Goal: Task Accomplishment & Management: Use online tool/utility

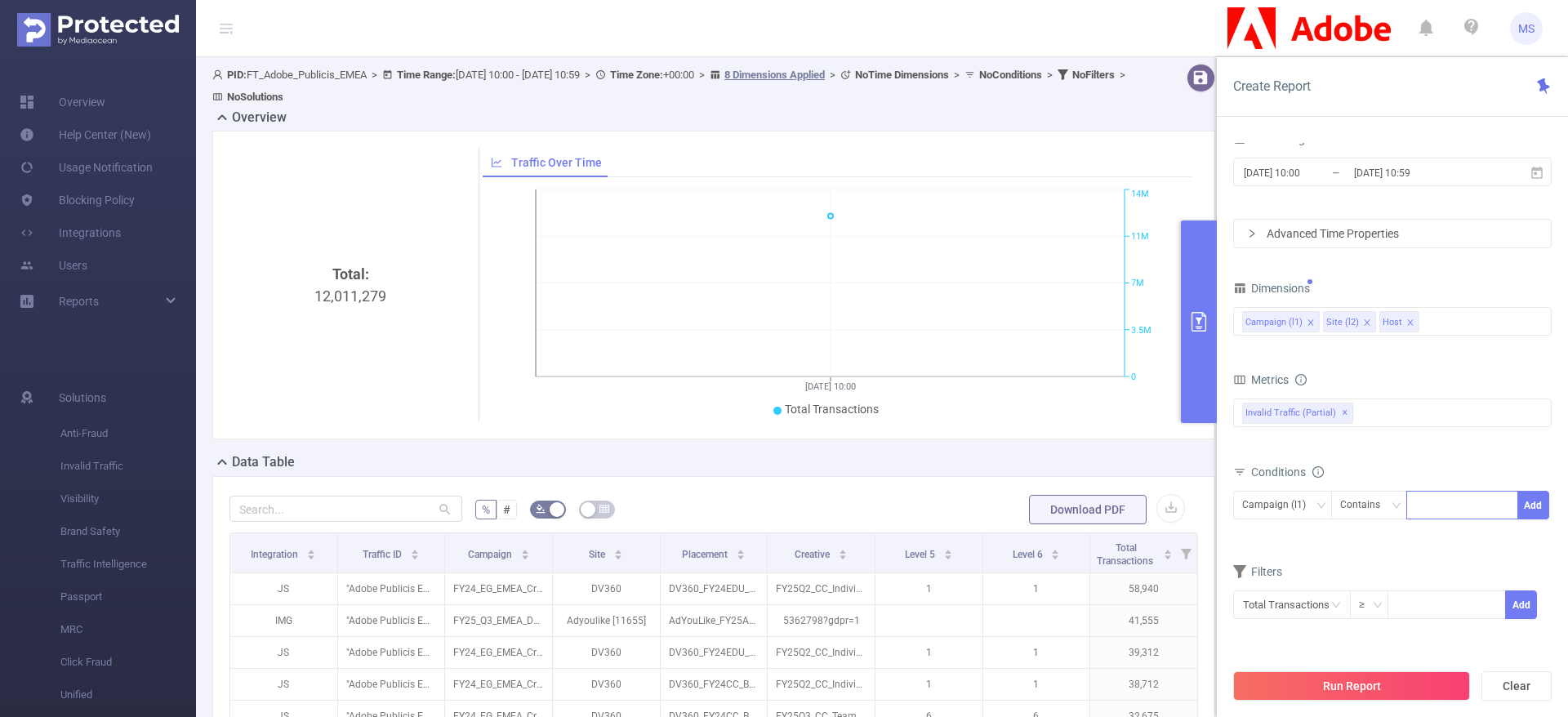
click at [1449, 510] on div at bounding box center [1462, 504] width 94 height 27
paste input
click at [1526, 509] on button "Add" at bounding box center [1533, 504] width 32 height 28
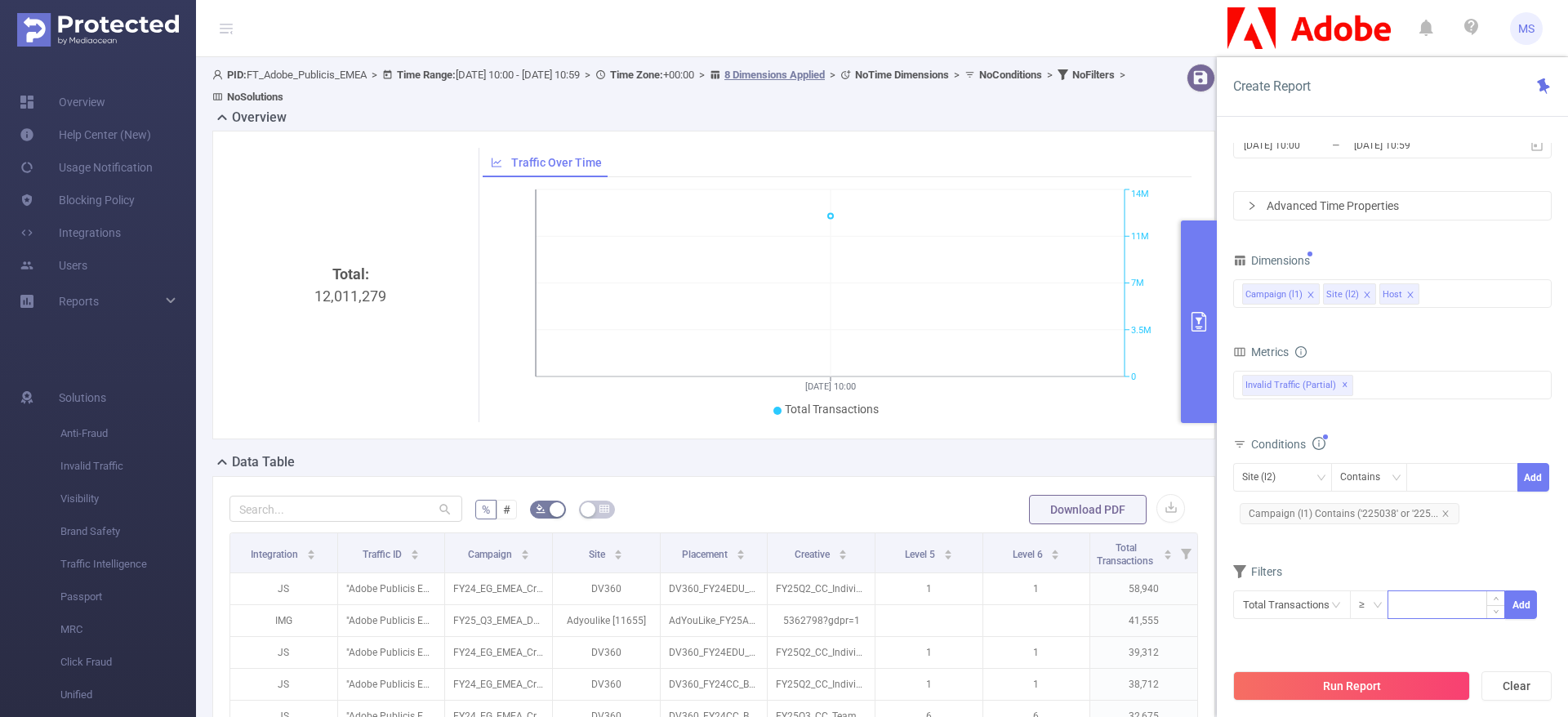
click at [1445, 607] on input at bounding box center [1445, 603] width 116 height 24
type input "50"
click at [1515, 606] on button "Add" at bounding box center [1520, 604] width 32 height 28
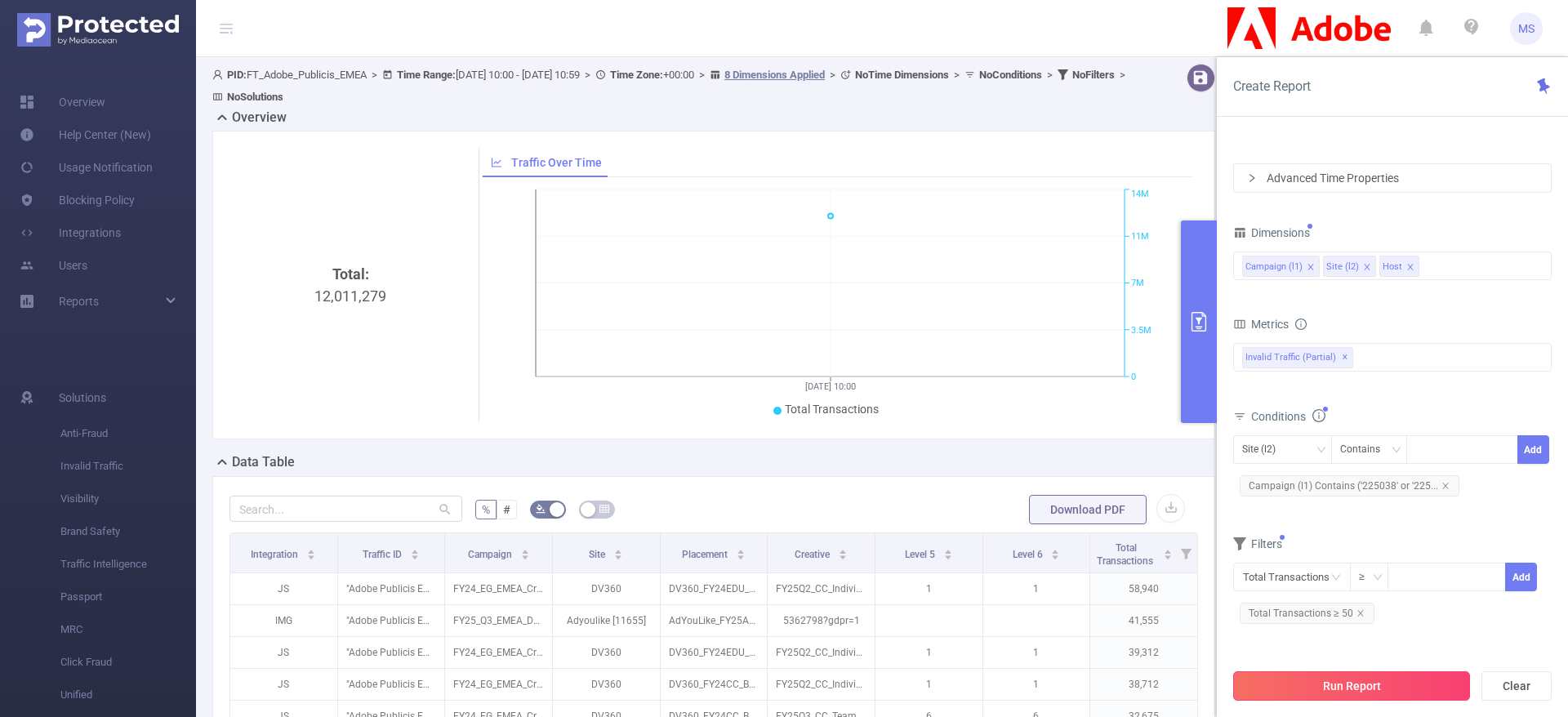
click at [1353, 689] on button "Run Report" at bounding box center [1351, 685] width 237 height 29
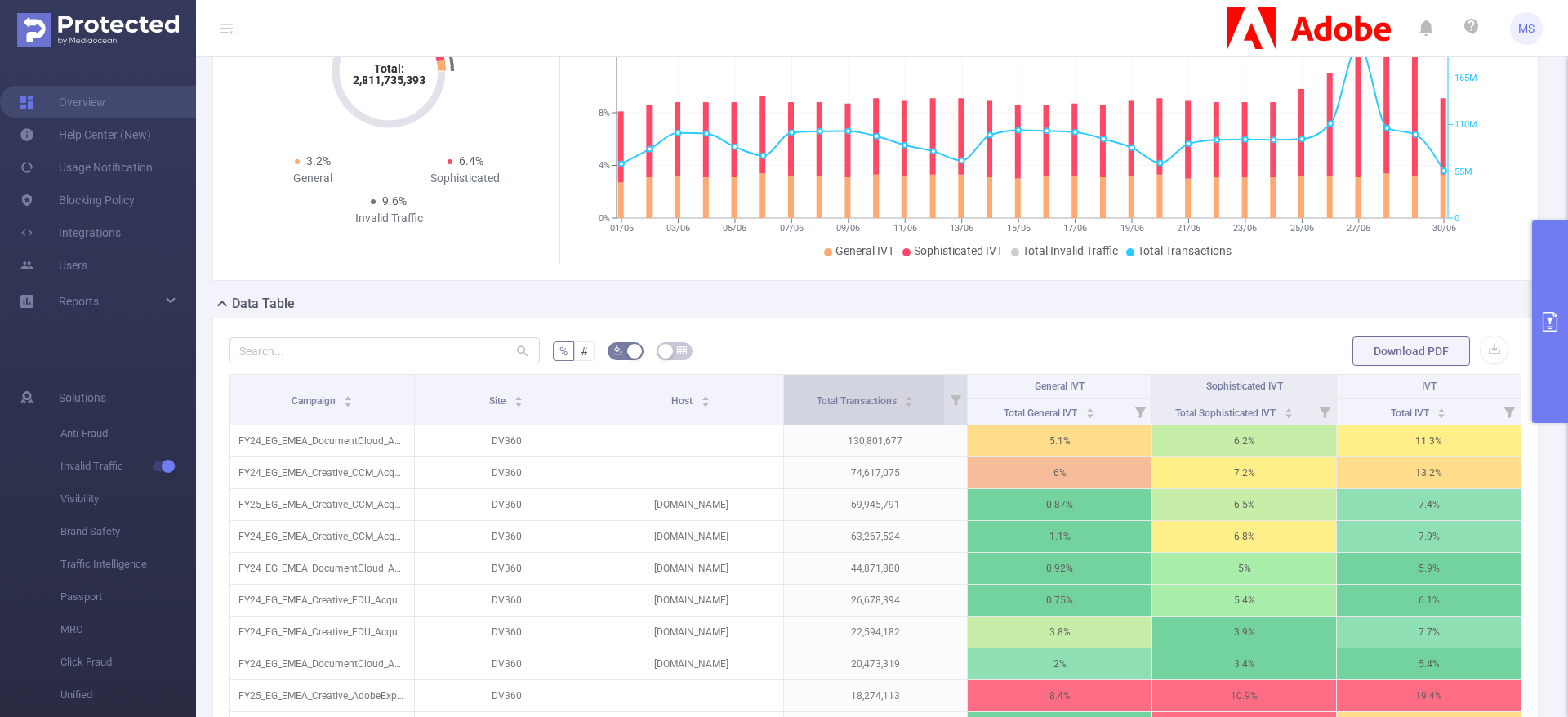
scroll to position [123, 0]
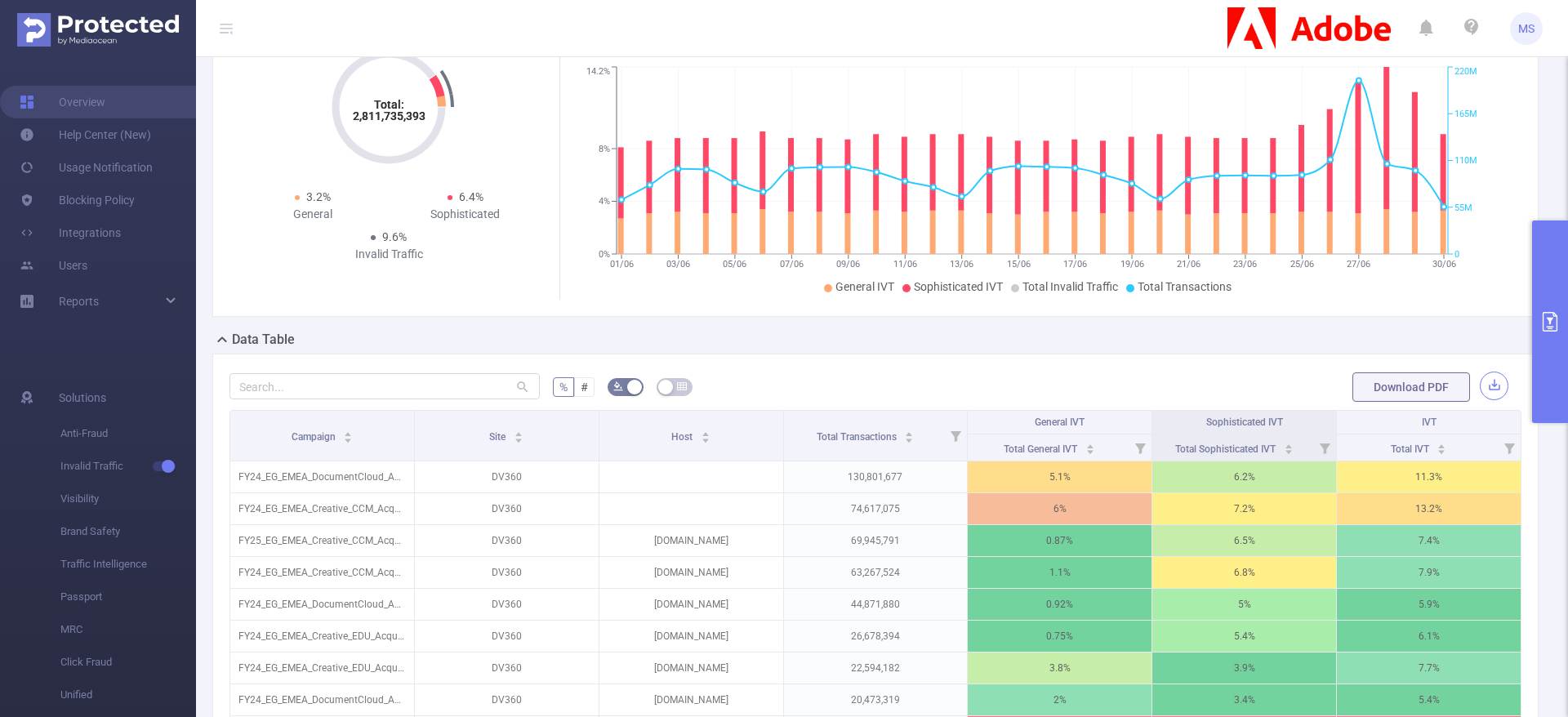
click at [1484, 400] on button "button" at bounding box center [1494, 385] width 28 height 28
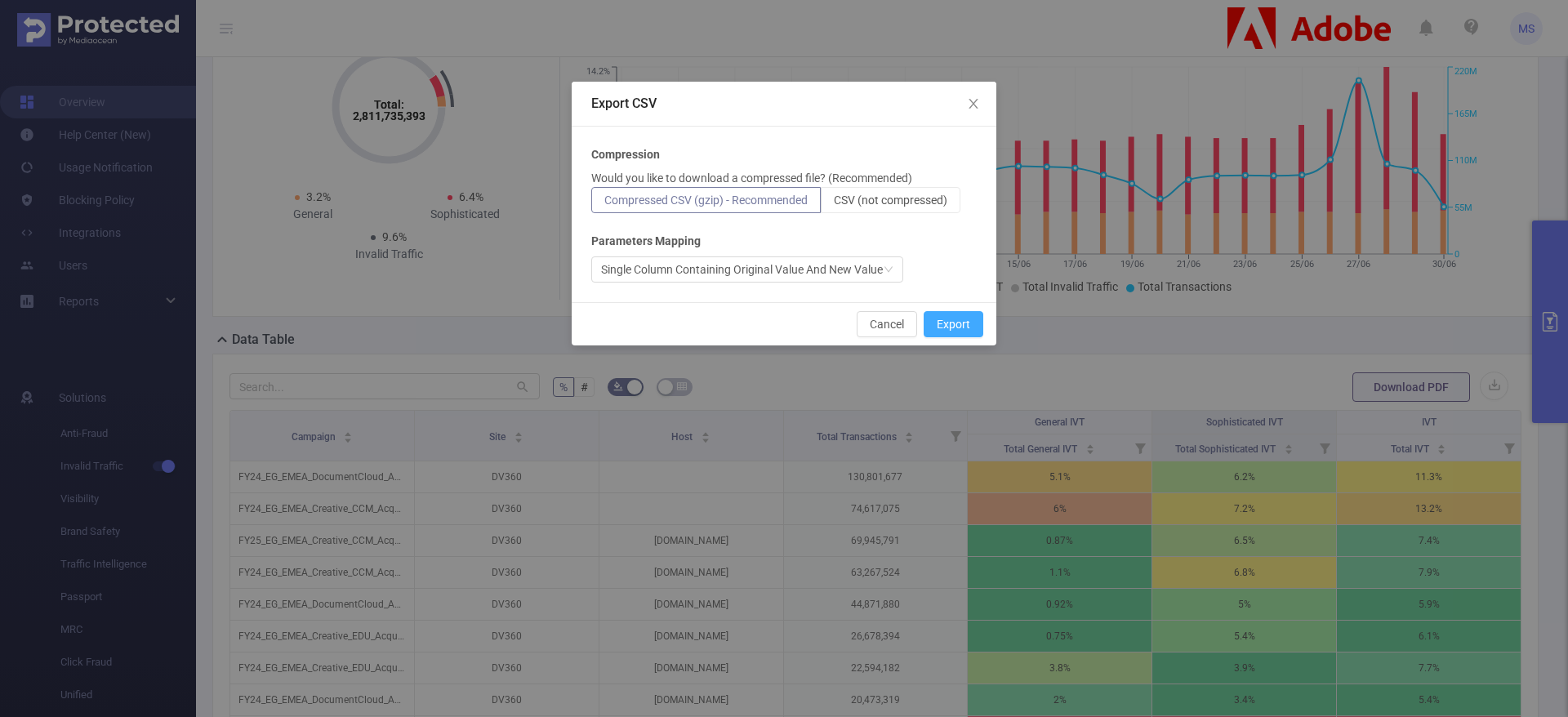
click at [972, 330] on button "Export" at bounding box center [952, 323] width 59 height 26
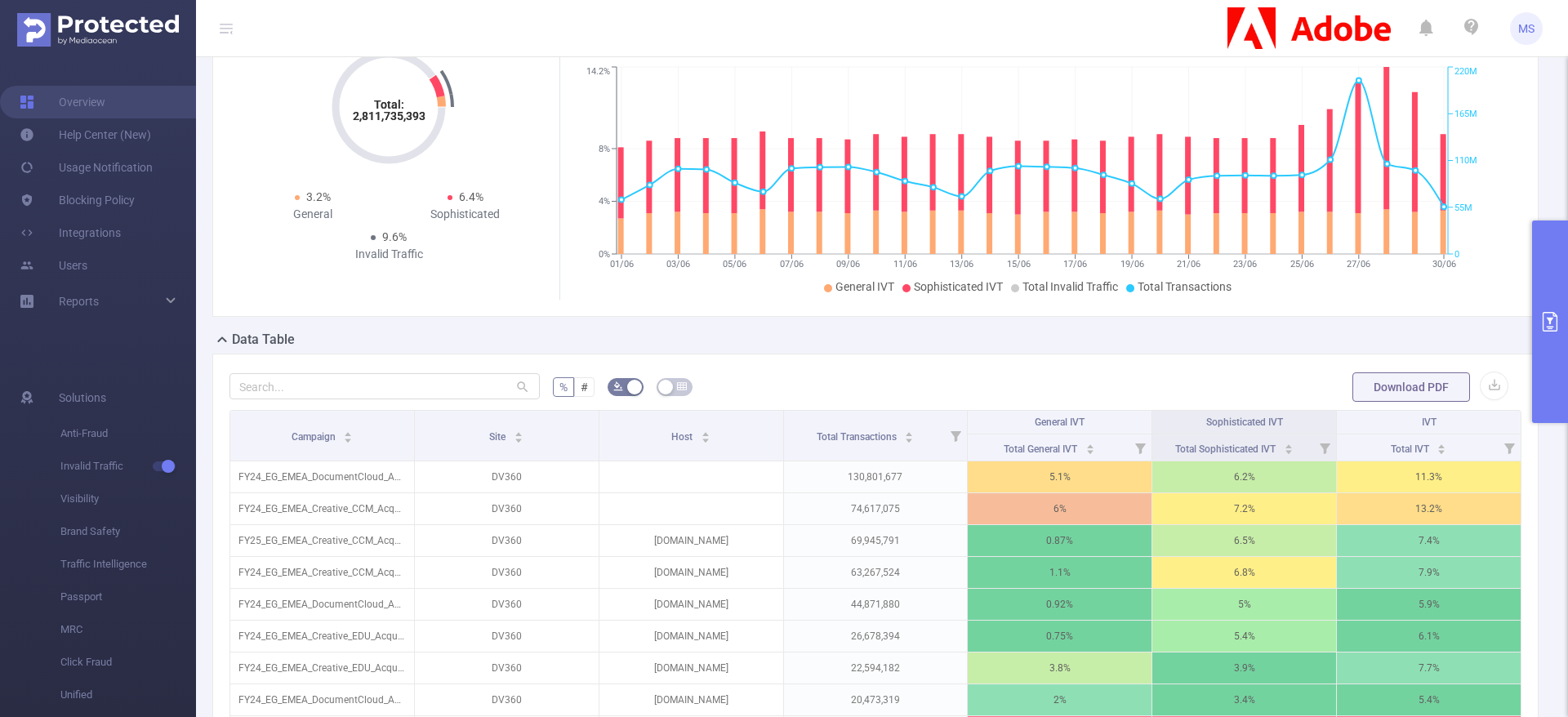
click at [1549, 328] on icon "primary" at bounding box center [1549, 321] width 19 height 19
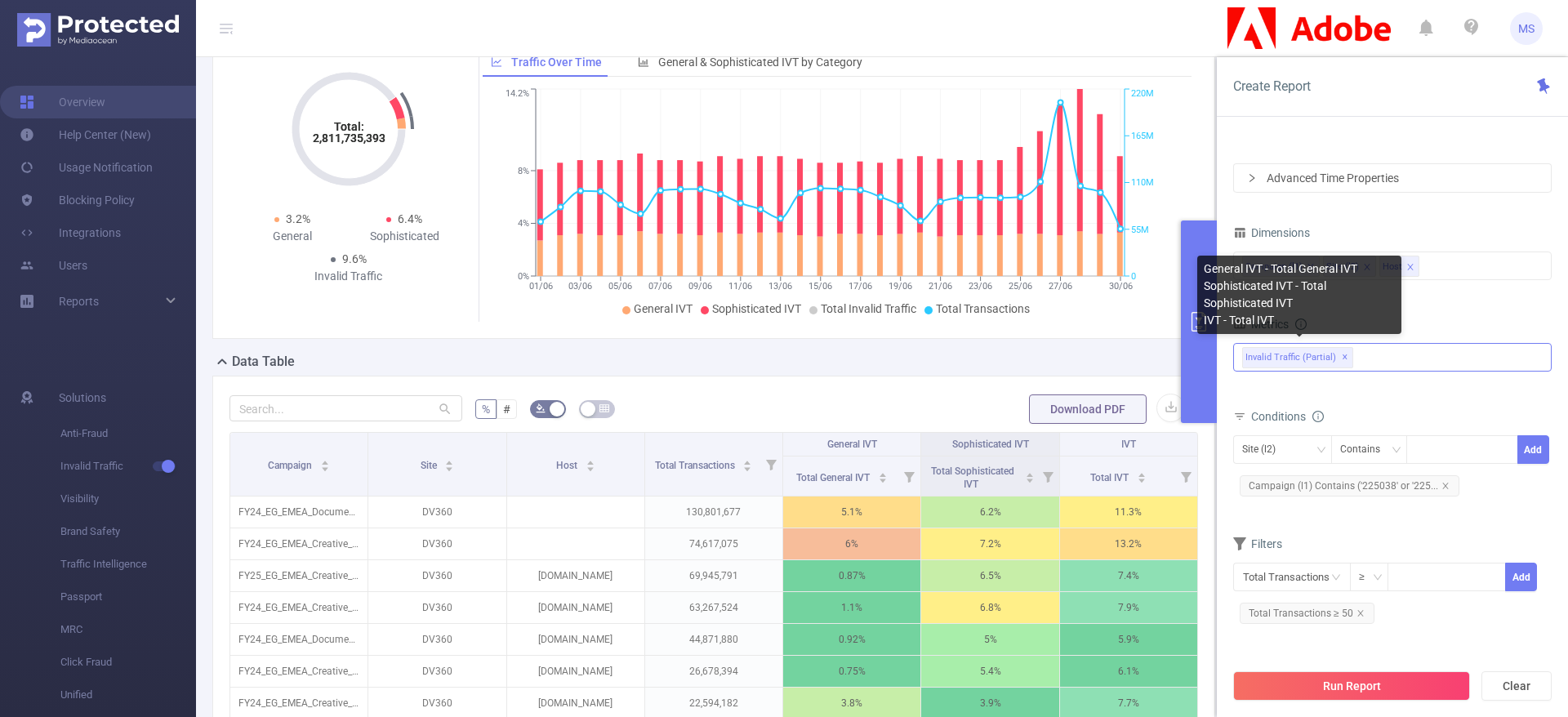
click at [1343, 357] on span "✕" at bounding box center [1344, 357] width 7 height 19
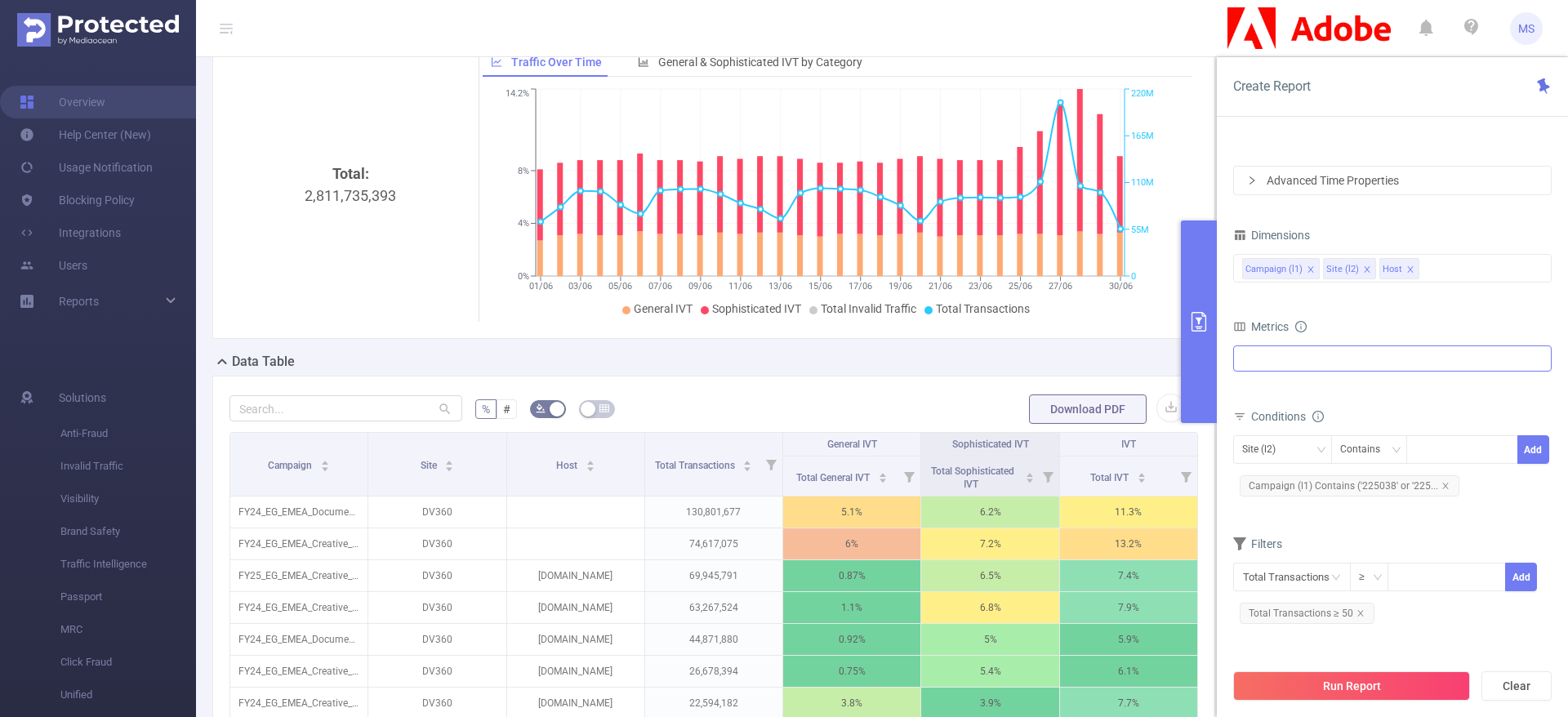
click at [1355, 357] on div "Invalid Traffic General IVT Sophisticated IVT IVT Visibility Brand Safety Traff…" at bounding box center [1392, 358] width 319 height 26
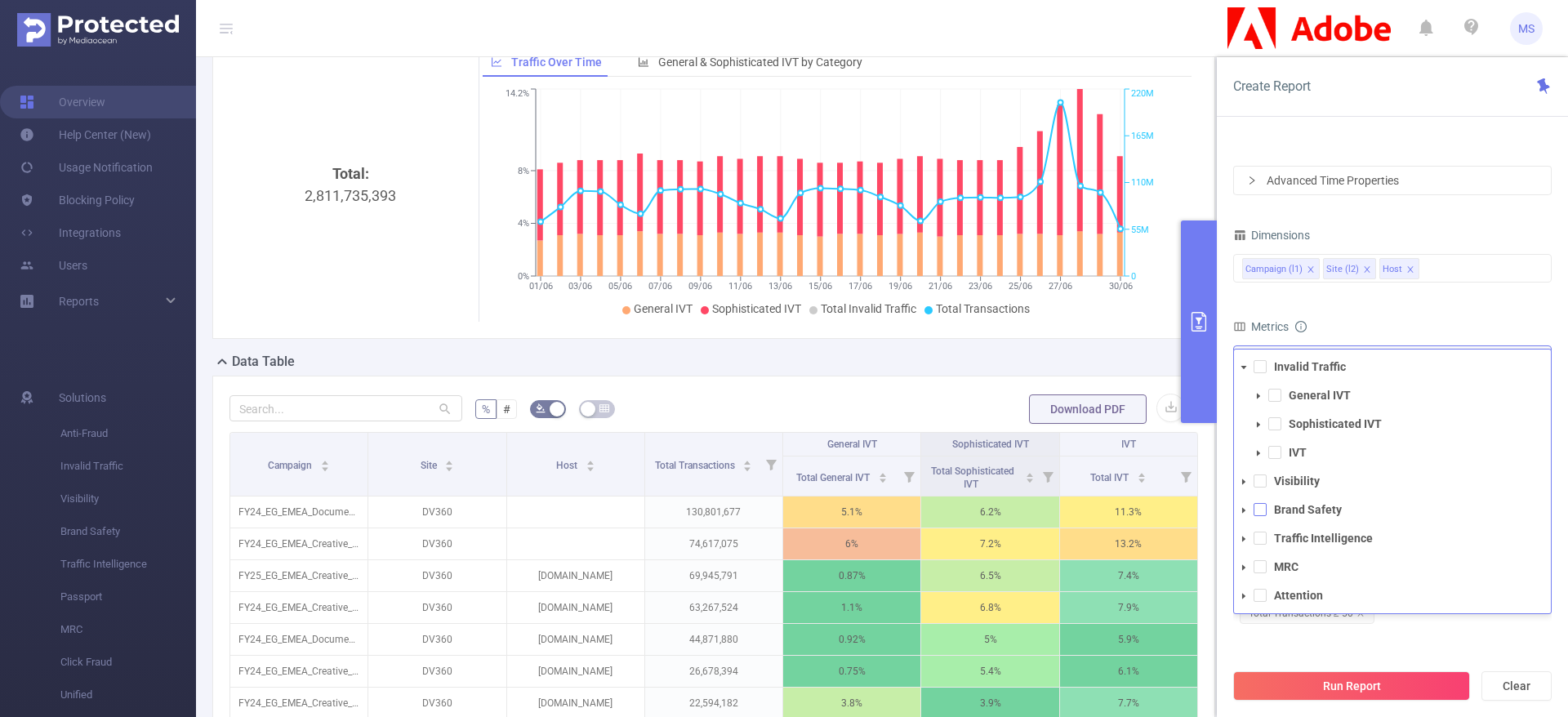
click at [1261, 512] on span at bounding box center [1260, 509] width 13 height 13
click at [1247, 504] on span at bounding box center [1243, 509] width 19 height 19
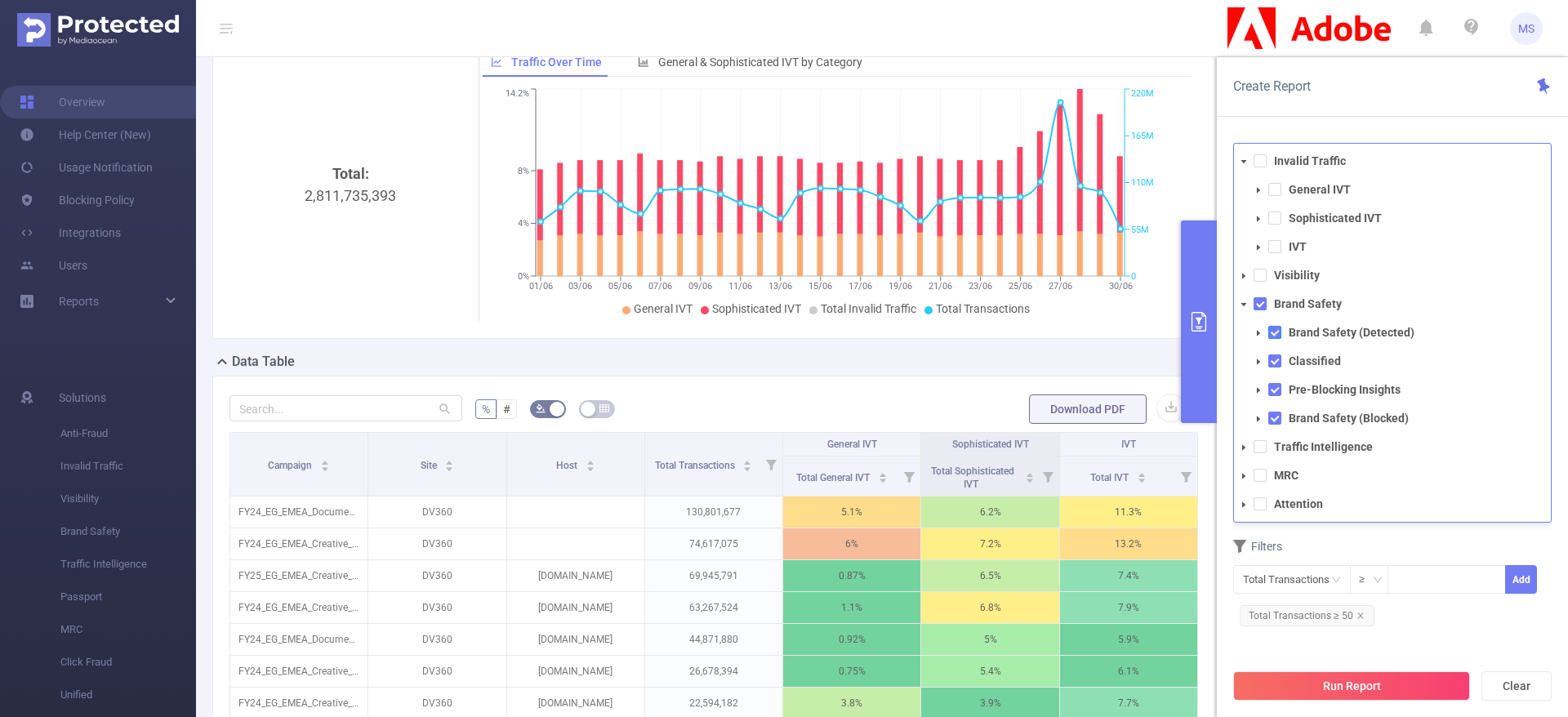
click at [1273, 331] on span at bounding box center [1274, 333] width 13 height 13
click at [1275, 361] on span at bounding box center [1274, 361] width 13 height 13
click at [1275, 360] on span at bounding box center [1274, 361] width 13 height 13
click at [1278, 394] on span at bounding box center [1274, 389] width 13 height 13
click at [1275, 414] on span at bounding box center [1274, 418] width 13 height 13
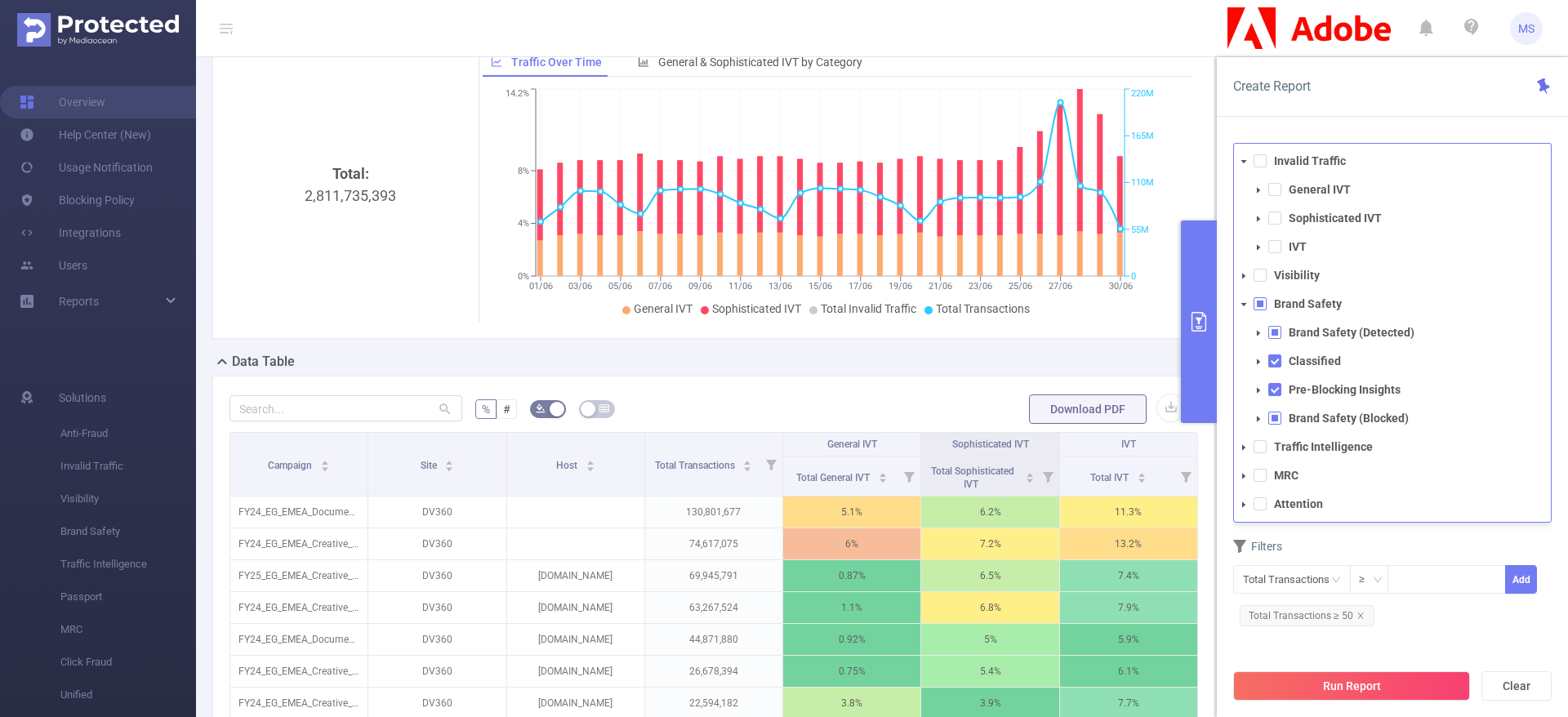
click at [1471, 539] on div "Filters" at bounding box center [1392, 548] width 319 height 27
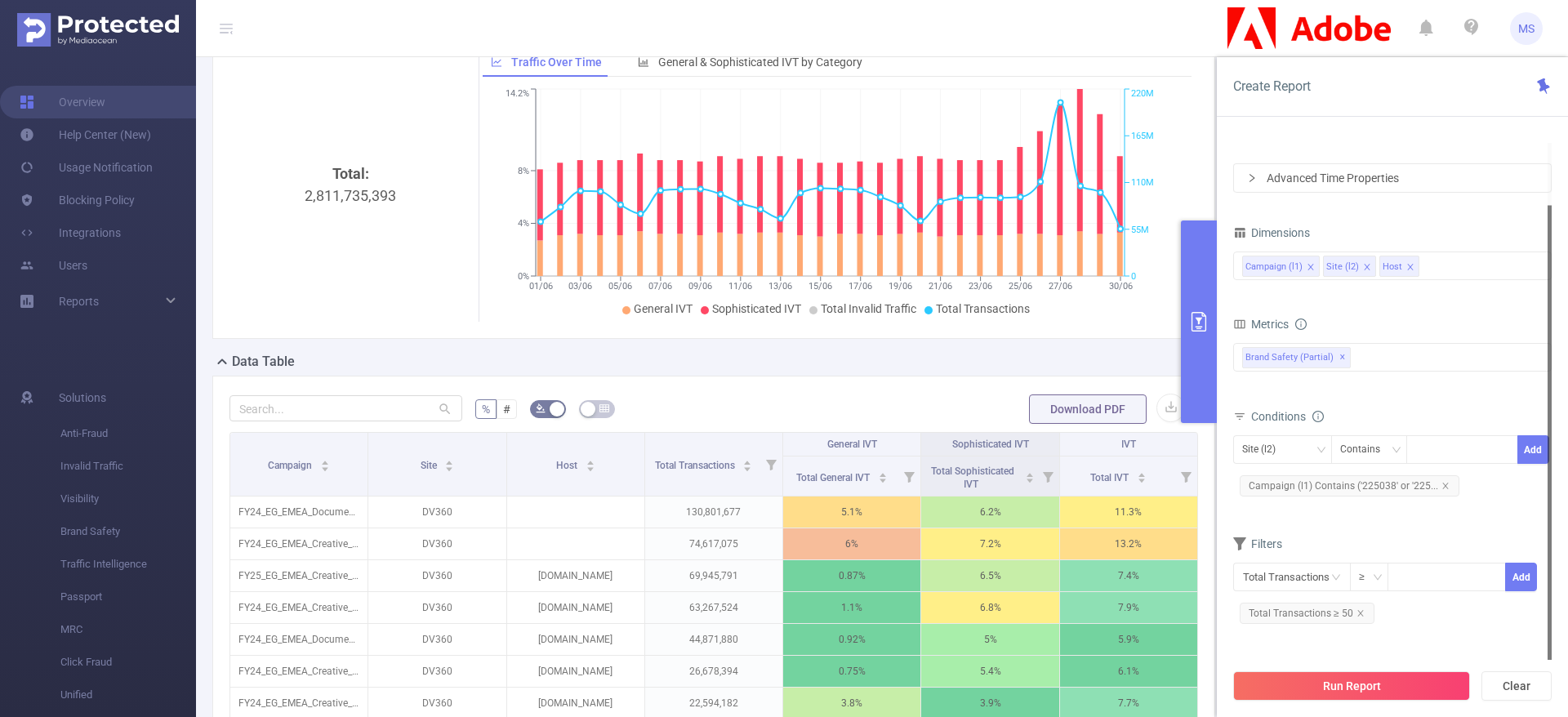
click at [1344, 688] on button "Run Report" at bounding box center [1351, 685] width 237 height 29
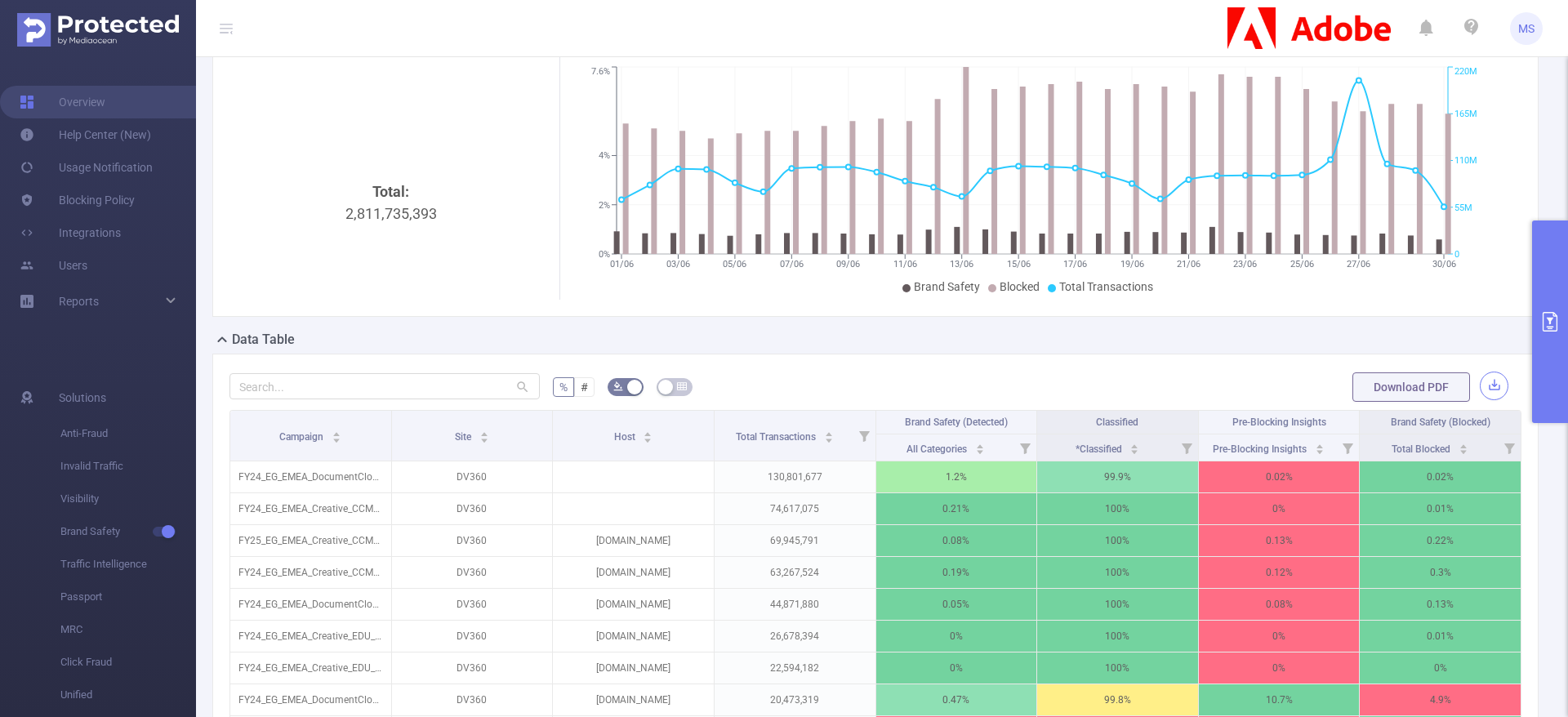
click at [1480, 400] on button "button" at bounding box center [1494, 385] width 28 height 28
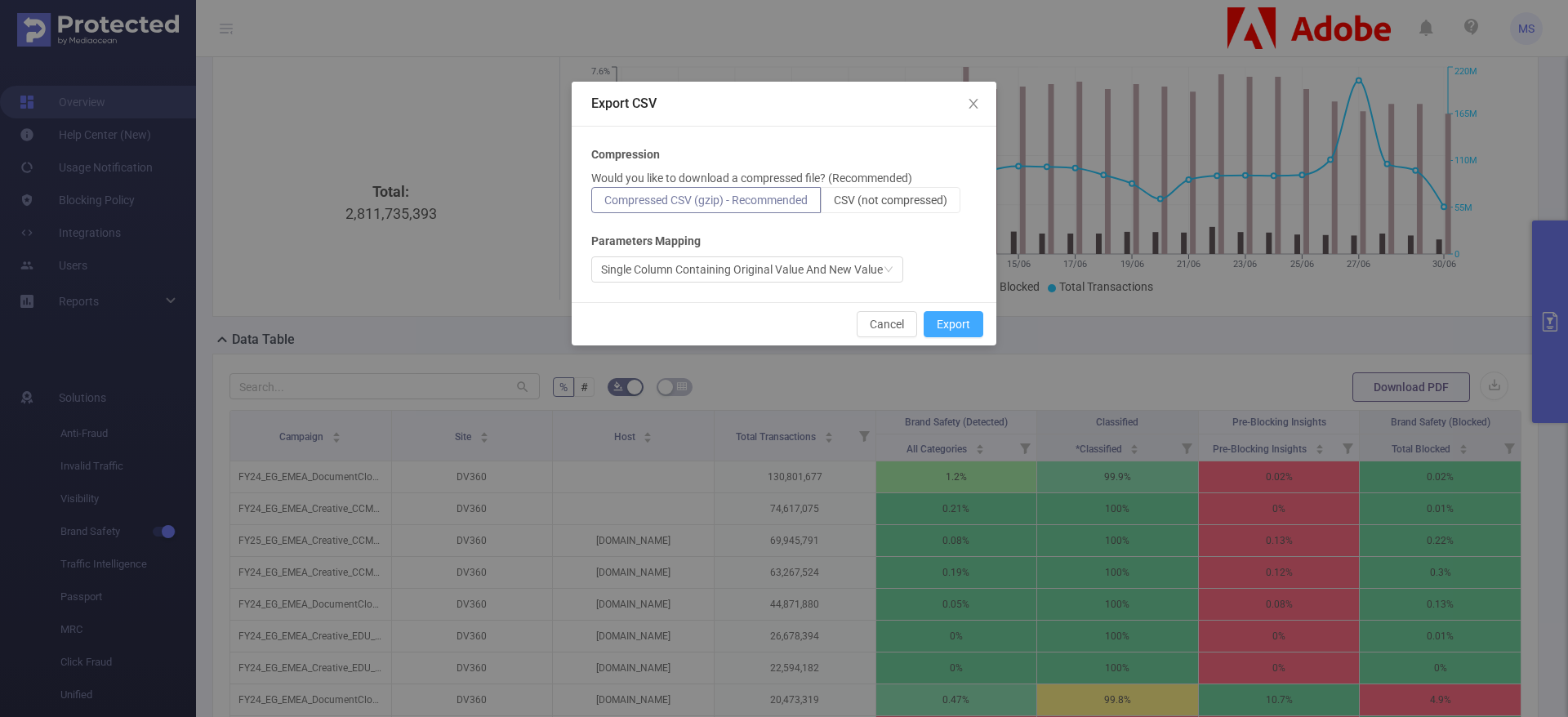
click at [964, 318] on button "Export" at bounding box center [952, 323] width 59 height 26
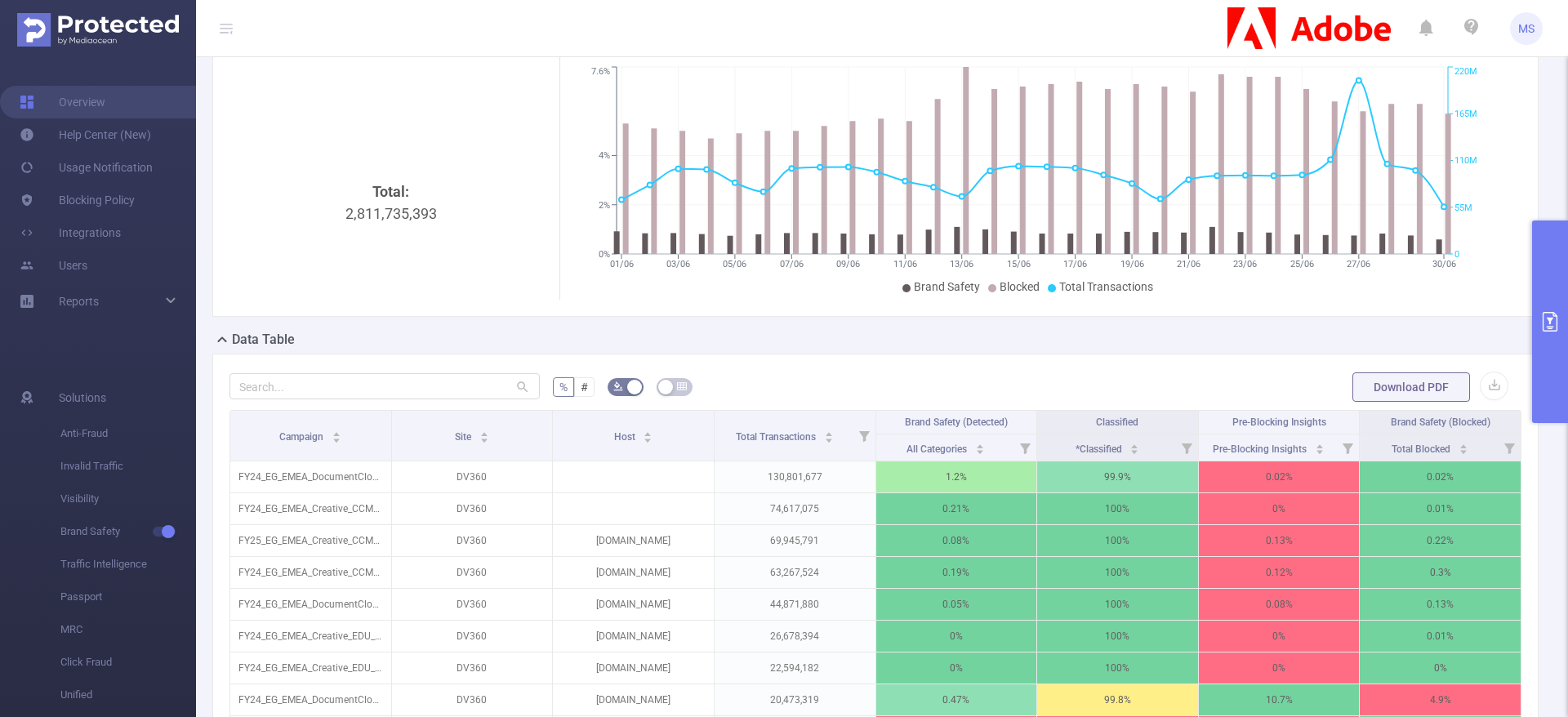
click at [1544, 324] on icon "primary" at bounding box center [1549, 321] width 19 height 19
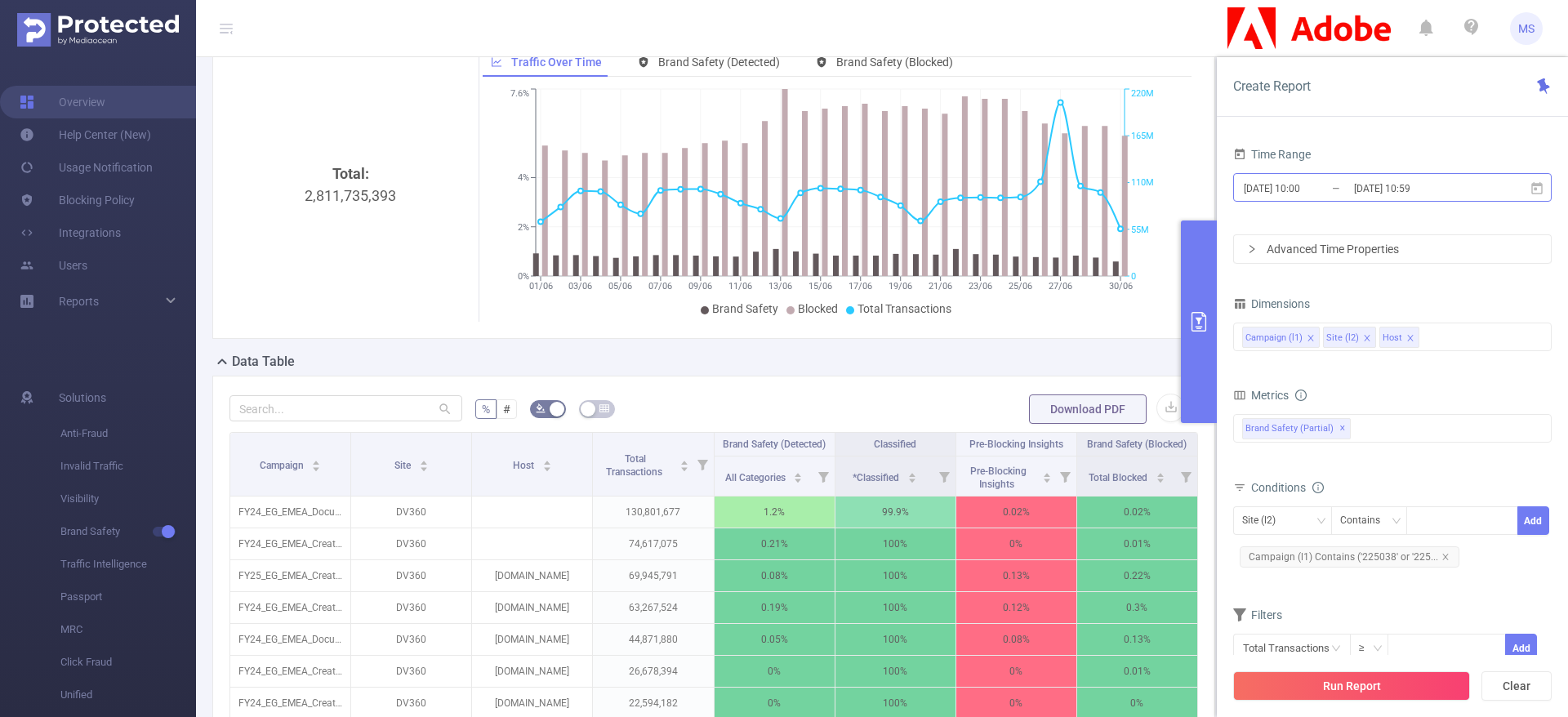
click at [1304, 186] on input "[DATE] 10:00" at bounding box center [1308, 188] width 133 height 22
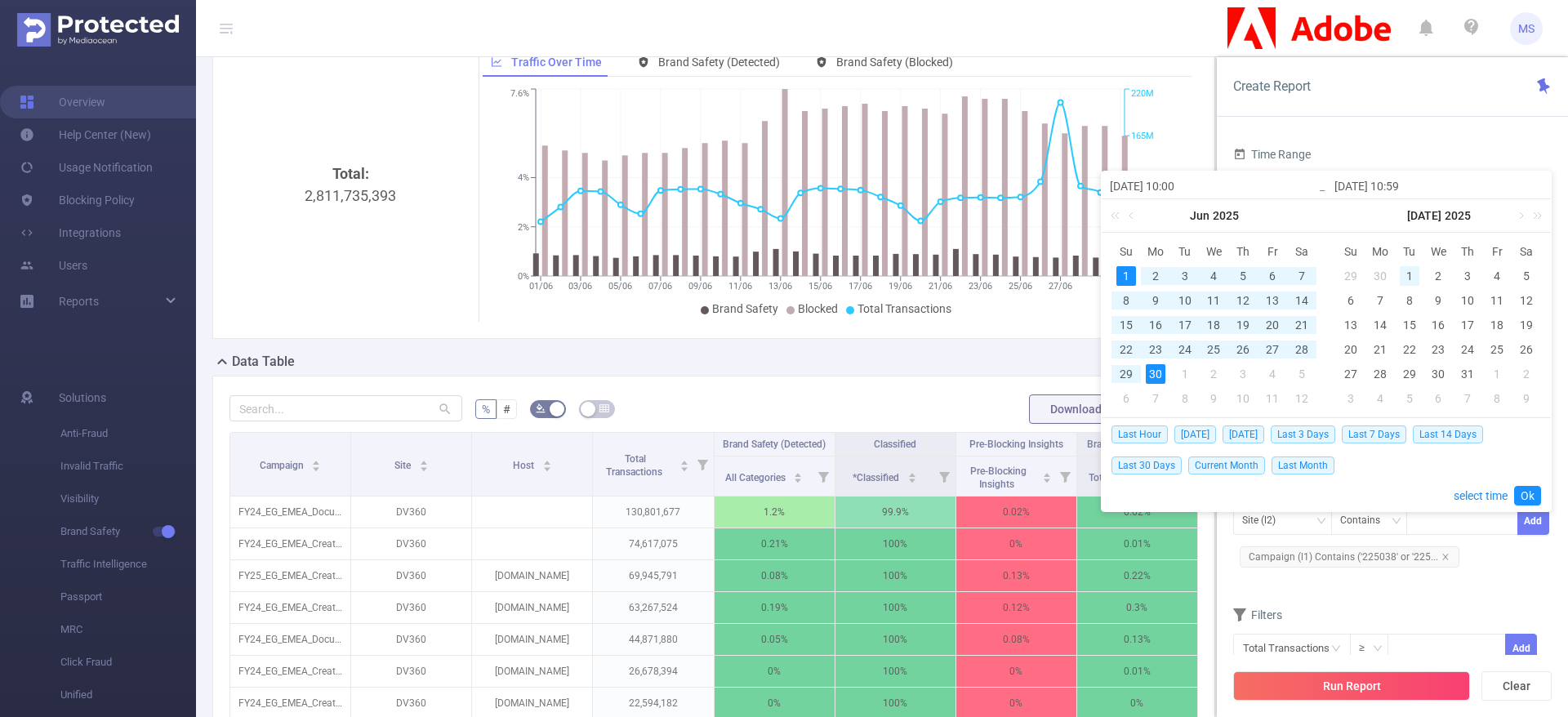
click at [1412, 276] on div "1" at bounding box center [1409, 275] width 19 height 19
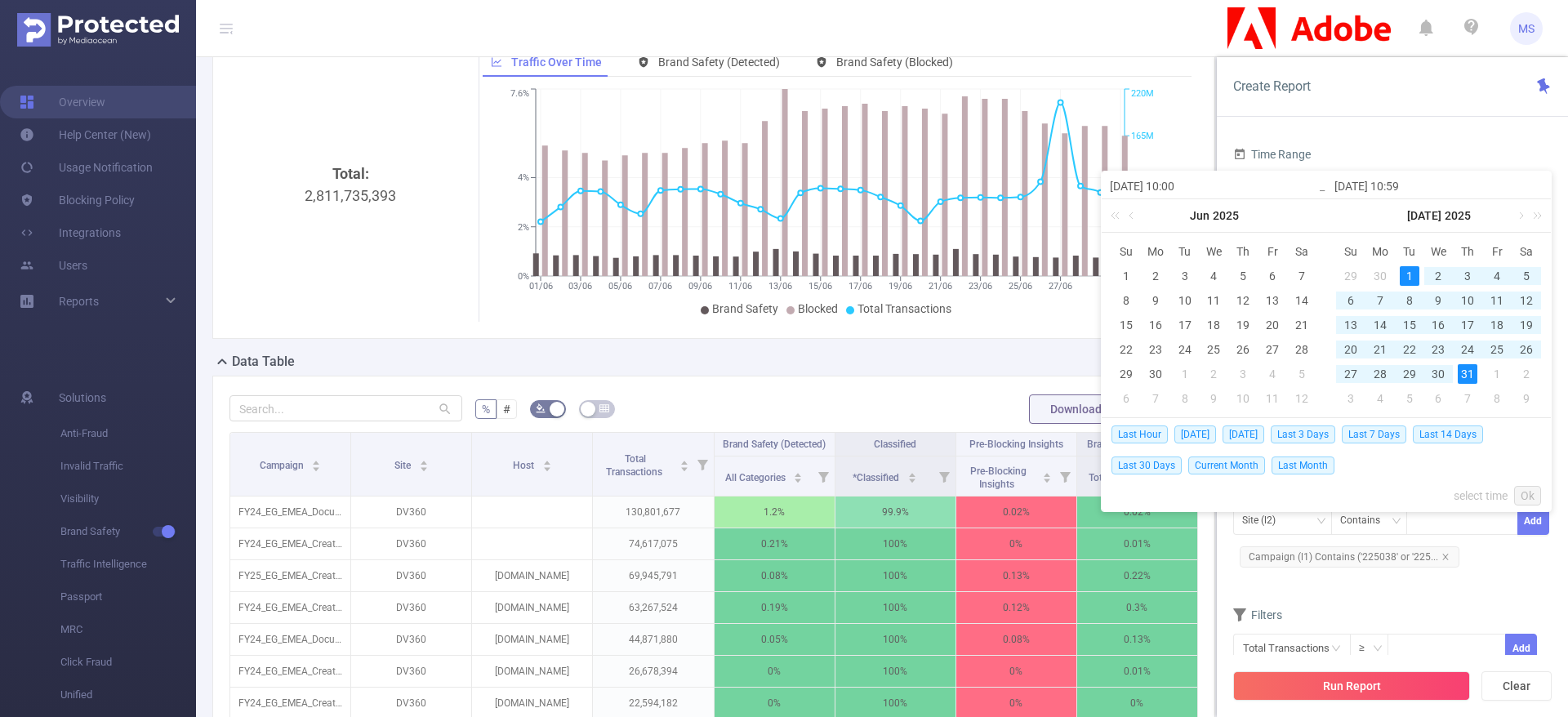
click at [1466, 370] on div "31" at bounding box center [1466, 374] width 19 height 19
type input "[DATE] 10:00"
type input "[DATE] 10:59"
type input "[DATE] 10:00"
type input "[DATE] 10:59"
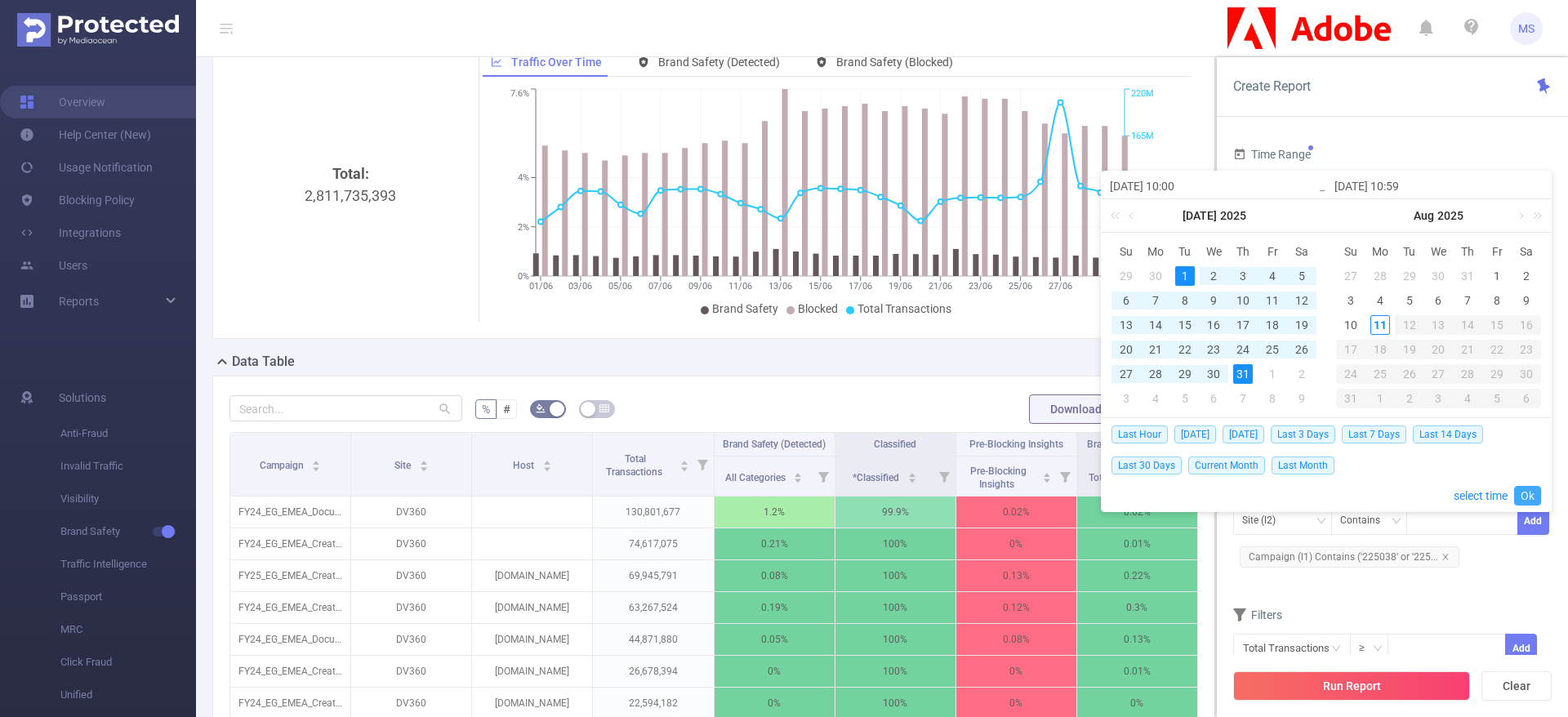
click at [1534, 501] on link "Ok" at bounding box center [1527, 494] width 27 height 19
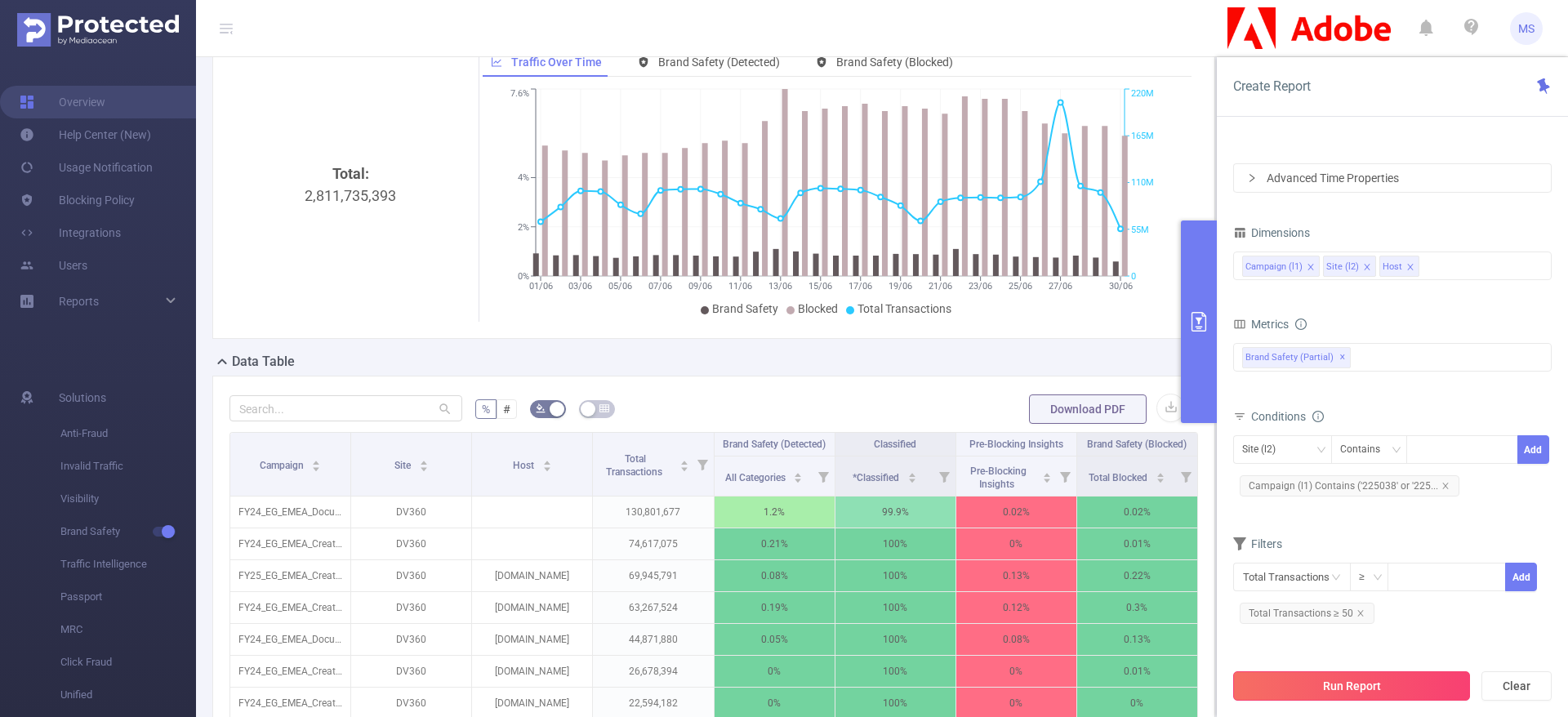
click at [1385, 681] on button "Run Report" at bounding box center [1351, 685] width 237 height 29
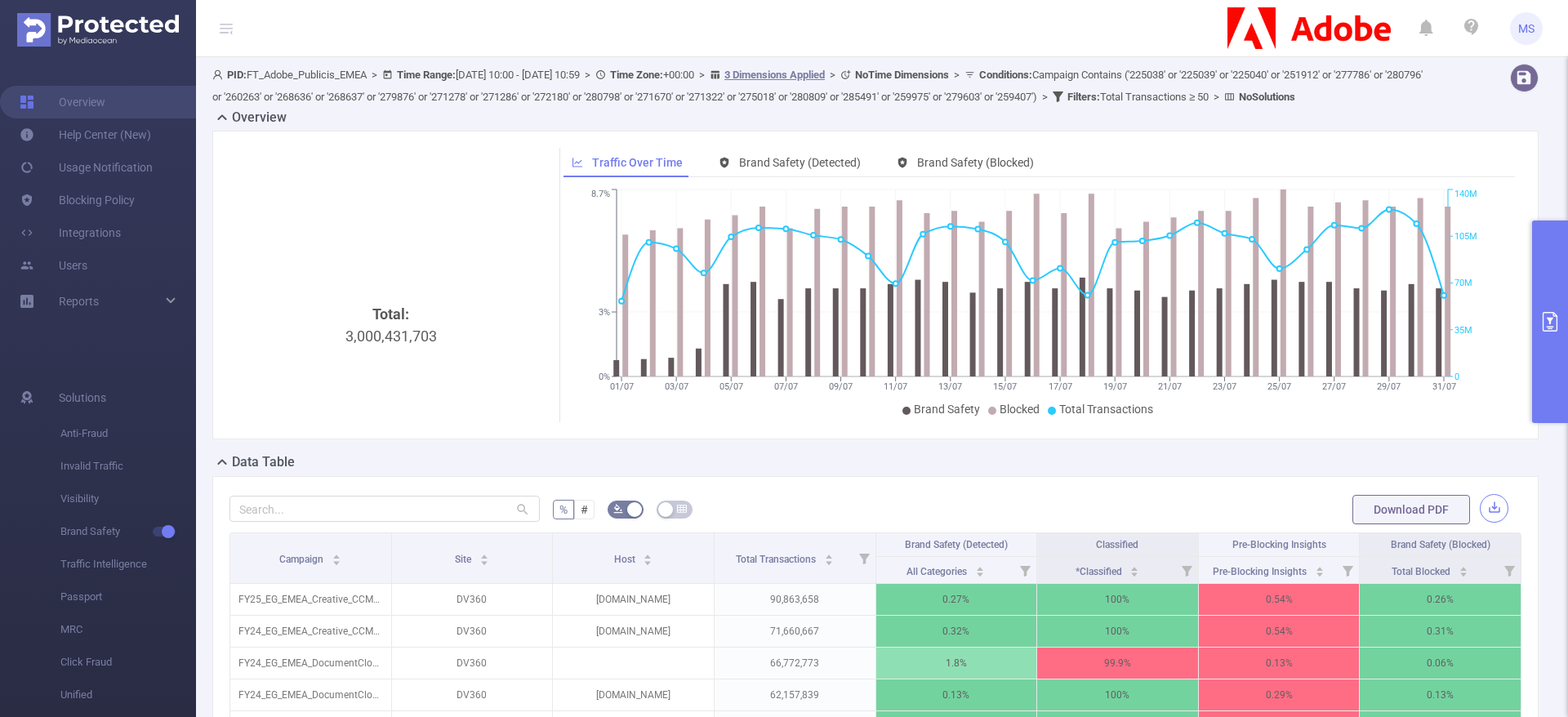
click at [1480, 523] on button "button" at bounding box center [1494, 508] width 28 height 28
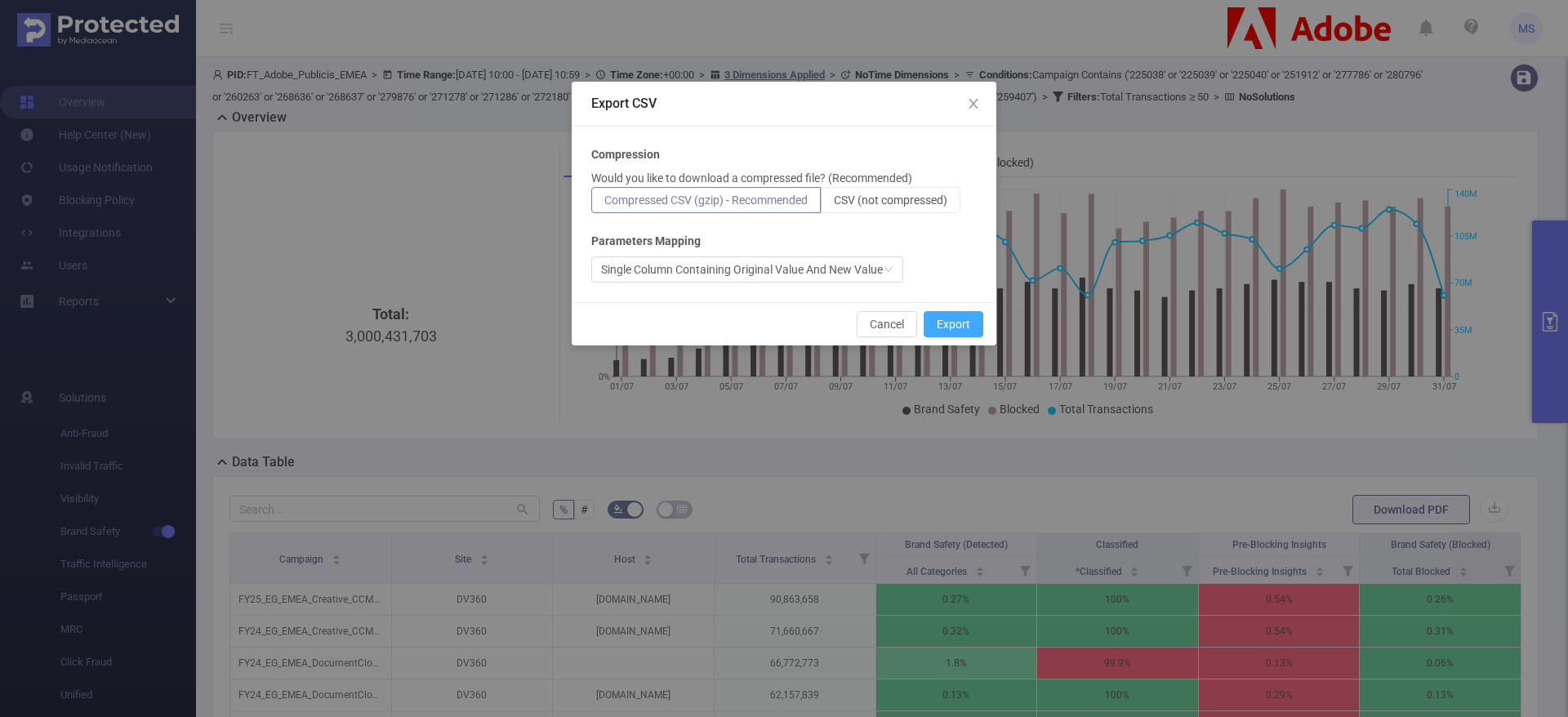
click at [965, 327] on button "Export" at bounding box center [952, 323] width 59 height 26
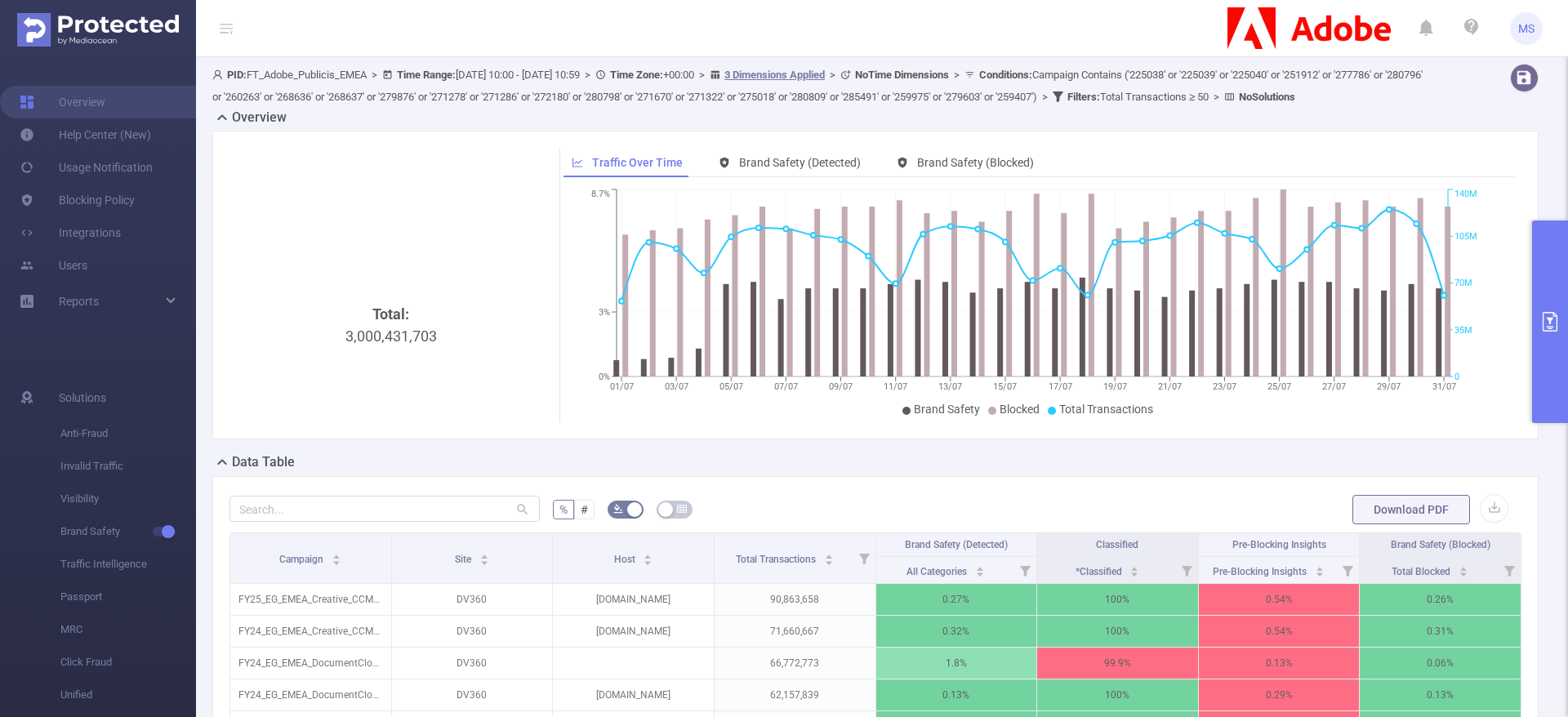
click at [1552, 303] on button "primary" at bounding box center [1550, 321] width 36 height 203
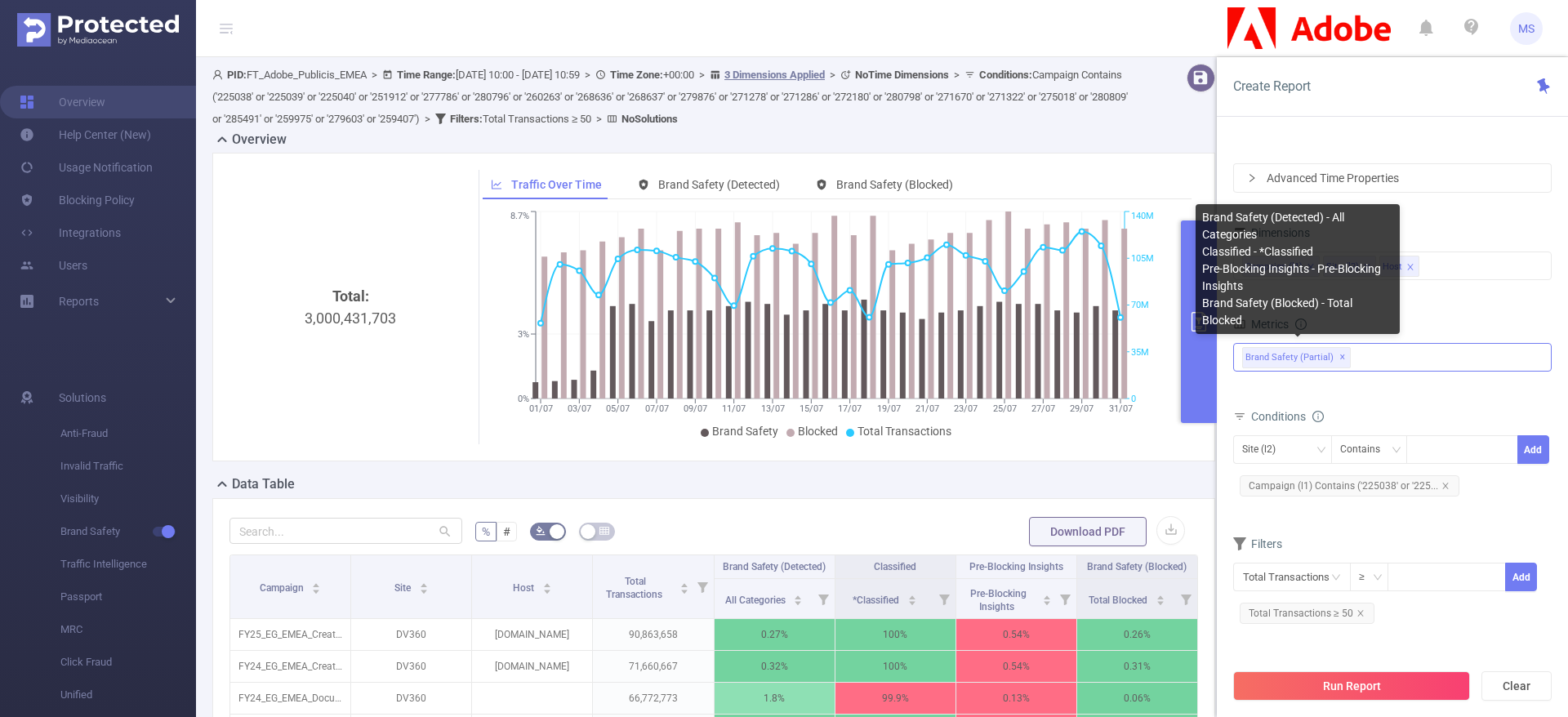
click at [1340, 358] on span "✕" at bounding box center [1343, 357] width 7 height 19
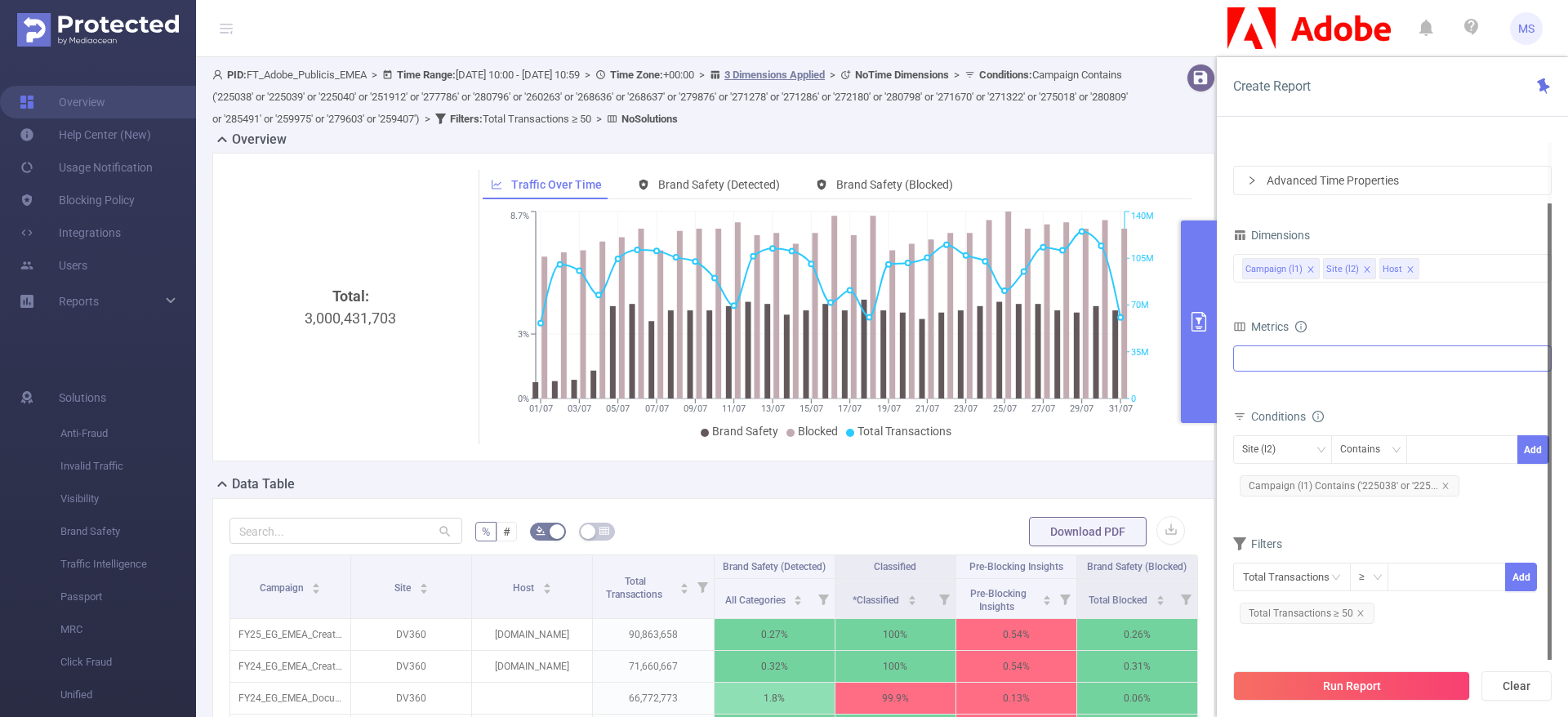
click at [1367, 357] on div "Invalid Traffic General IVT Sophisticated IVT IVT Visibility Brand Safety Brand…" at bounding box center [1392, 358] width 319 height 26
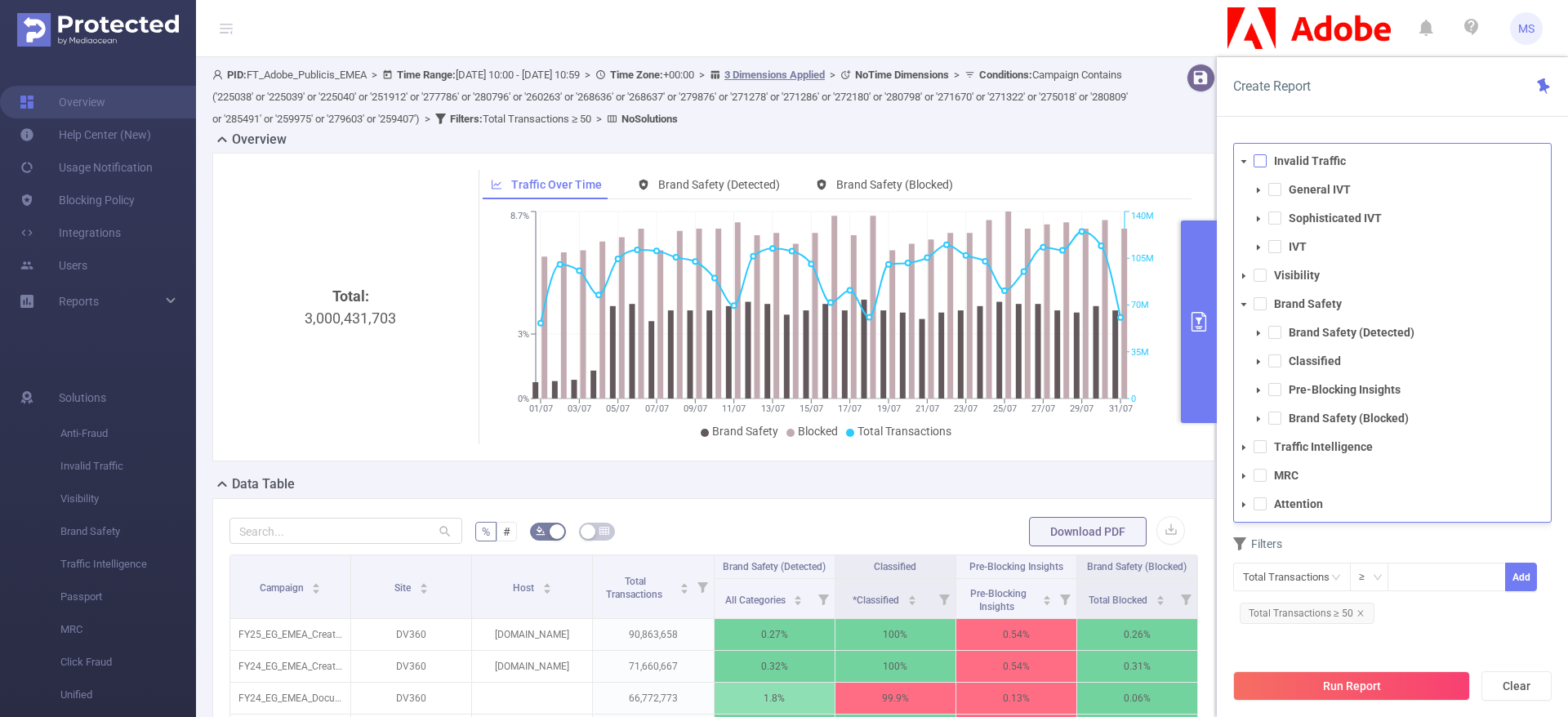
click at [1262, 164] on span at bounding box center [1260, 161] width 13 height 13
click at [1269, 248] on span at bounding box center [1274, 247] width 13 height 13
click at [1273, 218] on span at bounding box center [1274, 218] width 13 height 13
click at [1274, 193] on span at bounding box center [1274, 189] width 13 height 13
click at [1274, 248] on span at bounding box center [1274, 247] width 13 height 13
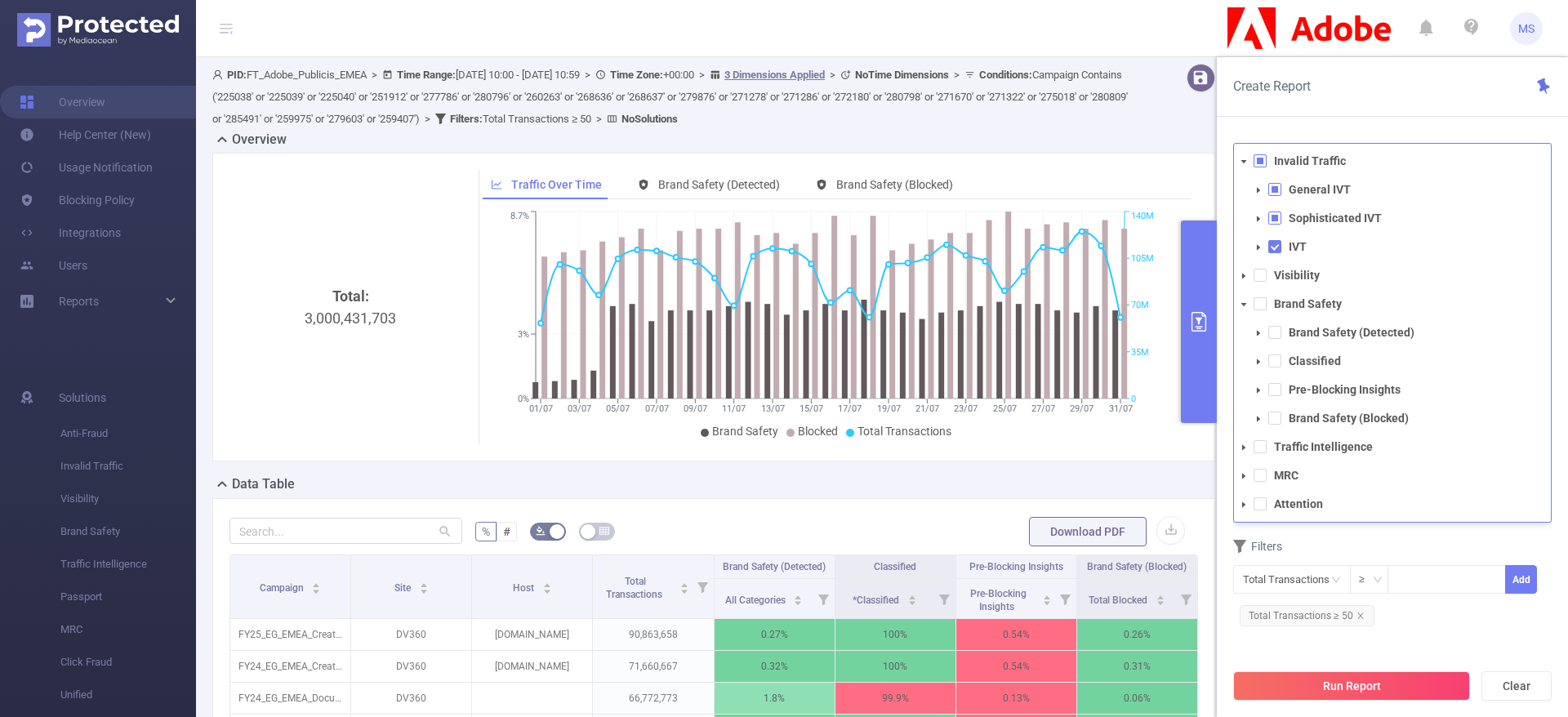
click at [1451, 538] on div "Filters" at bounding box center [1392, 548] width 319 height 27
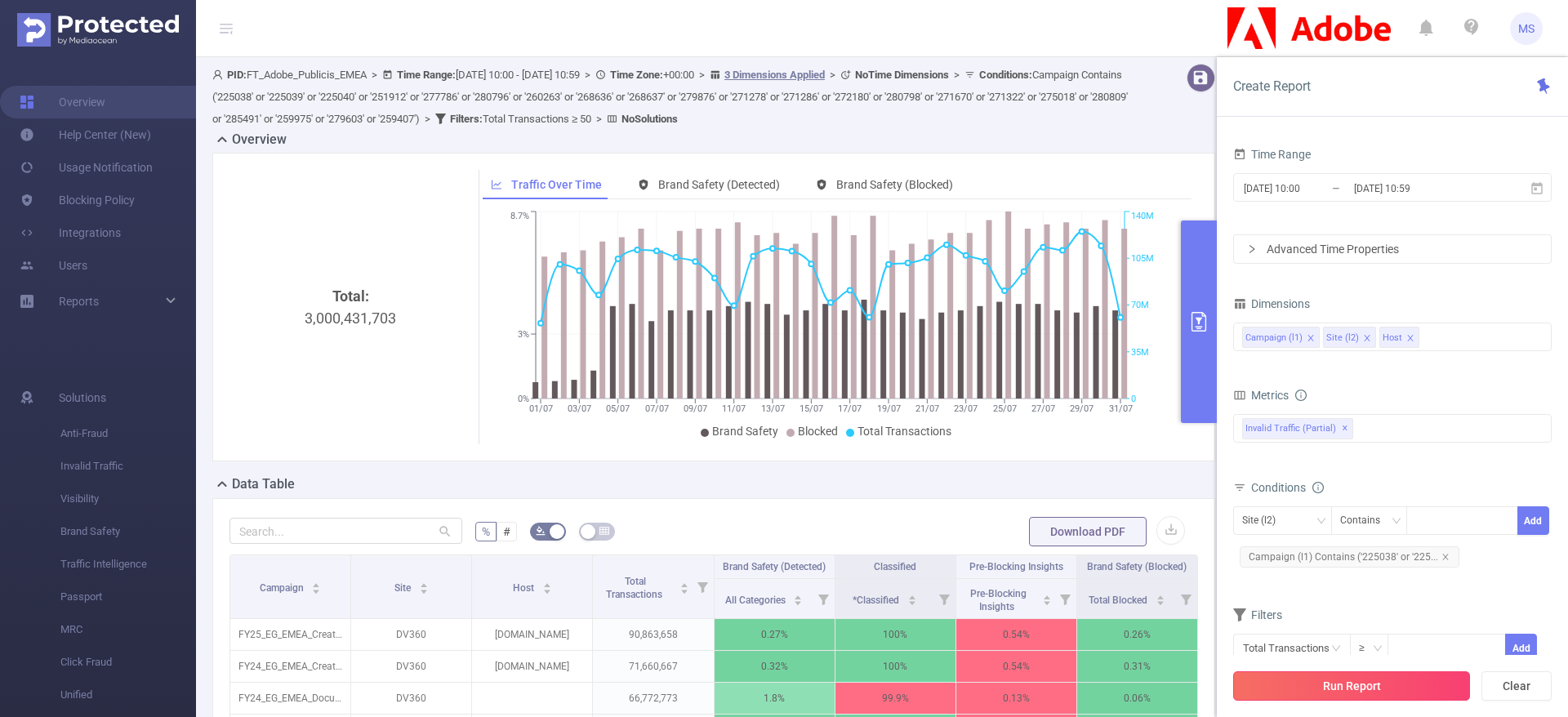
click at [1365, 676] on button "Run Report" at bounding box center [1351, 685] width 237 height 29
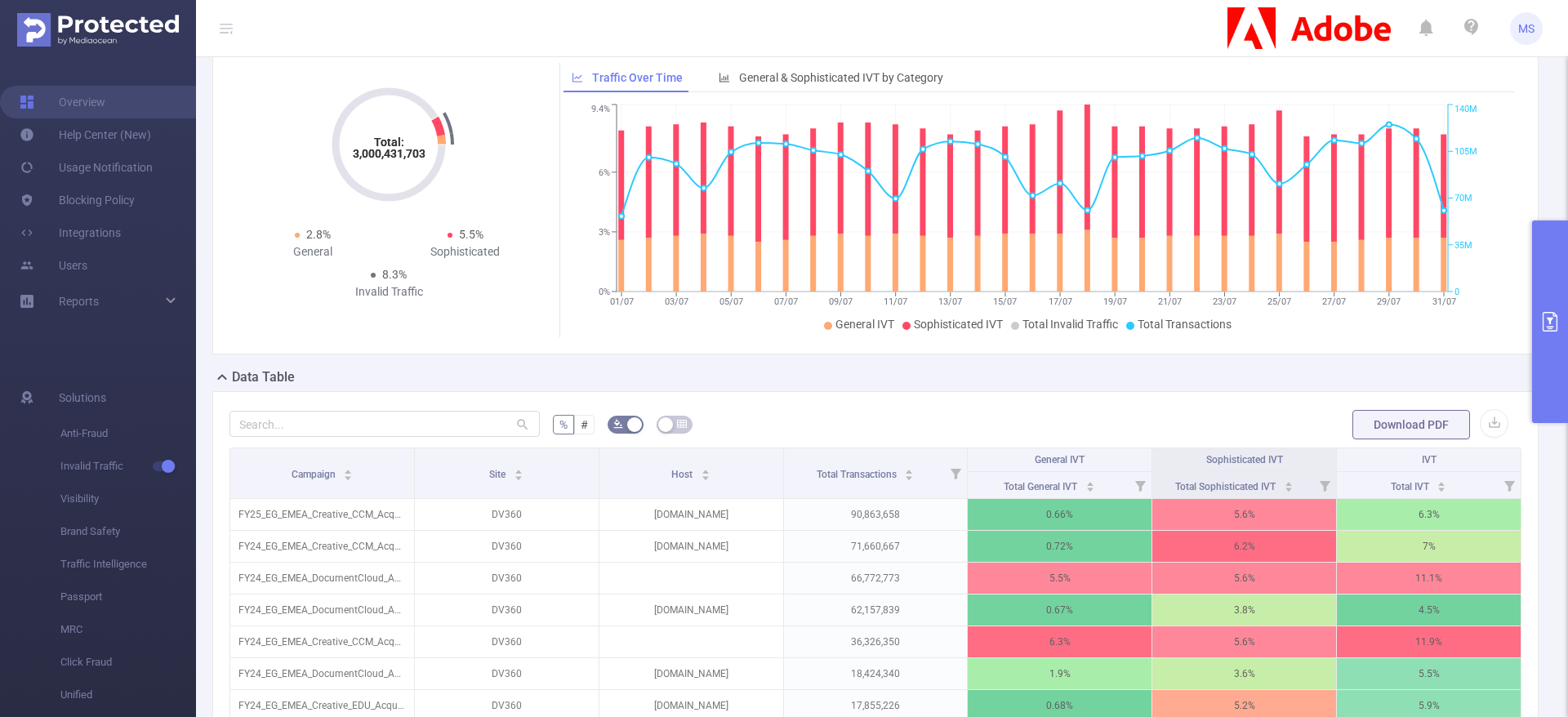
scroll to position [123, 0]
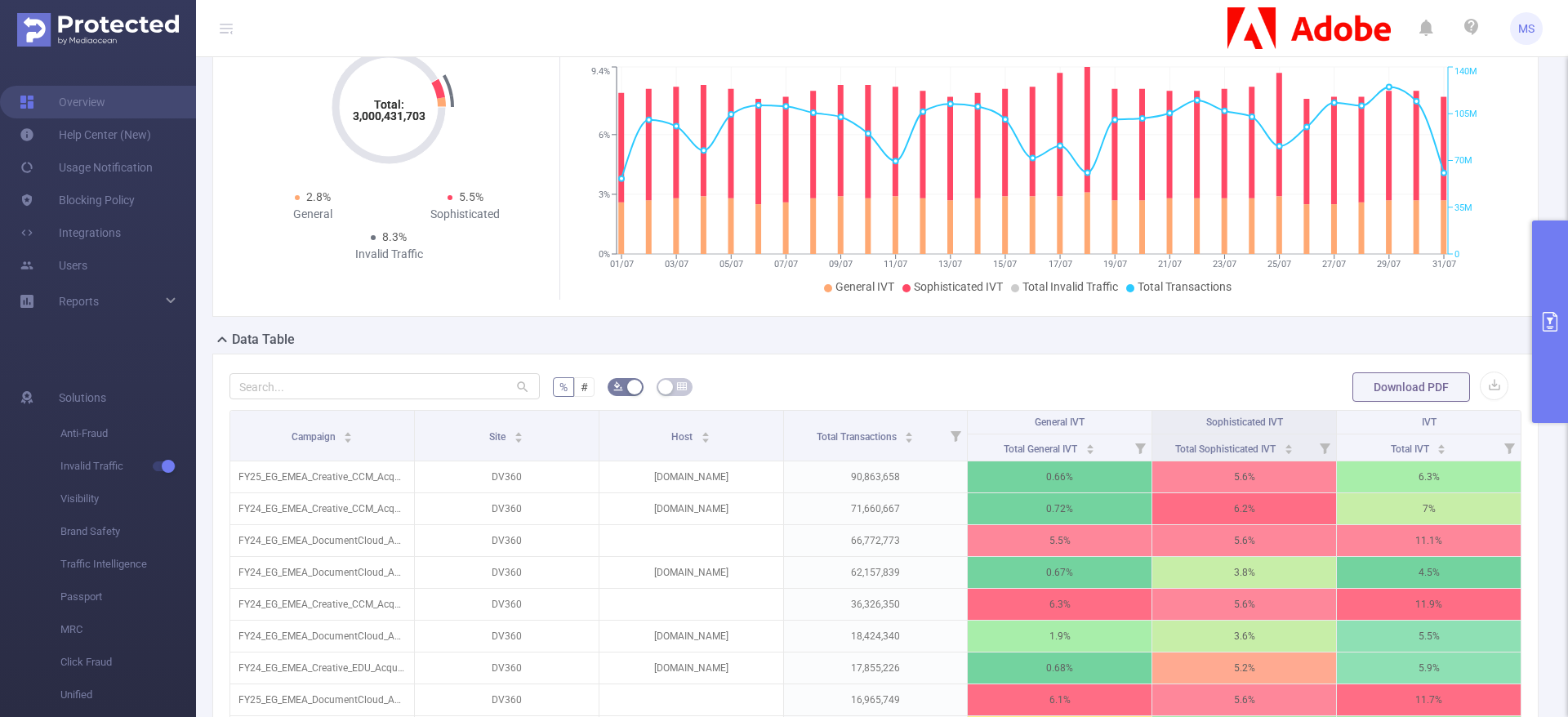
click at [1545, 354] on button "primary" at bounding box center [1550, 321] width 36 height 203
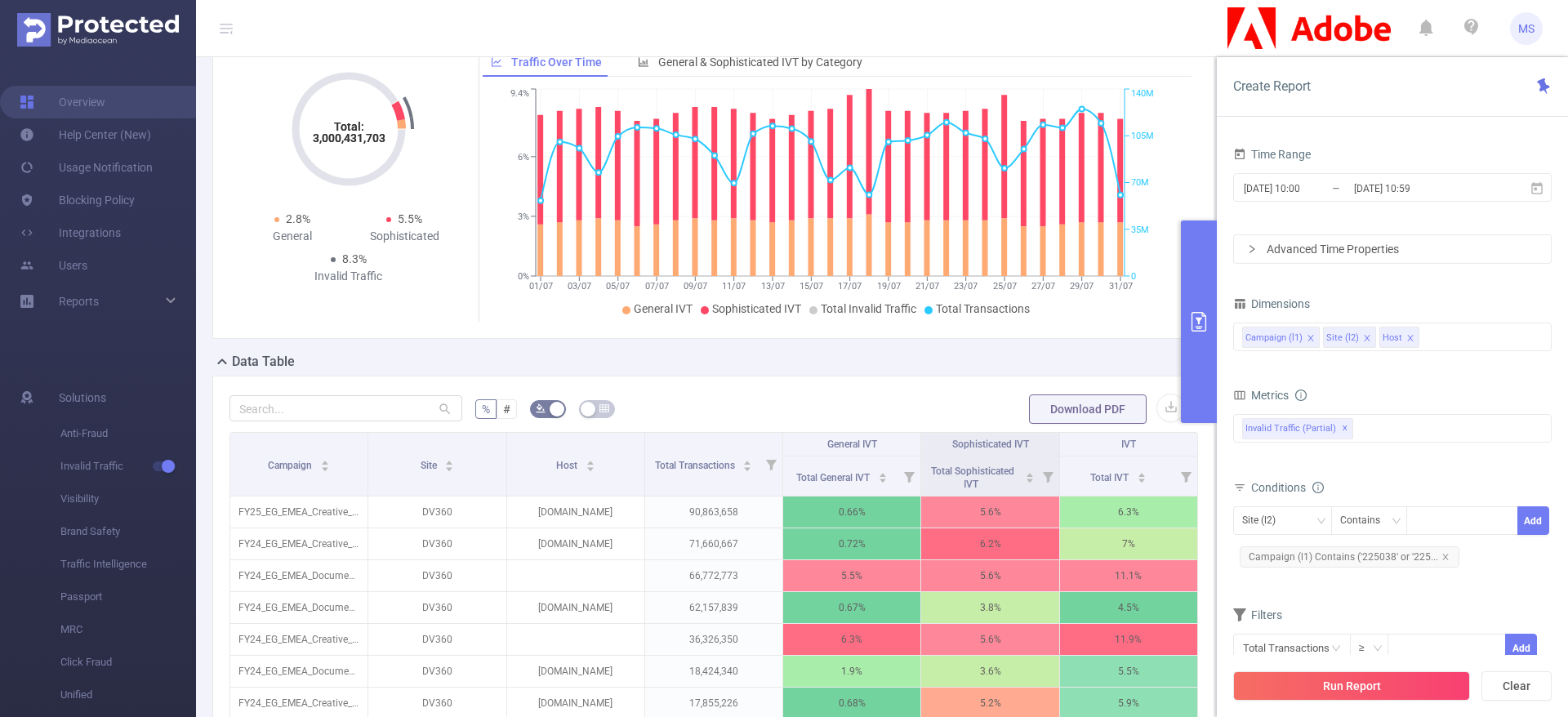
click at [1205, 310] on button "primary" at bounding box center [1199, 321] width 36 height 203
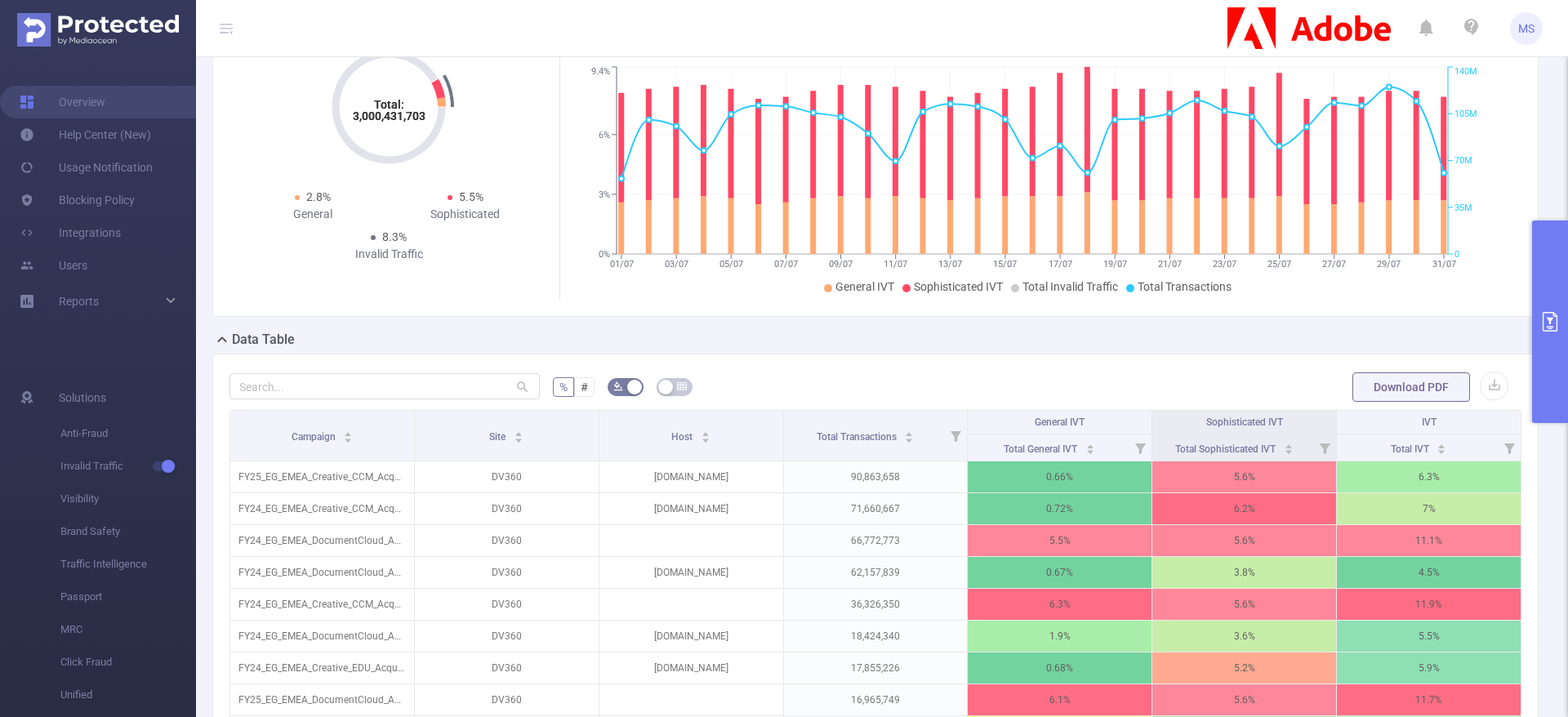
click at [1460, 394] on span "Download PDF" at bounding box center [1430, 387] width 156 height 13
click at [1480, 400] on button "button" at bounding box center [1494, 385] width 28 height 28
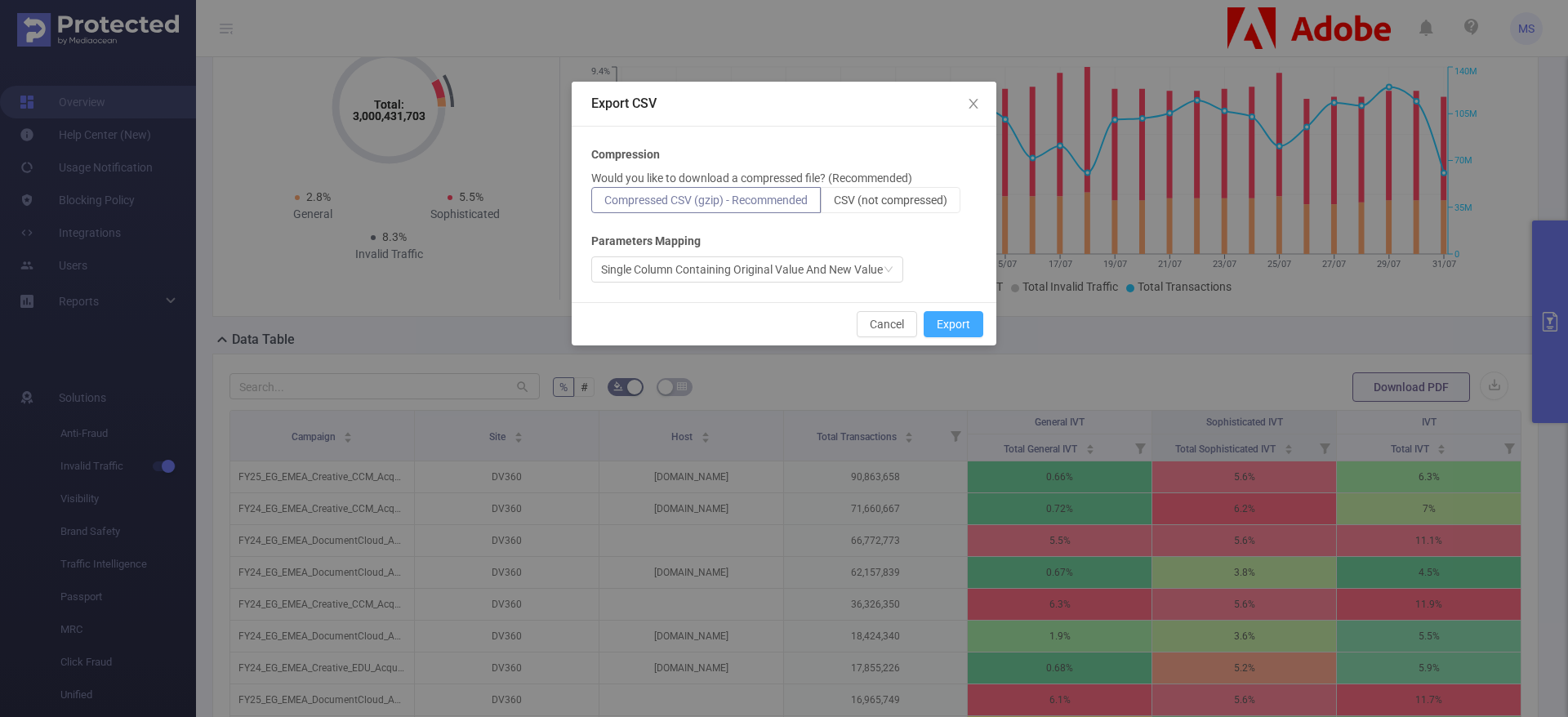
click at [937, 328] on button "Export" at bounding box center [952, 323] width 59 height 26
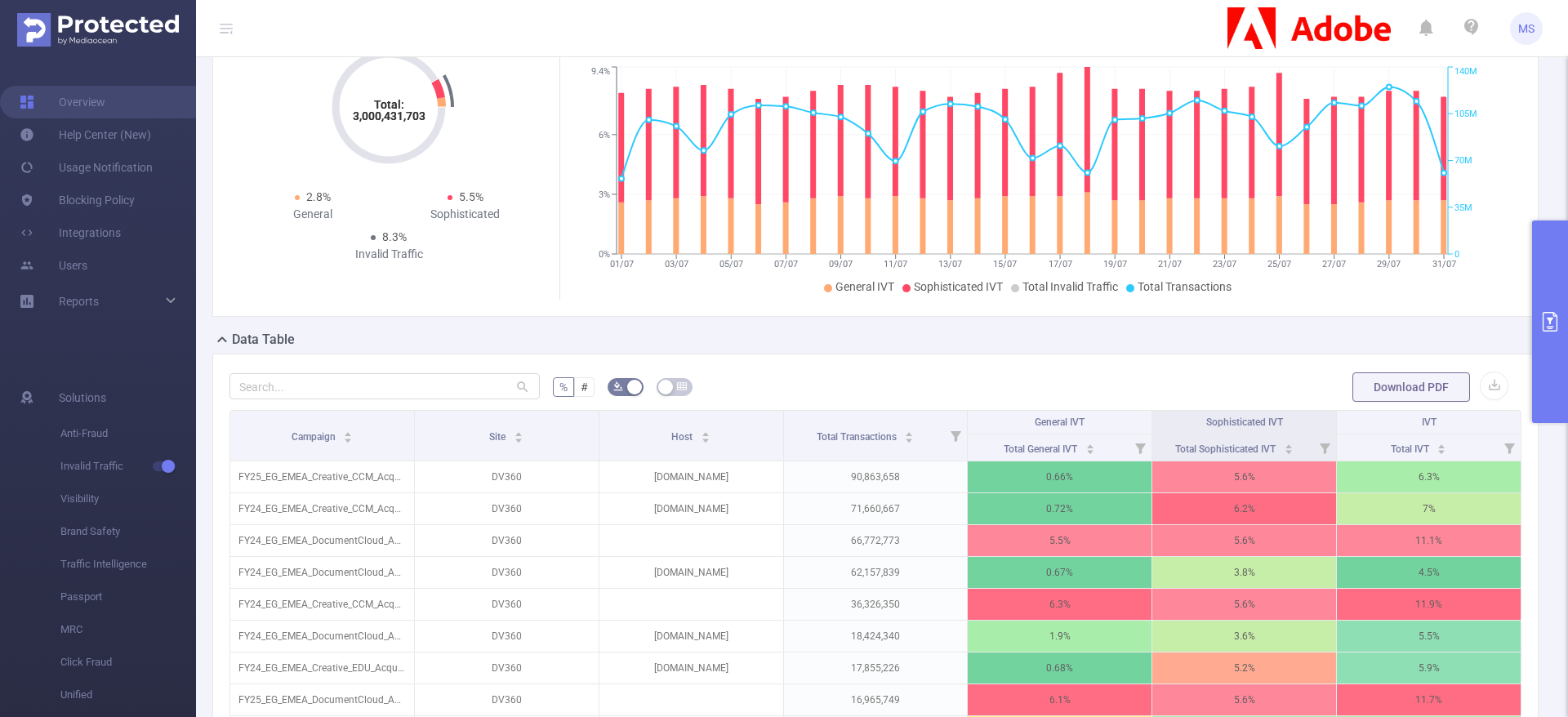
click at [1543, 333] on button "primary" at bounding box center [1550, 321] width 36 height 203
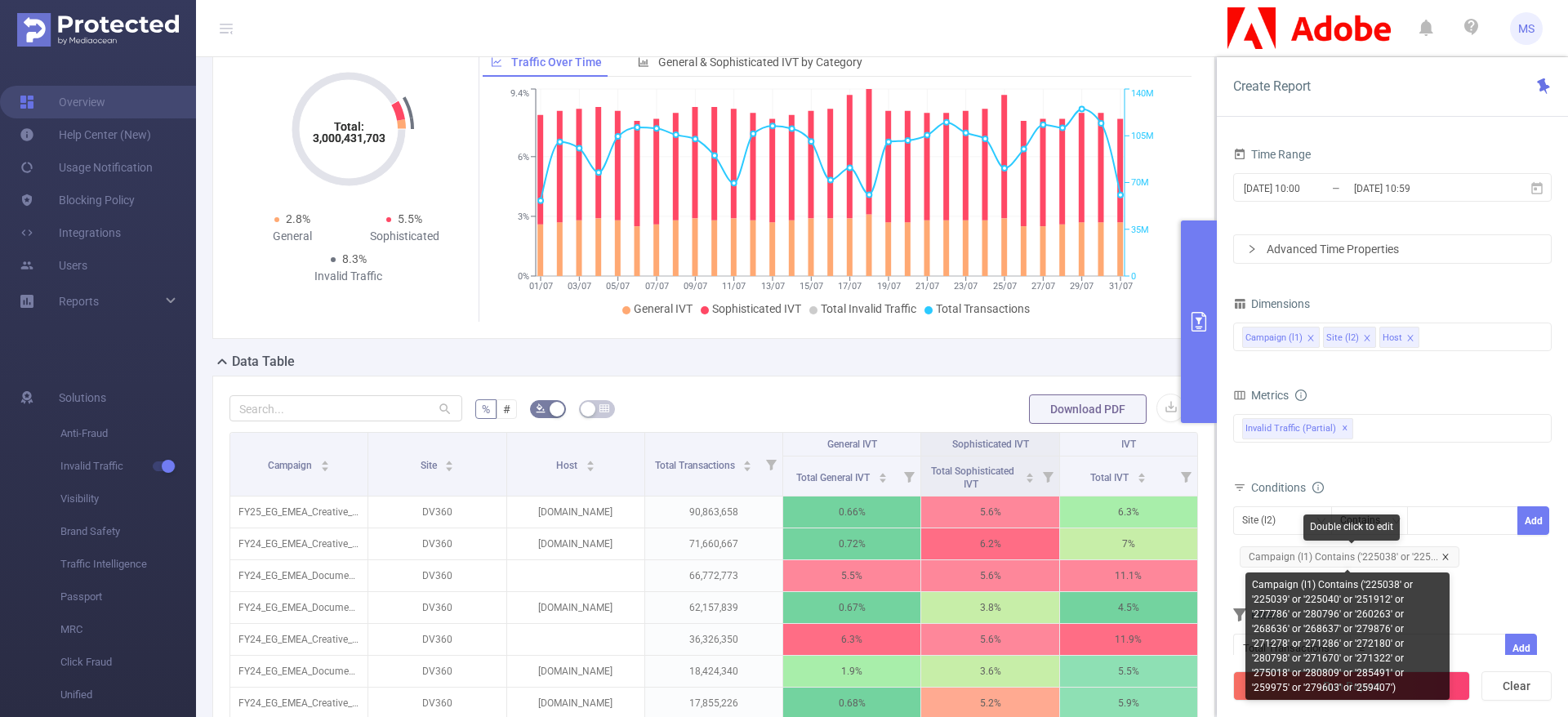
click at [1443, 556] on icon "icon: close" at bounding box center [1445, 557] width 8 height 8
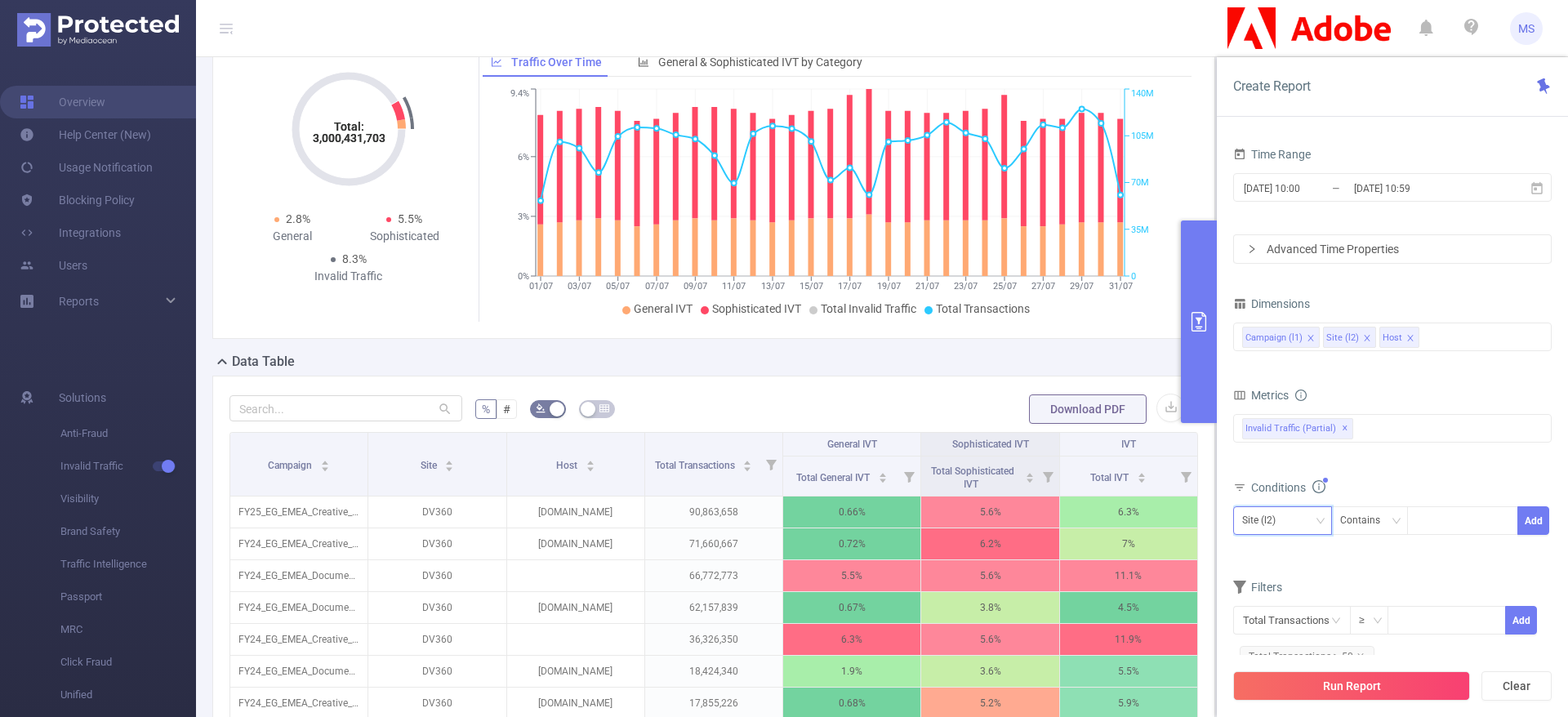
click at [1294, 523] on div "Site (l2)" at bounding box center [1282, 520] width 81 height 27
click at [1286, 551] on li "Campaign (l1)" at bounding box center [1282, 554] width 98 height 26
click at [1459, 529] on div at bounding box center [1462, 520] width 94 height 27
paste input "279603"
type input "279603"
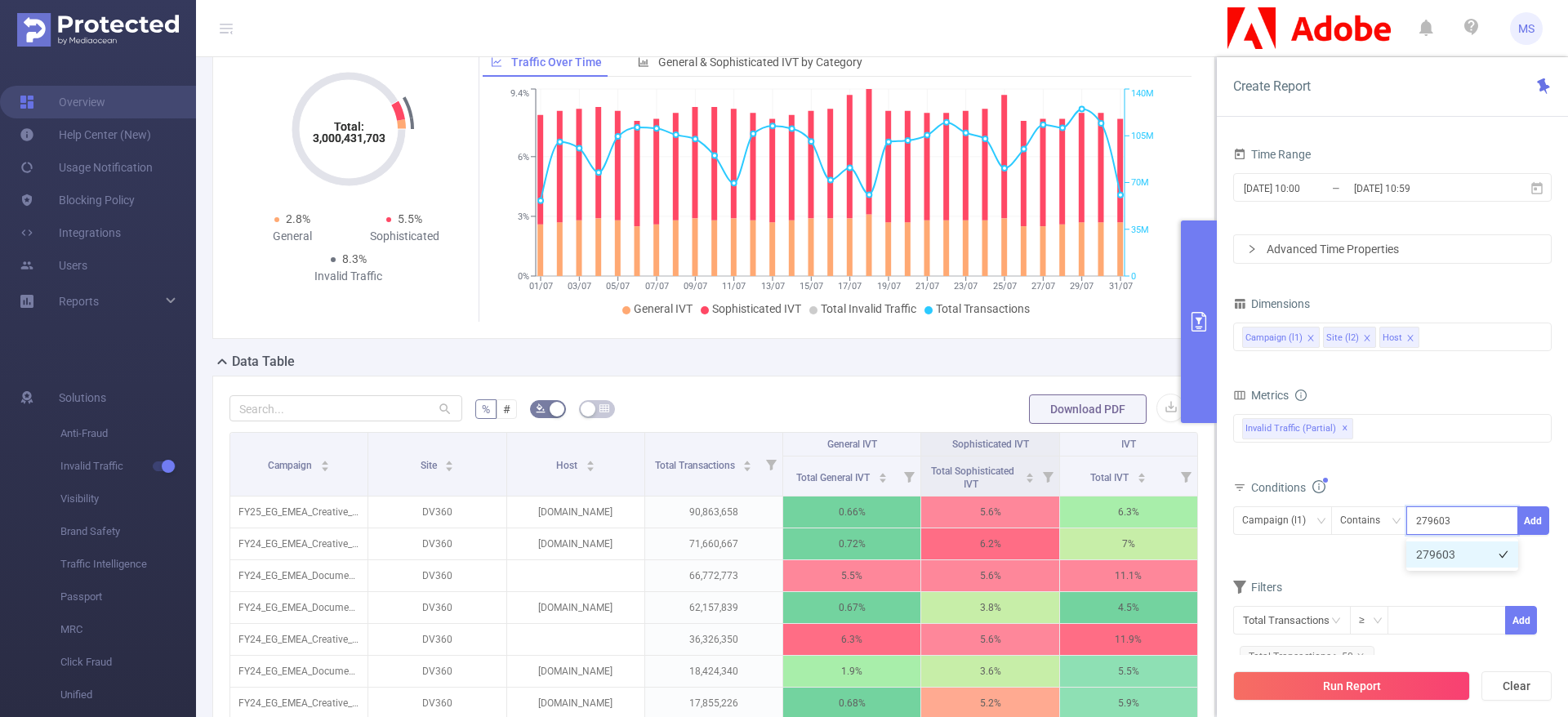
click at [1443, 554] on li "279603" at bounding box center [1462, 554] width 112 height 26
paste input "279441"
type input "279441"
click at [1441, 579] on li "279441" at bounding box center [1462, 578] width 112 height 26
paste input "279289"
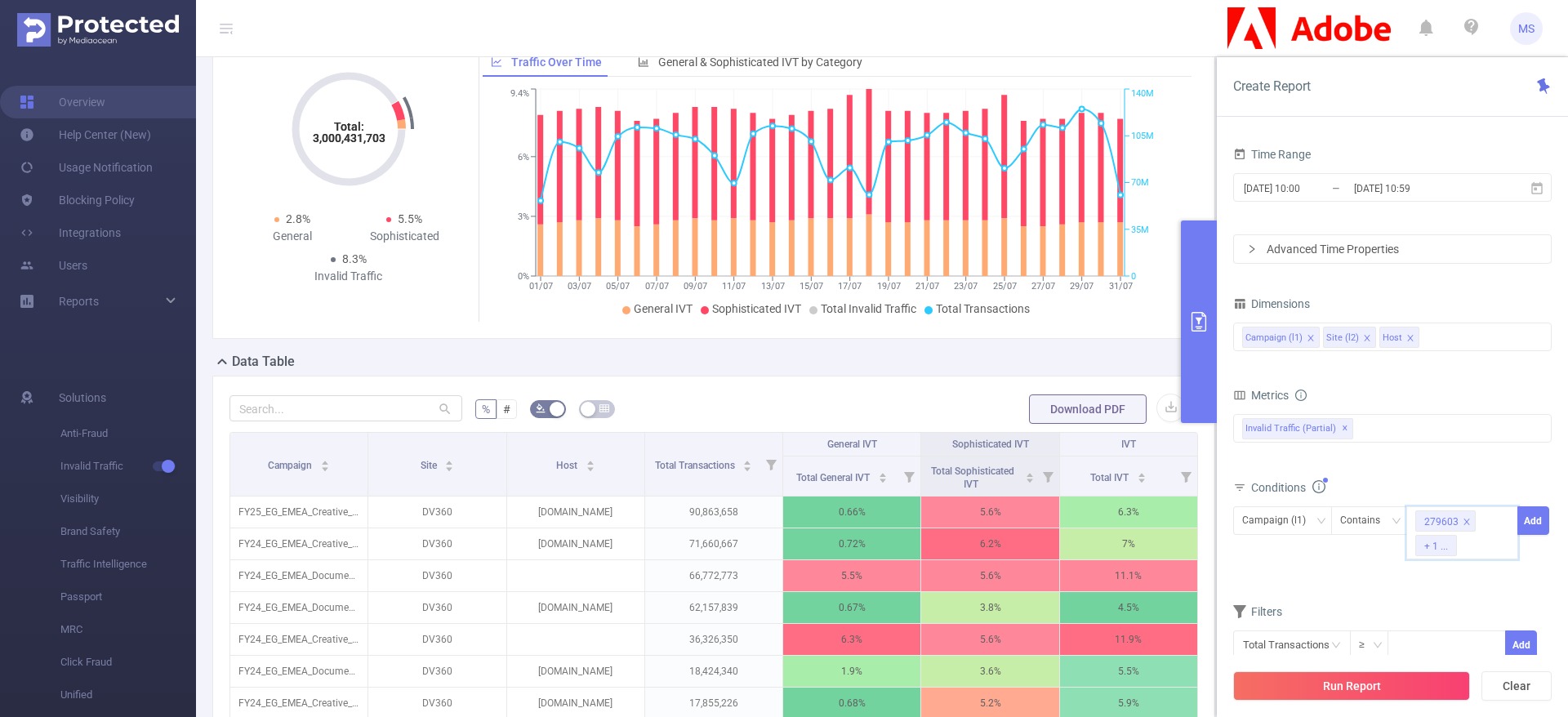
type input "279289"
click at [1439, 579] on li "279289" at bounding box center [1462, 578] width 112 height 26
paste input "279204"
type input "279204"
click at [1463, 584] on li "279204" at bounding box center [1462, 578] width 112 height 26
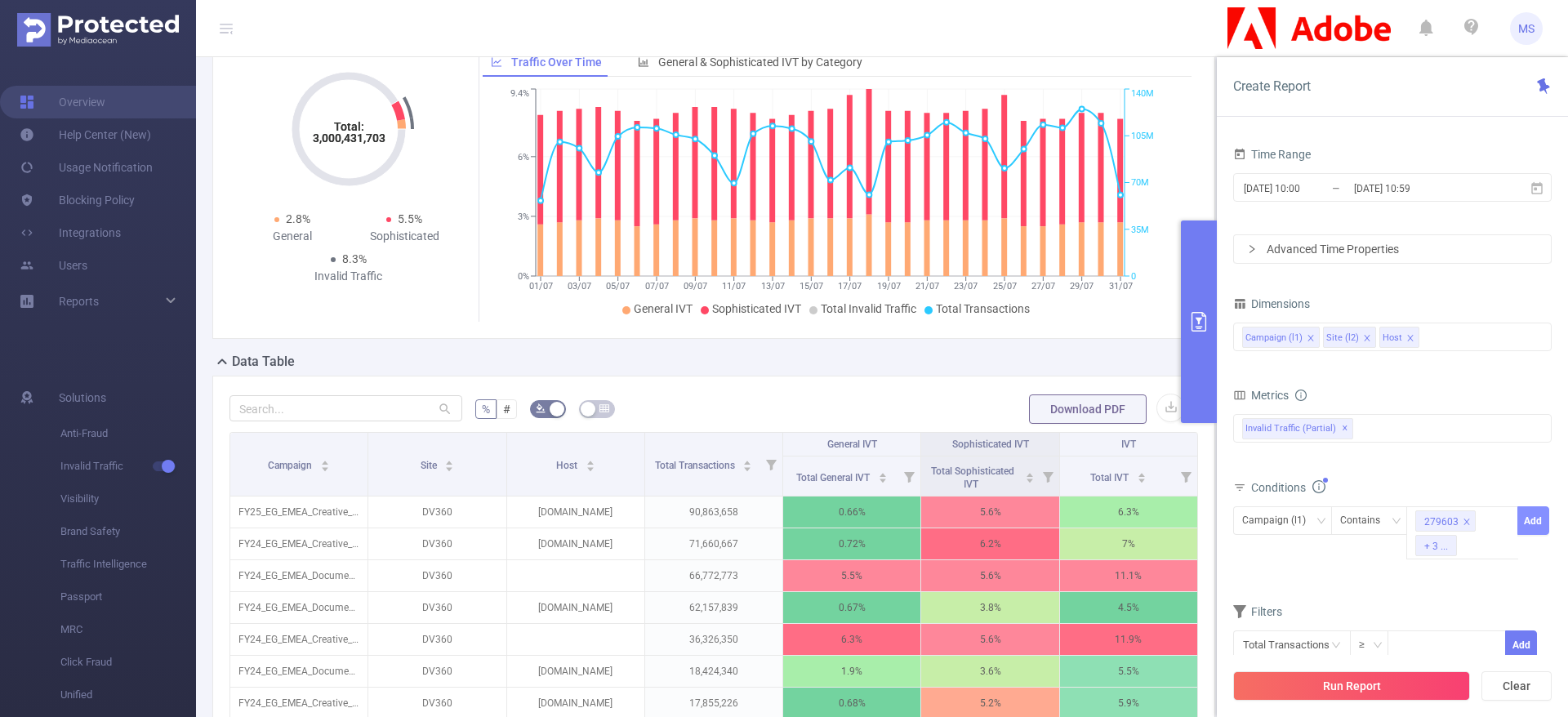
click at [1539, 519] on button "Add" at bounding box center [1533, 520] width 32 height 28
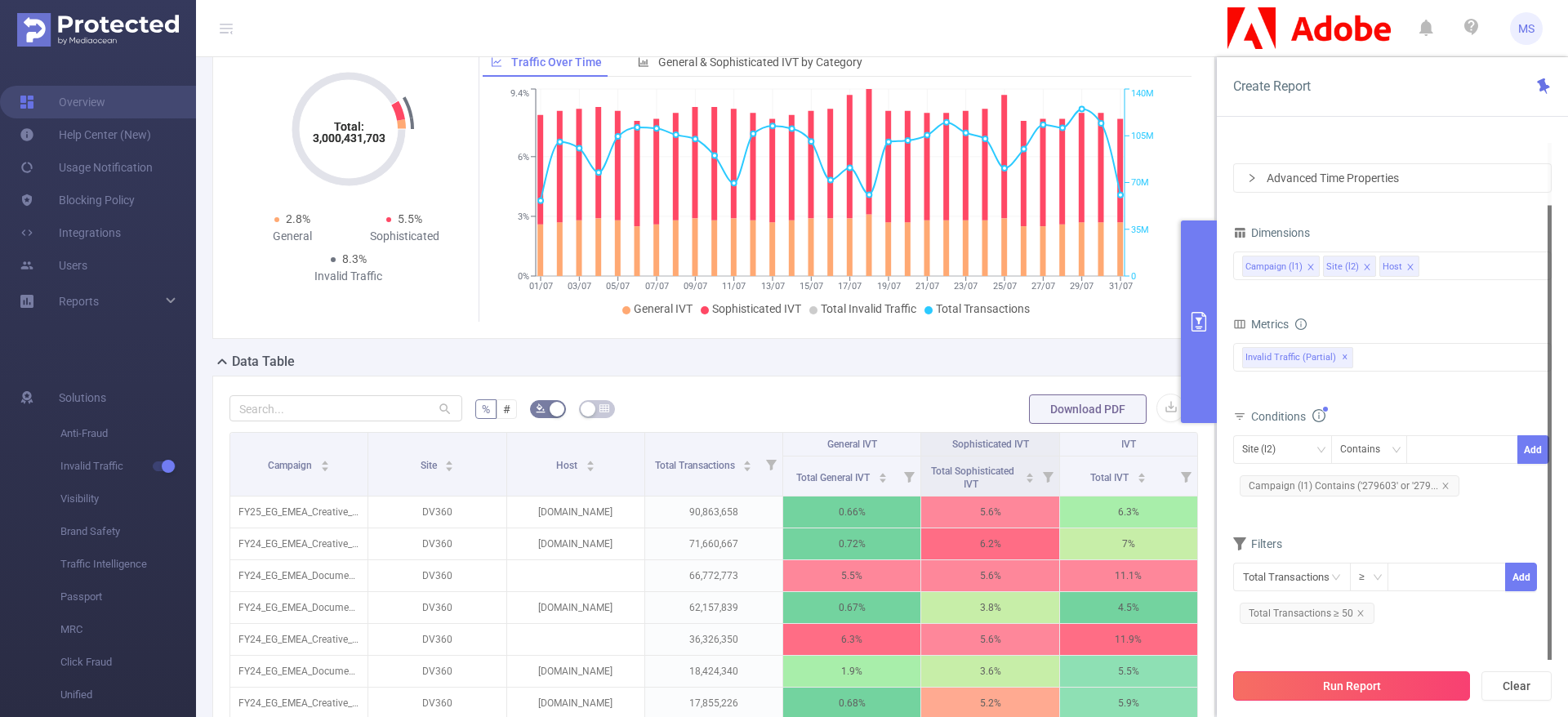
click at [1352, 682] on button "Run Report" at bounding box center [1351, 685] width 237 height 29
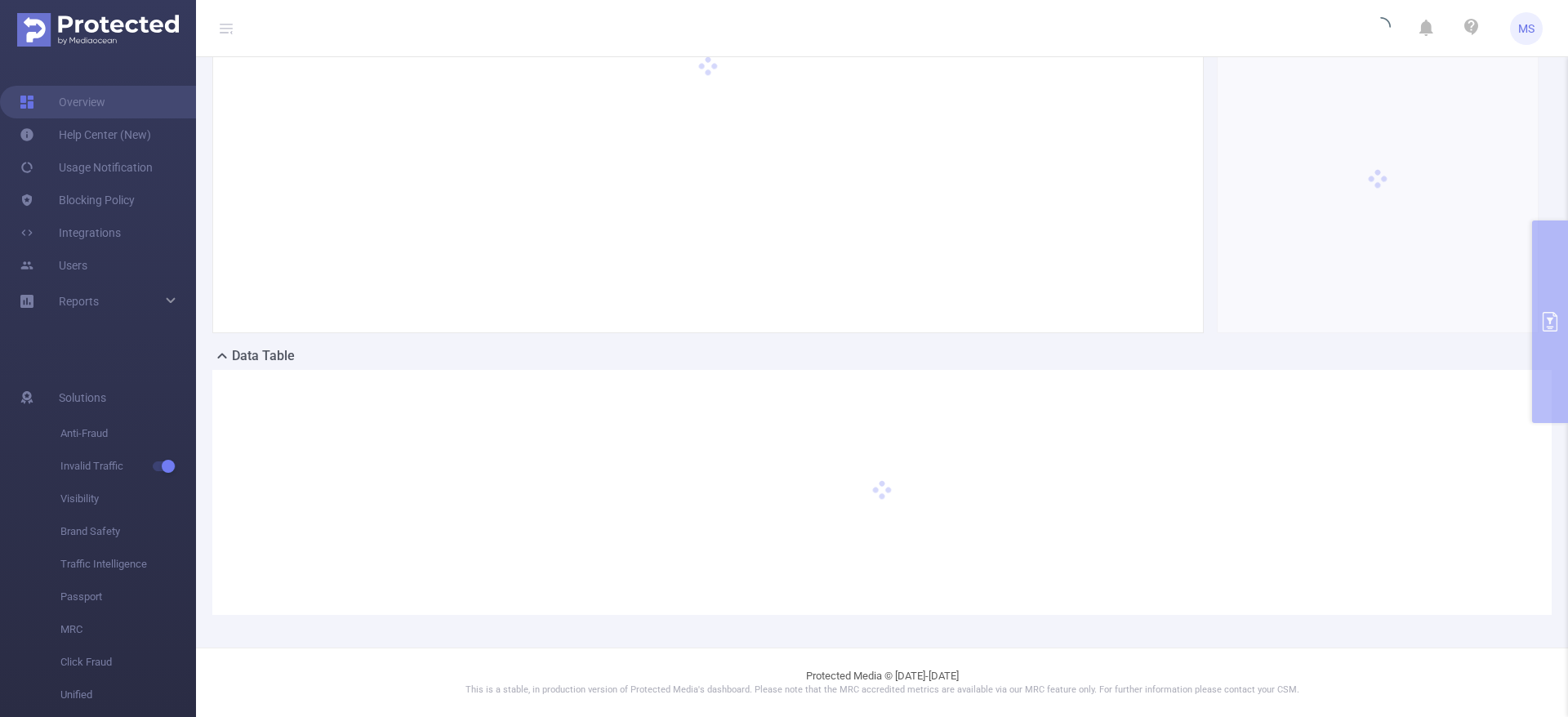
scroll to position [106, 0]
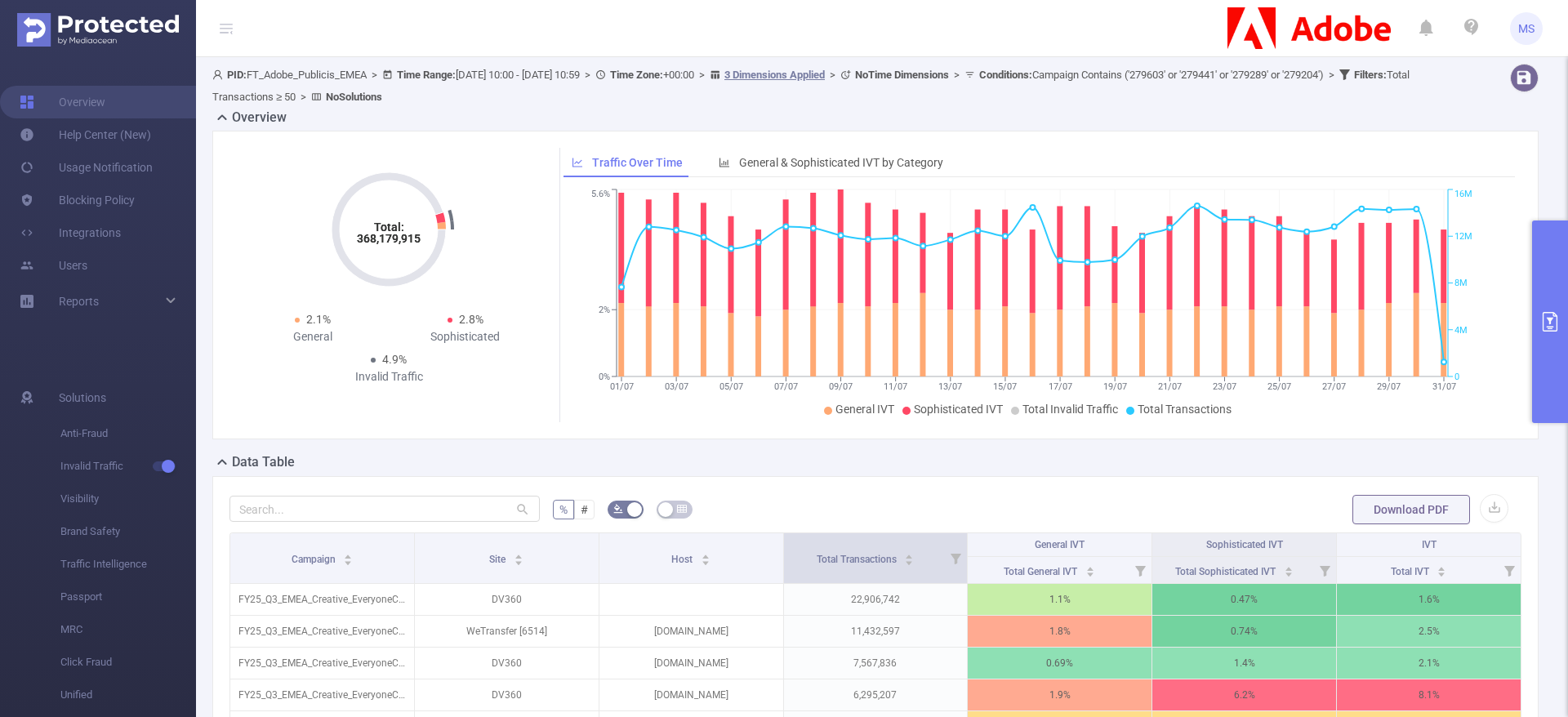
scroll to position [123, 0]
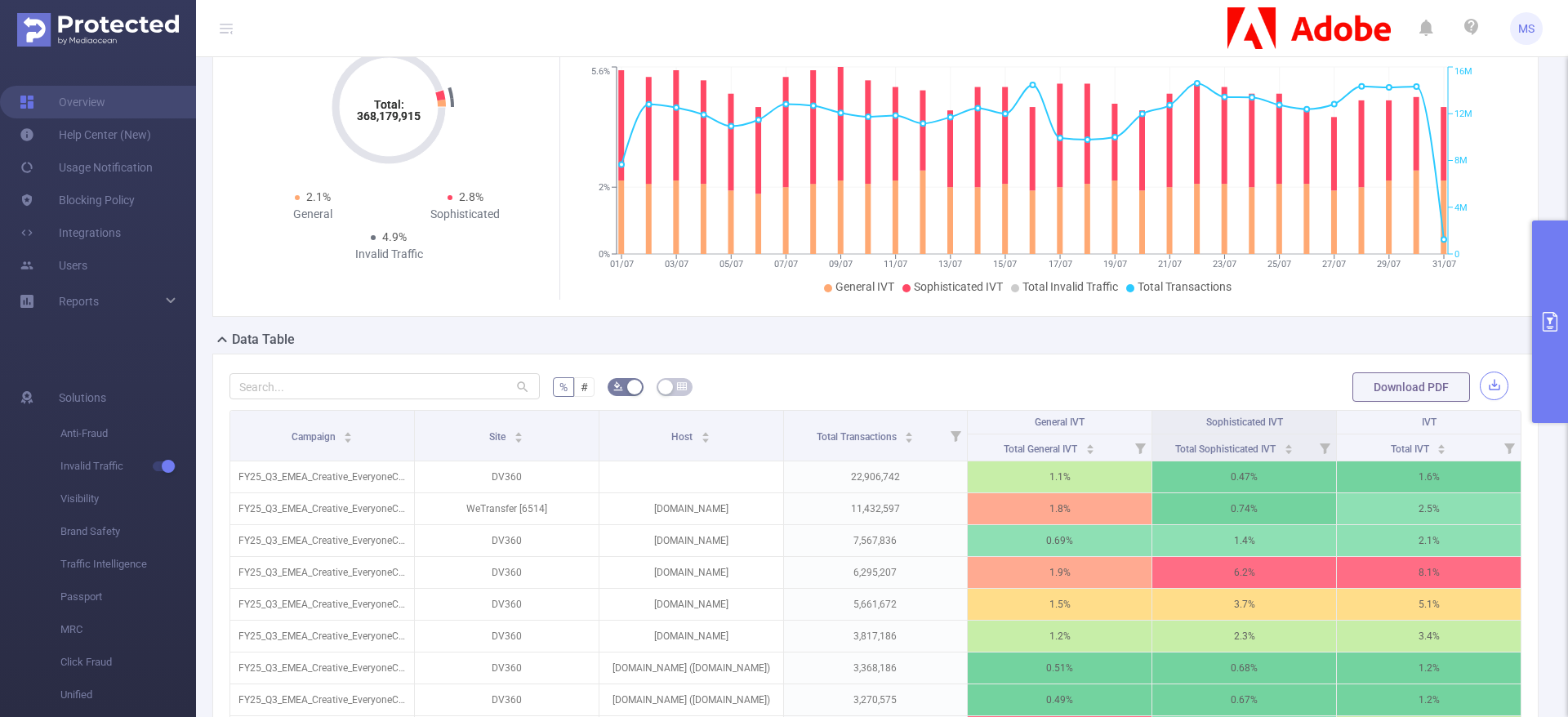
click at [1480, 395] on button "button" at bounding box center [1494, 385] width 28 height 28
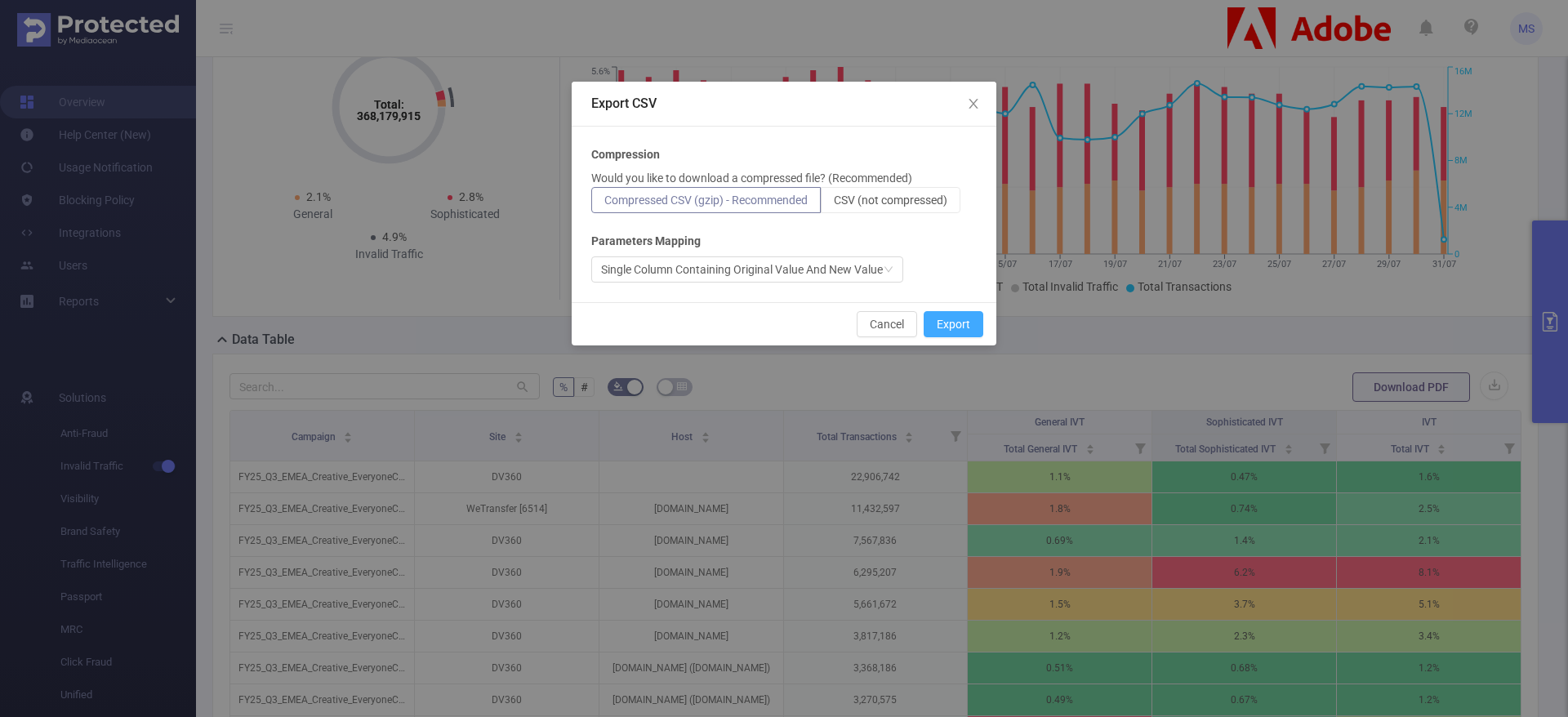
click at [976, 332] on button "Export" at bounding box center [952, 323] width 59 height 26
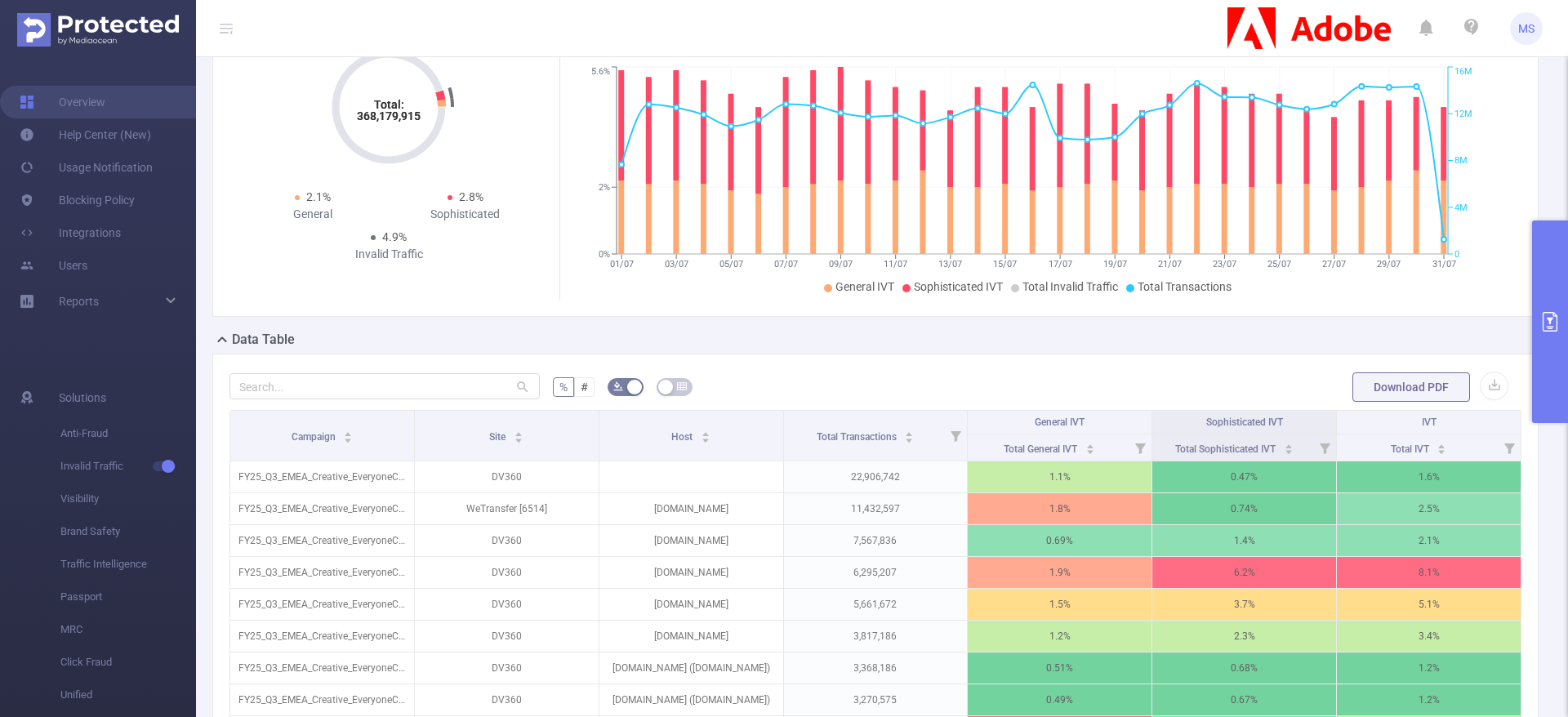
click at [1561, 330] on button "primary" at bounding box center [1550, 321] width 36 height 203
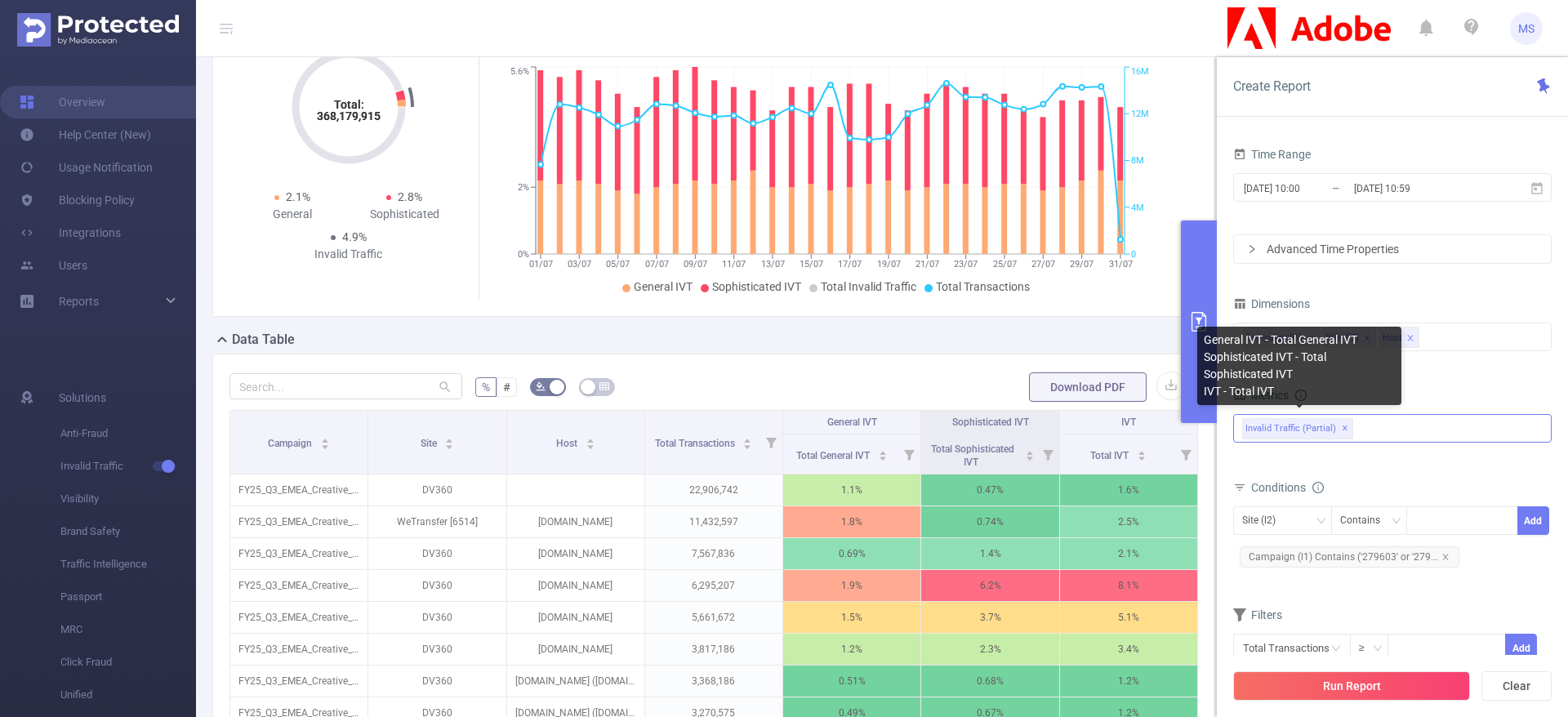
click at [1343, 431] on span "✕" at bounding box center [1344, 428] width 7 height 19
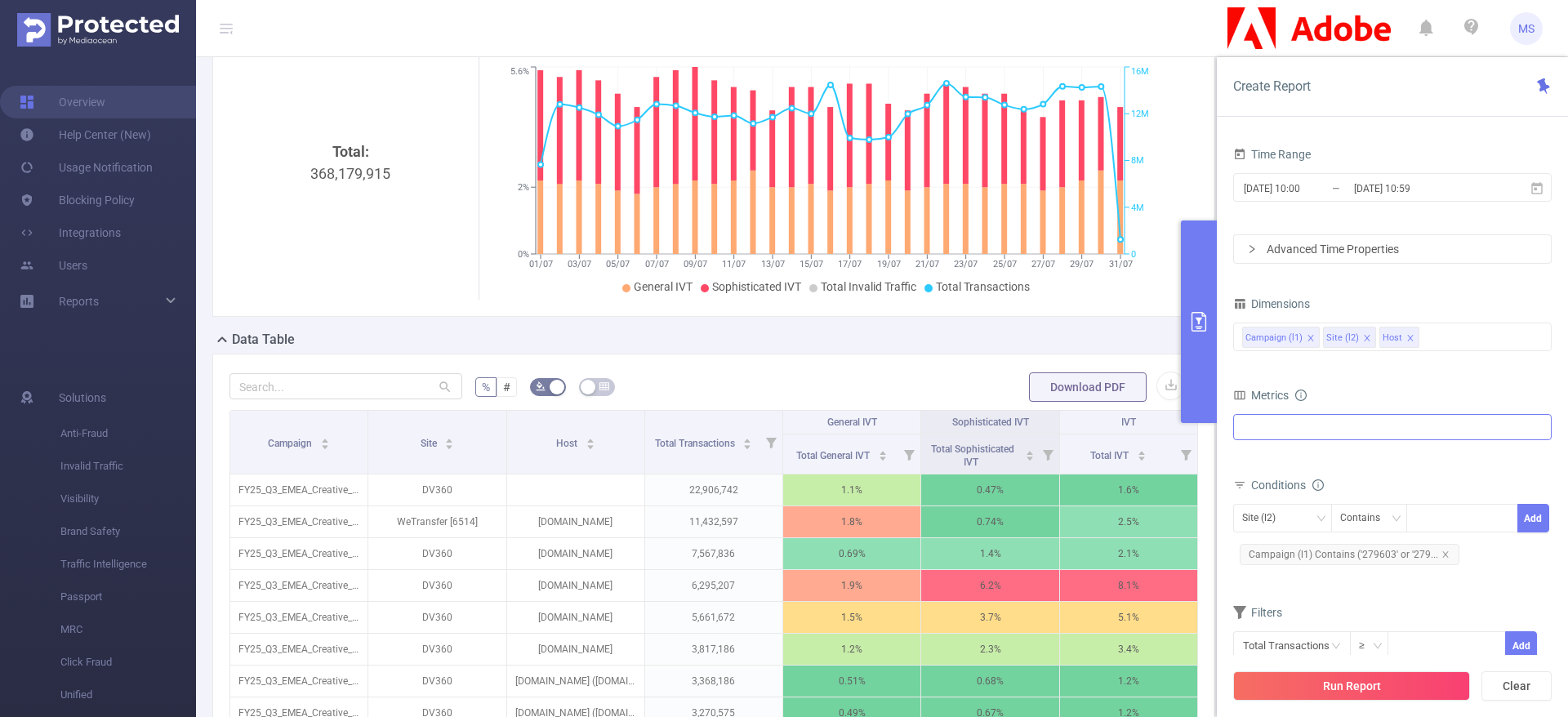
click at [1362, 429] on div "Invalid Traffic General IVT Sophisticated IVT IVT Visibility Brand Safety Brand…" at bounding box center [1392, 426] width 319 height 26
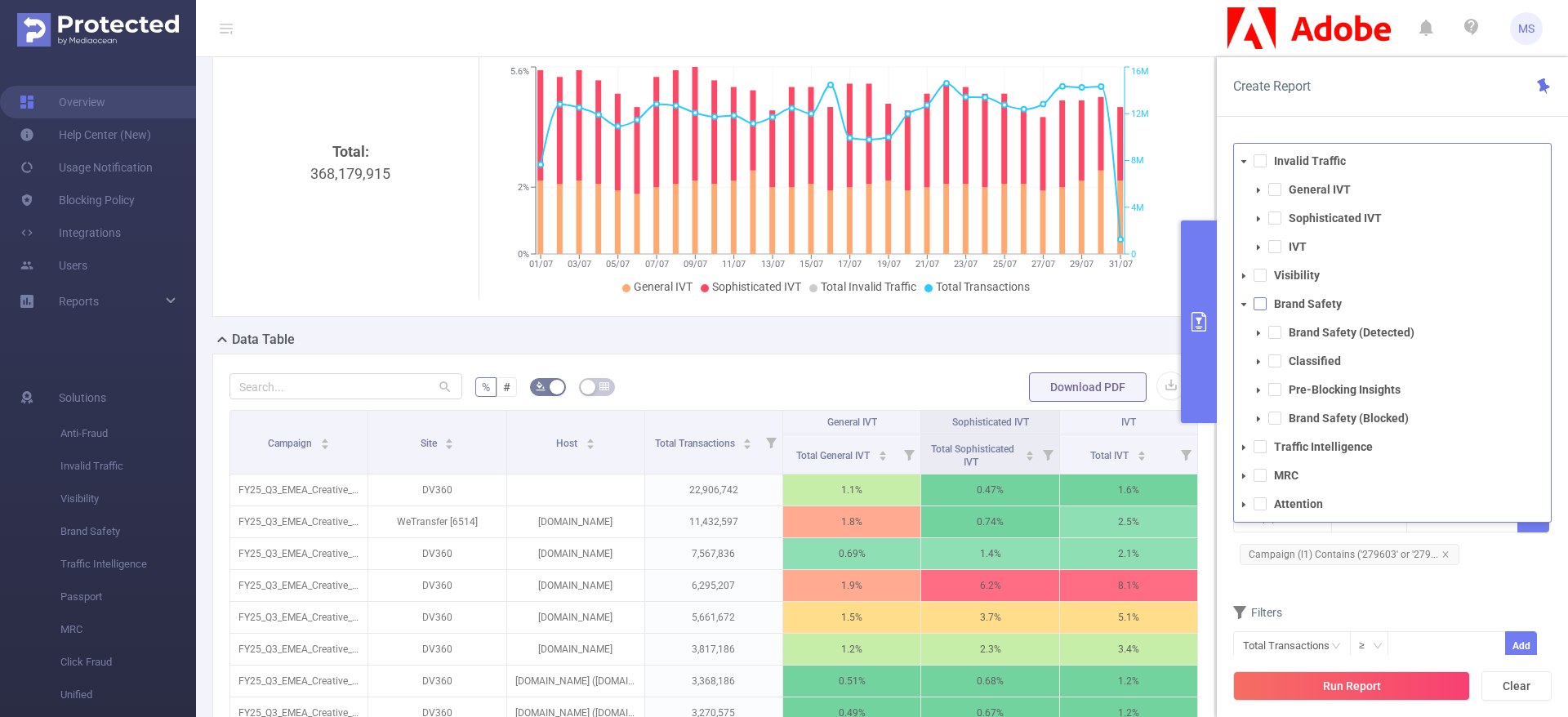
click at [1255, 308] on span at bounding box center [1260, 303] width 13 height 13
click at [1278, 390] on span at bounding box center [1274, 389] width 13 height 13
click at [1274, 360] on span at bounding box center [1274, 361] width 13 height 13
click at [1274, 333] on span at bounding box center [1274, 333] width 13 height 13
click at [1274, 367] on span at bounding box center [1274, 361] width 13 height 13
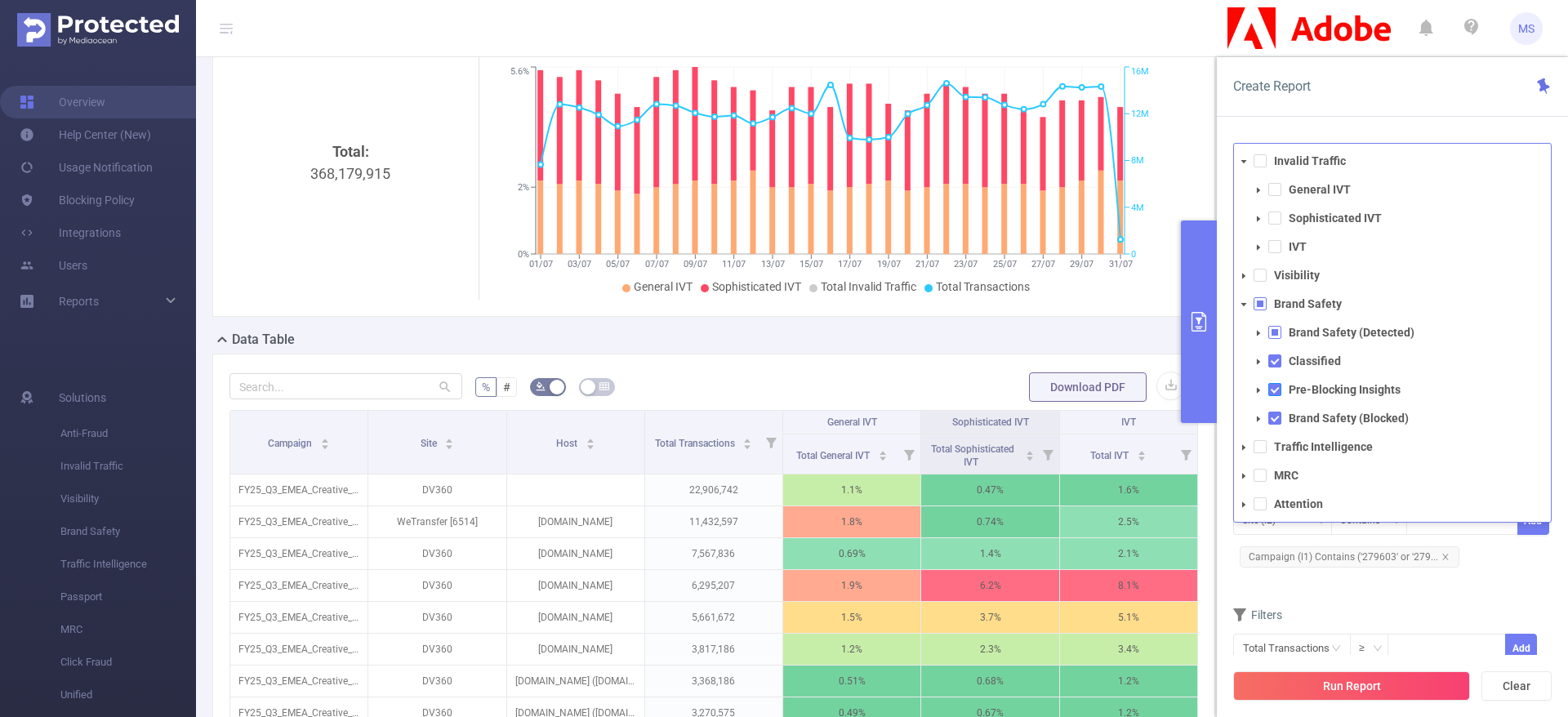
click at [1277, 389] on span at bounding box center [1274, 389] width 13 height 13
click at [1274, 420] on span at bounding box center [1274, 418] width 13 height 13
click at [1138, 333] on div "Data Table" at bounding box center [721, 341] width 1016 height 23
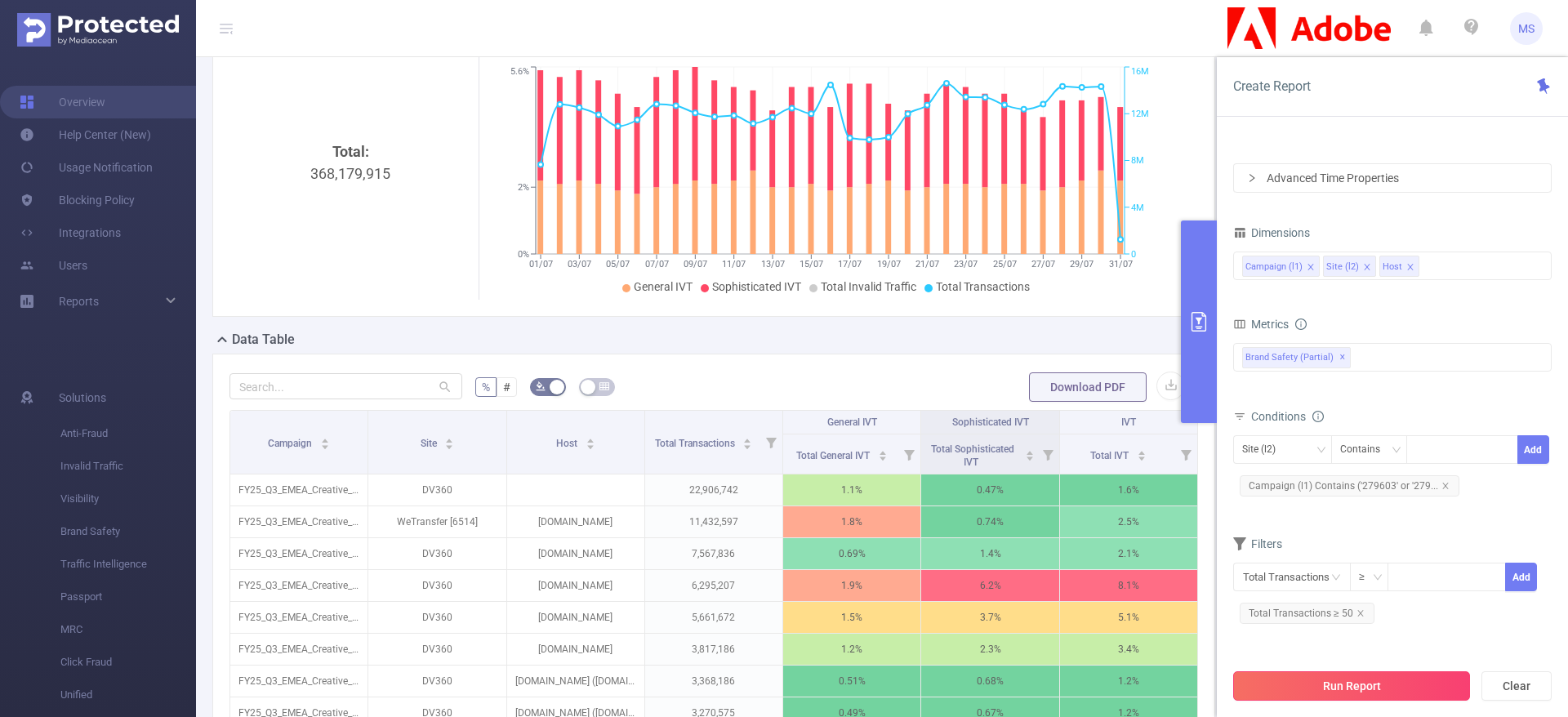
click at [1360, 685] on button "Run Report" at bounding box center [1351, 685] width 237 height 29
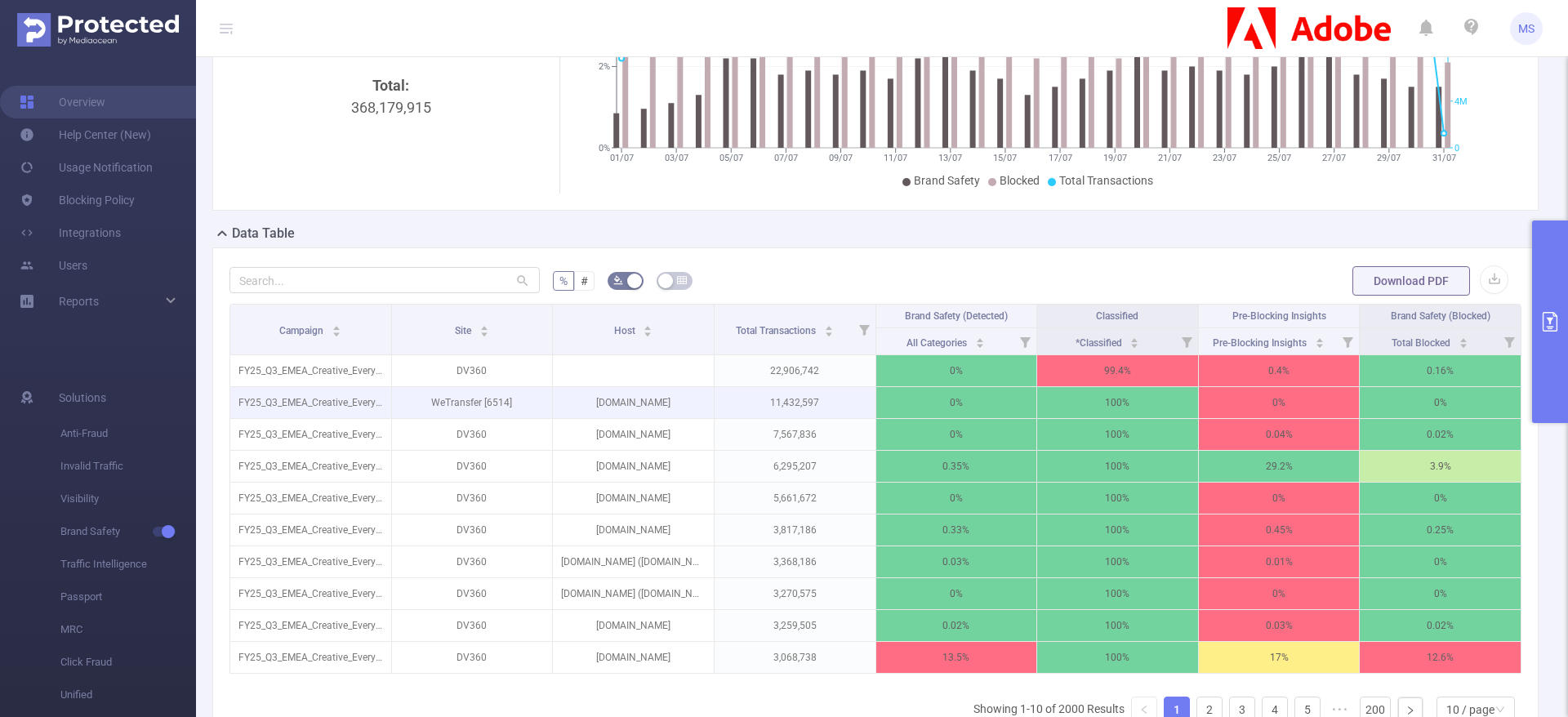
scroll to position [106, 0]
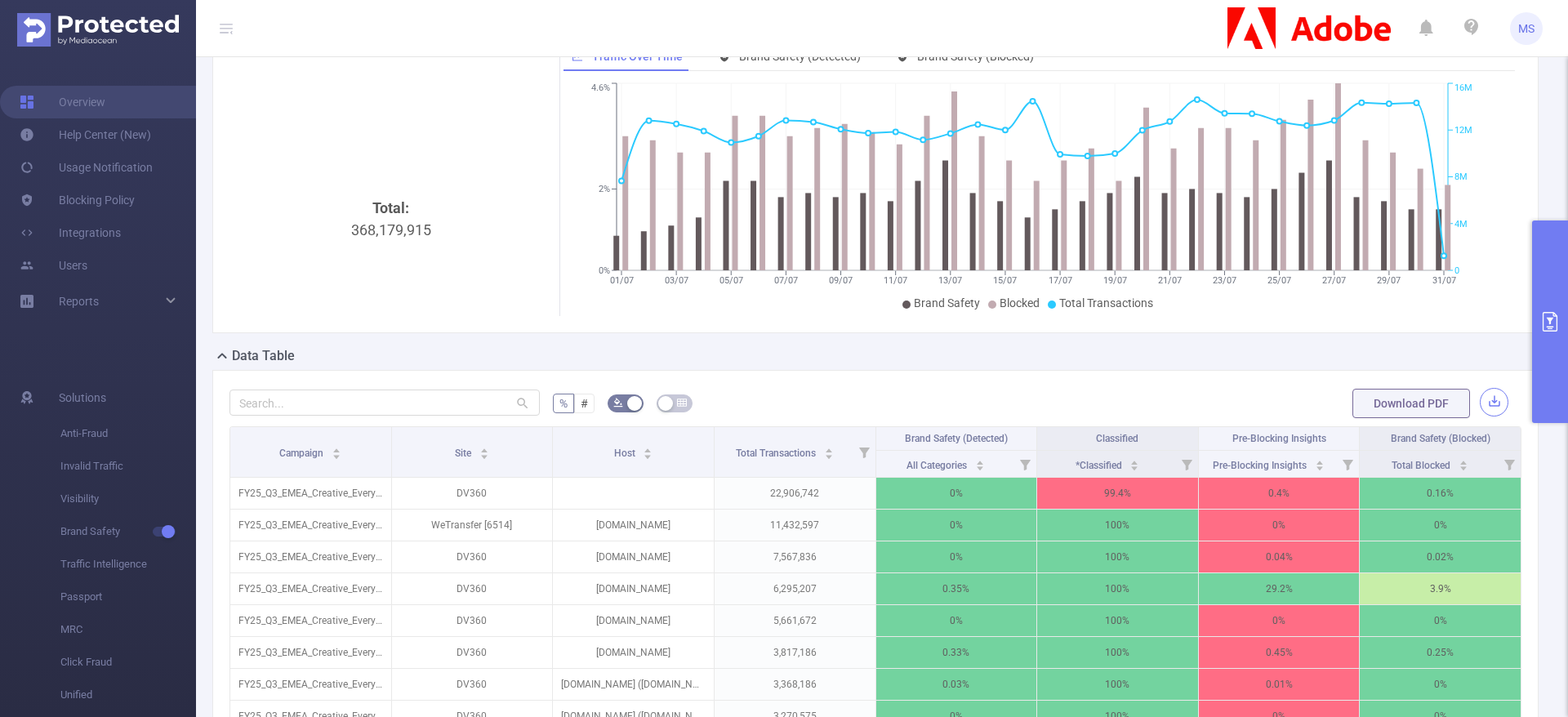
click at [1480, 408] on button "button" at bounding box center [1494, 402] width 28 height 28
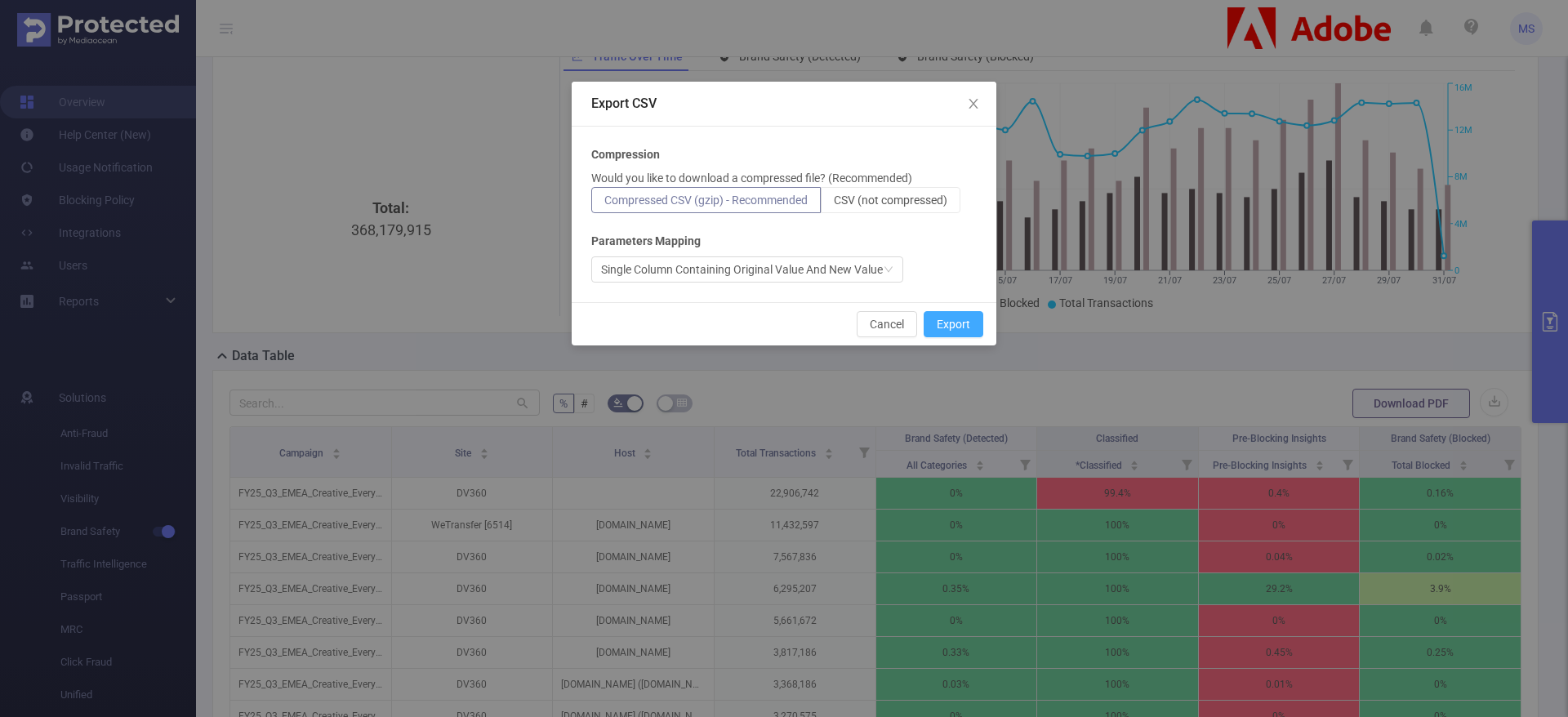
click at [962, 330] on button "Export" at bounding box center [952, 323] width 59 height 26
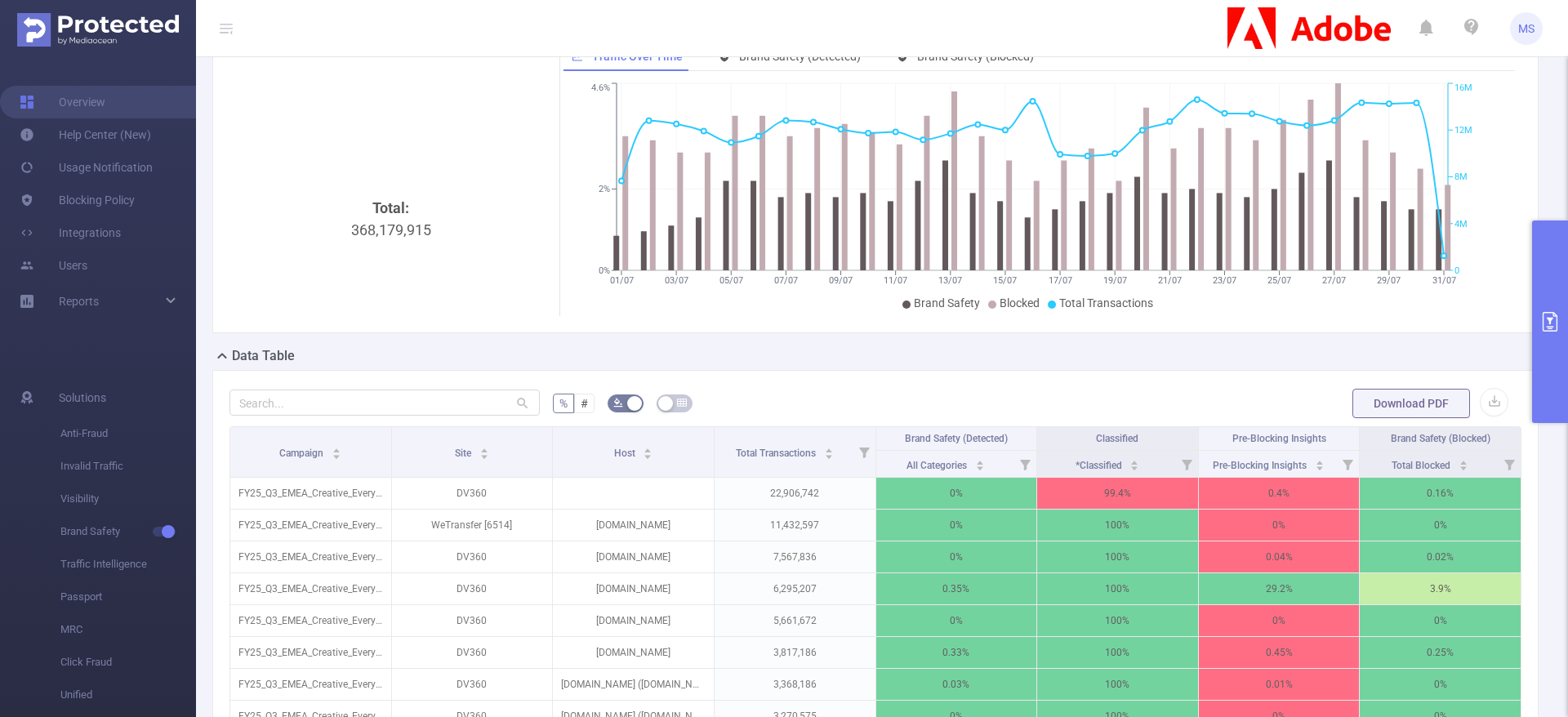
click at [796, 351] on div "Data Table" at bounding box center [882, 357] width 1339 height 23
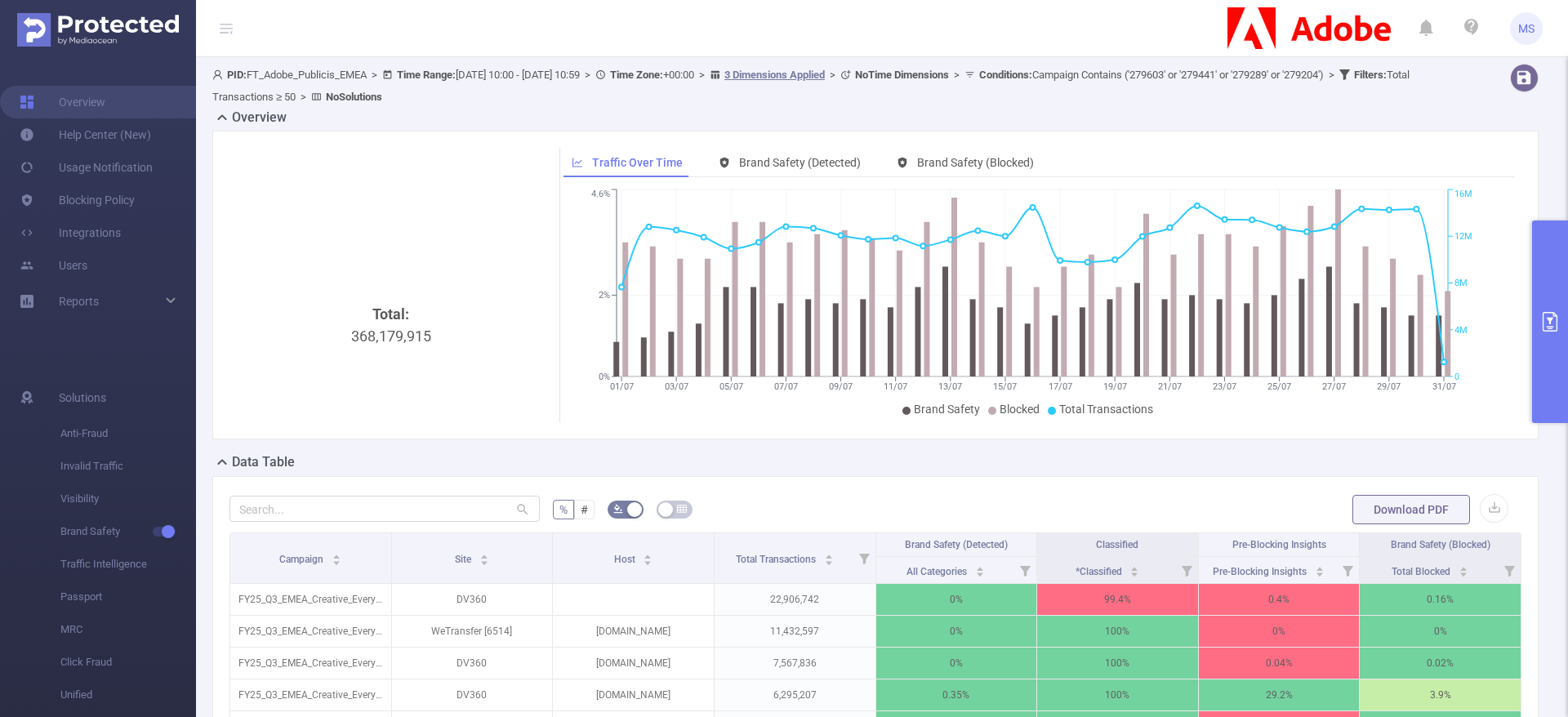
click at [1557, 335] on button "primary" at bounding box center [1550, 321] width 36 height 203
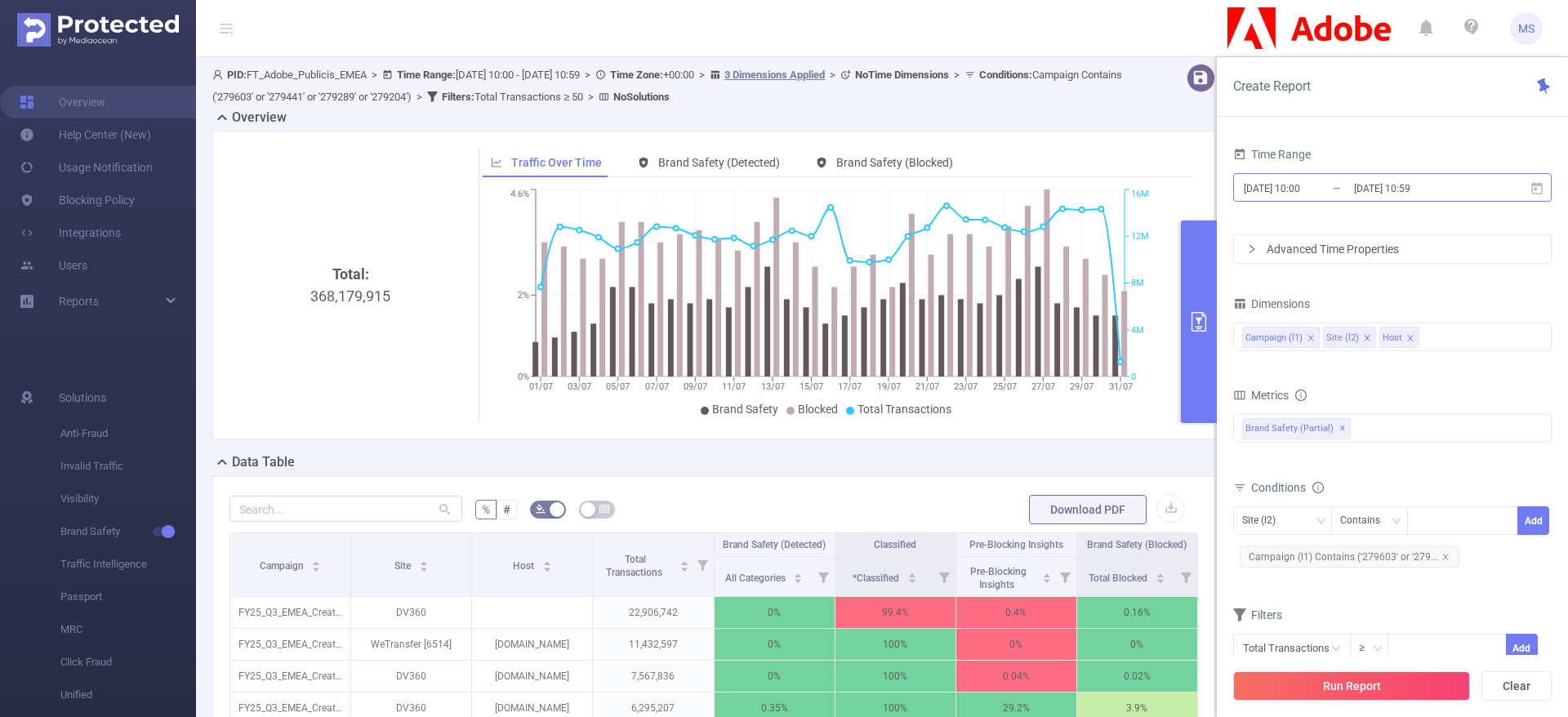
click at [1312, 181] on input "[DATE] 10:00" at bounding box center [1308, 188] width 133 height 22
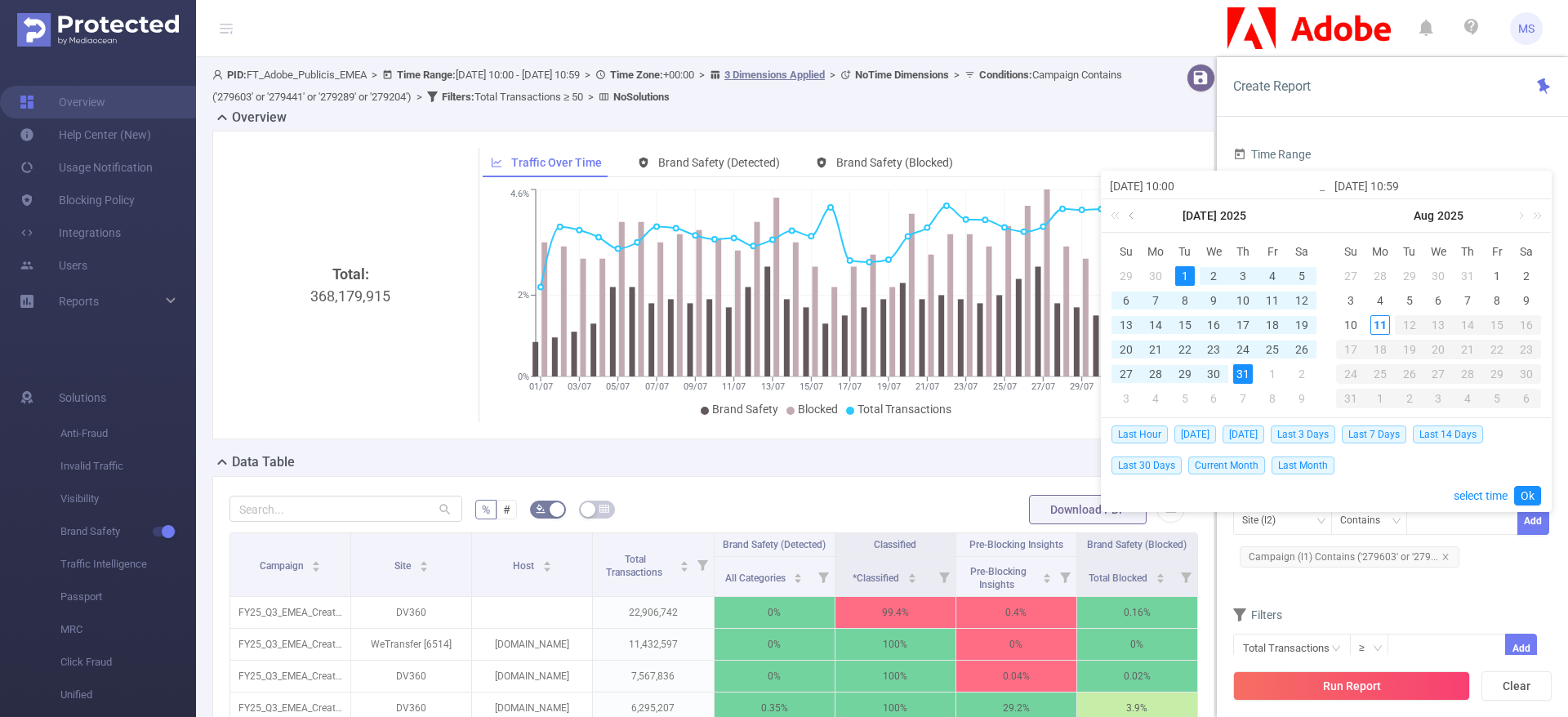
click at [1127, 213] on link at bounding box center [1133, 215] width 15 height 33
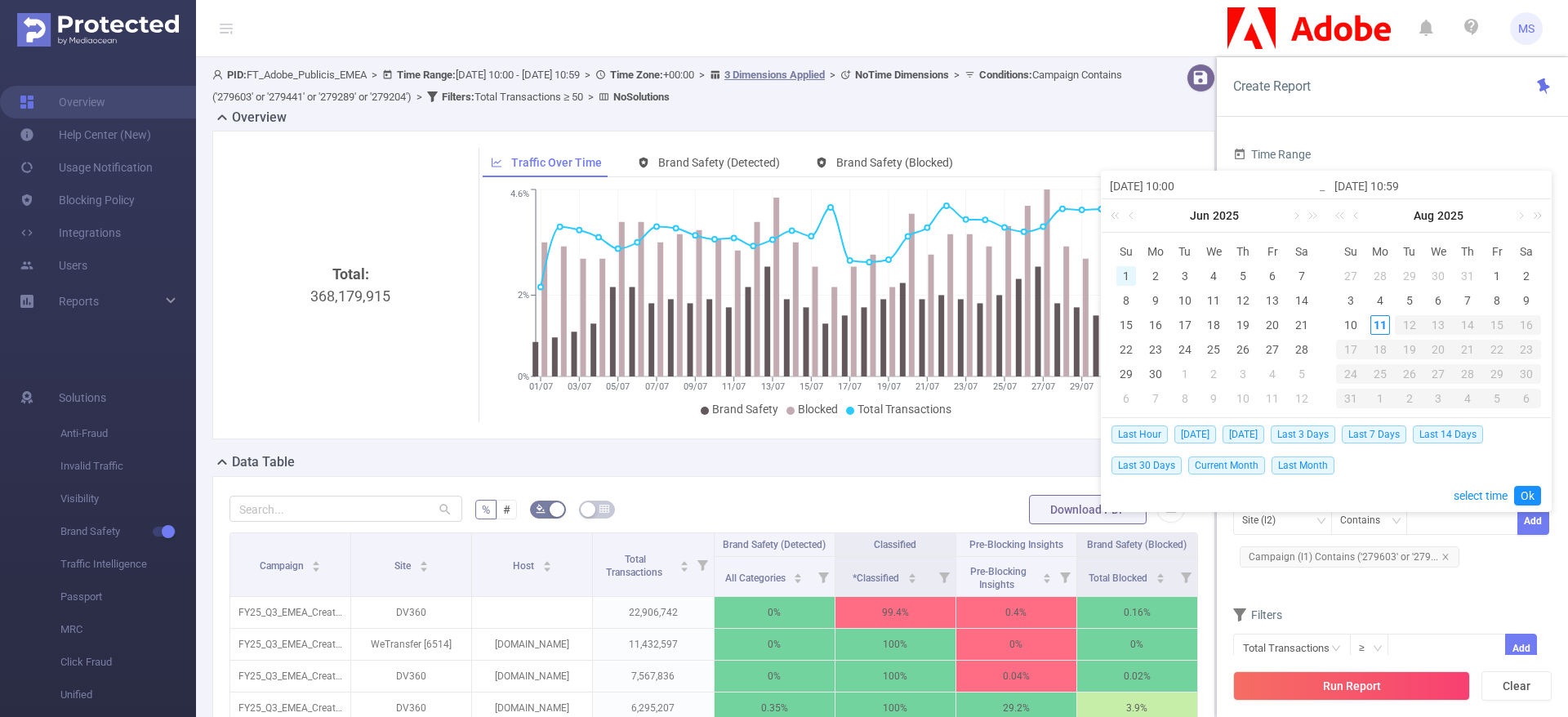
click at [1124, 271] on div "1" at bounding box center [1125, 275] width 19 height 19
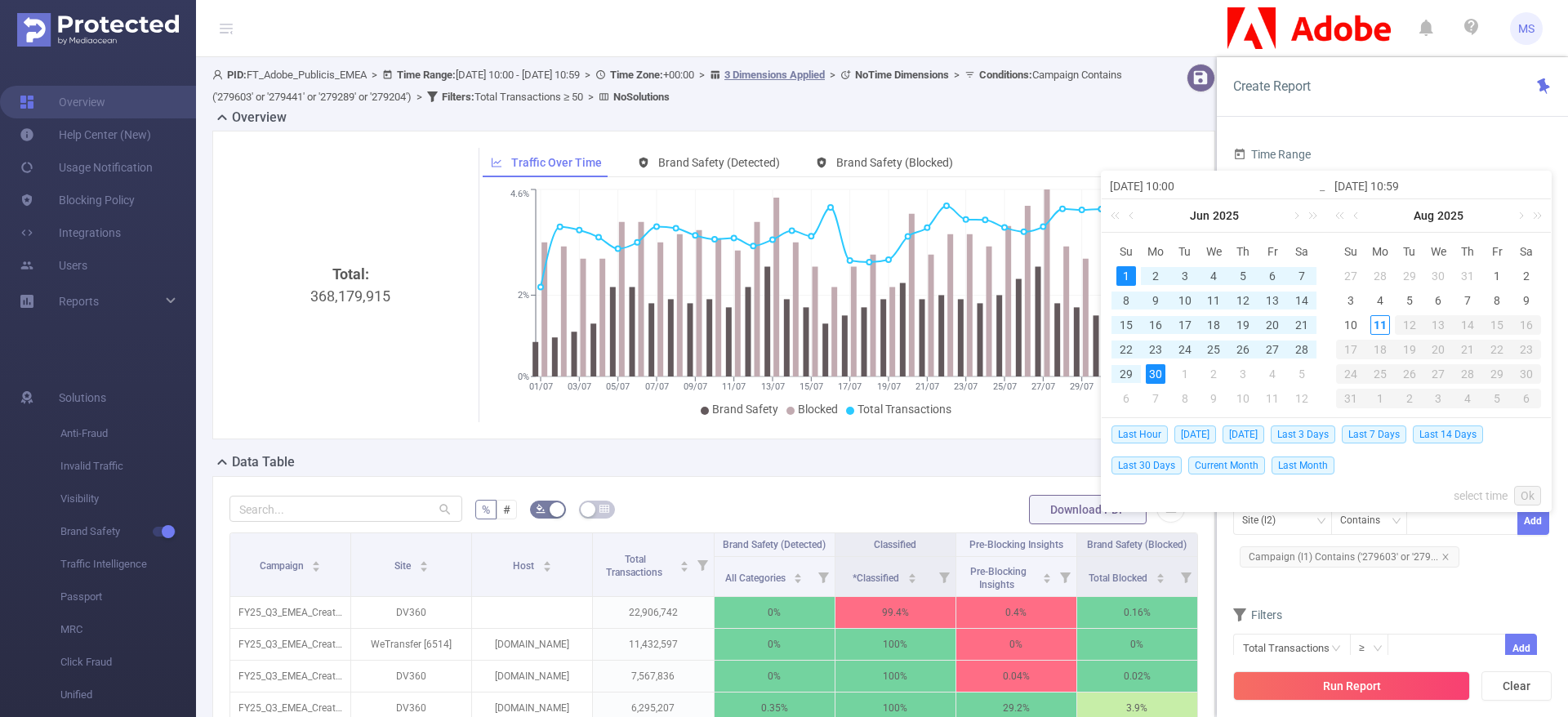
click at [1158, 373] on div "30" at bounding box center [1154, 374] width 19 height 19
type input "[DATE] 10:00"
type input "[DATE] 10:59"
type input "[DATE] 10:00"
type input "[DATE] 10:59"
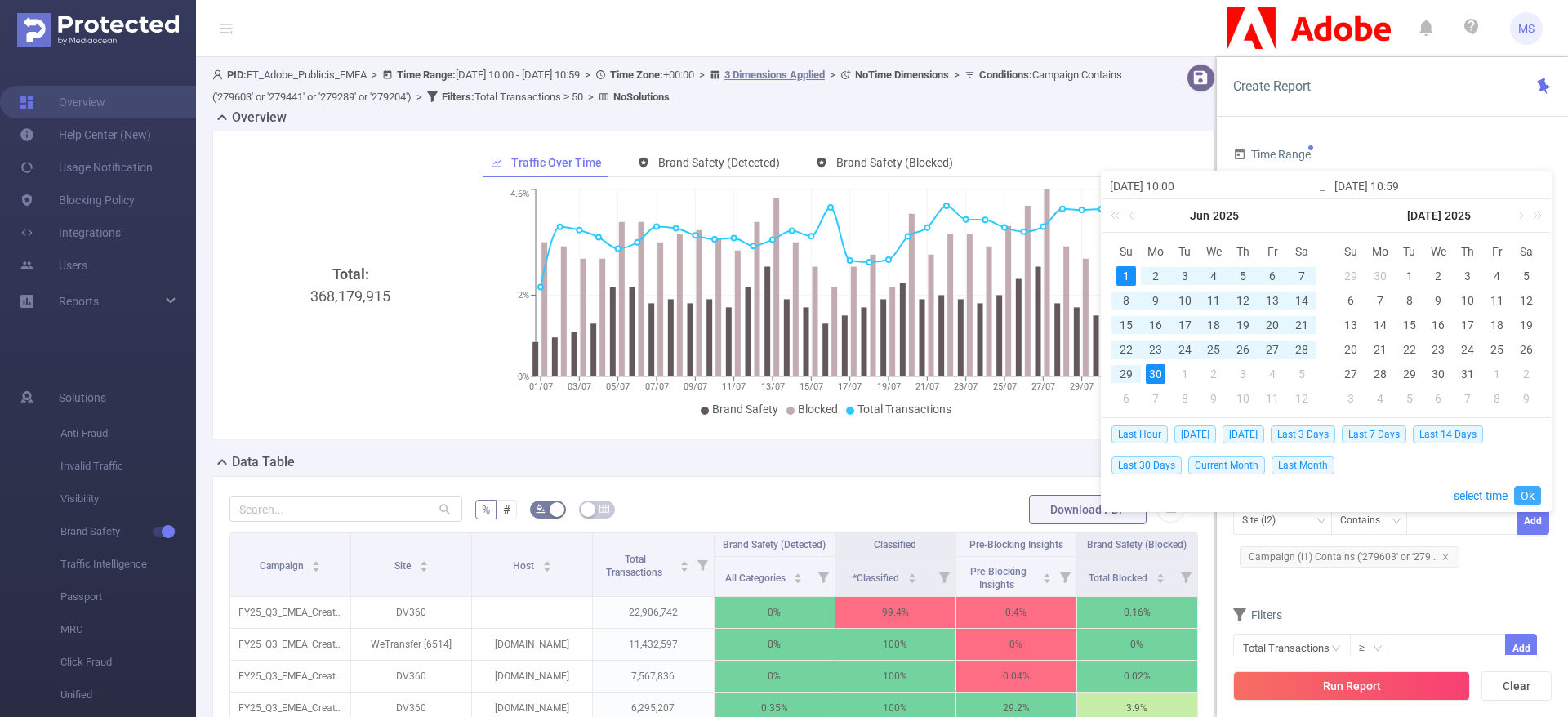
click at [1535, 488] on link "Ok" at bounding box center [1527, 494] width 27 height 19
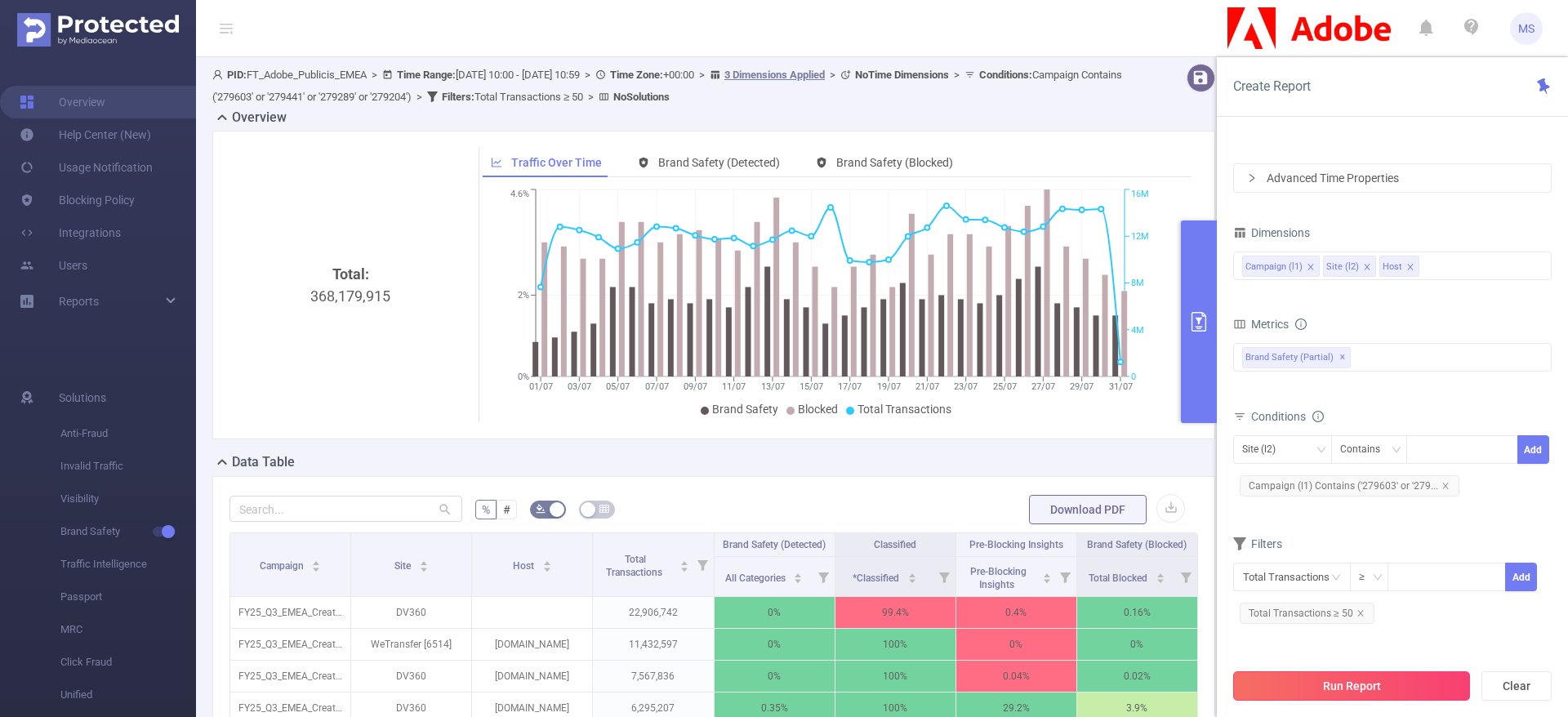
click at [1347, 692] on button "Run Report" at bounding box center [1351, 685] width 237 height 29
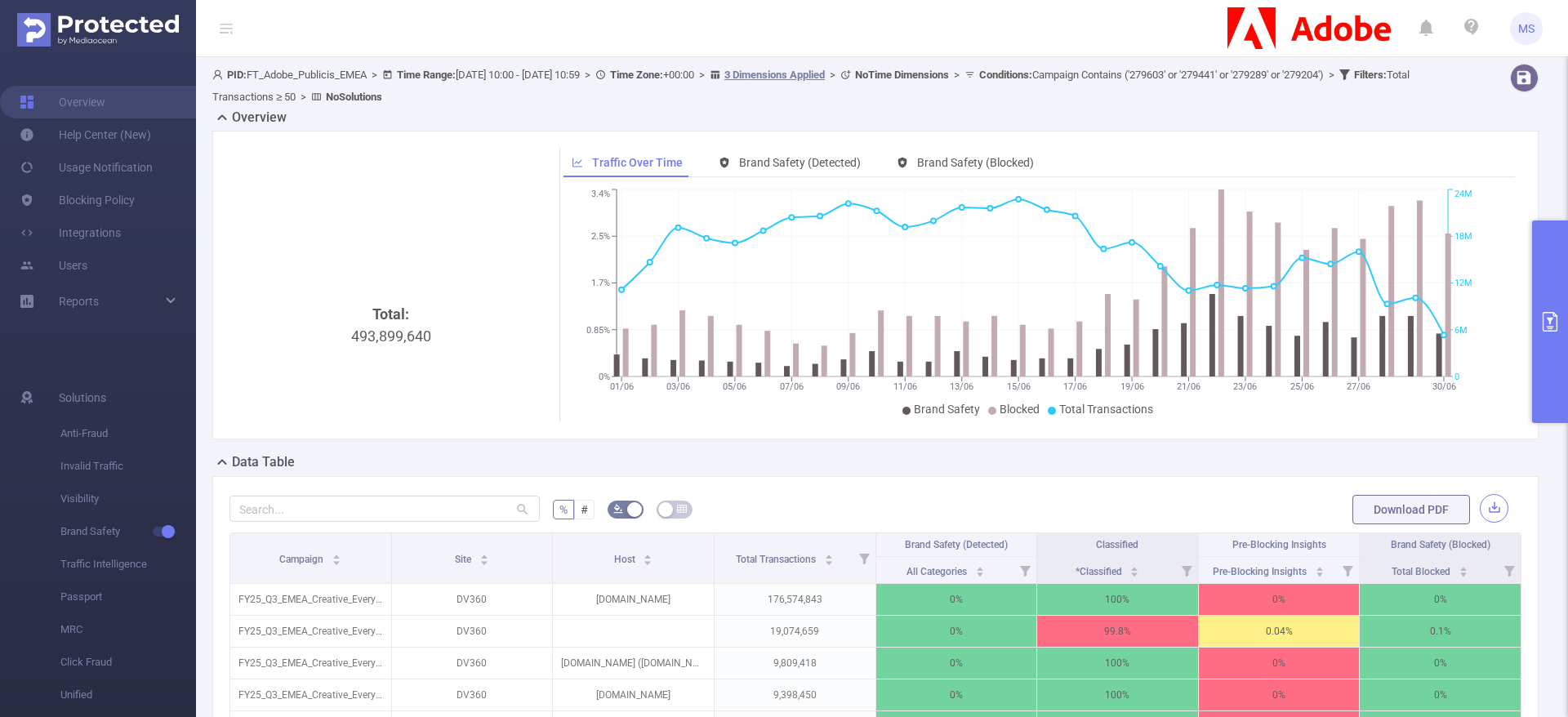
click at [1480, 510] on button "button" at bounding box center [1494, 508] width 28 height 28
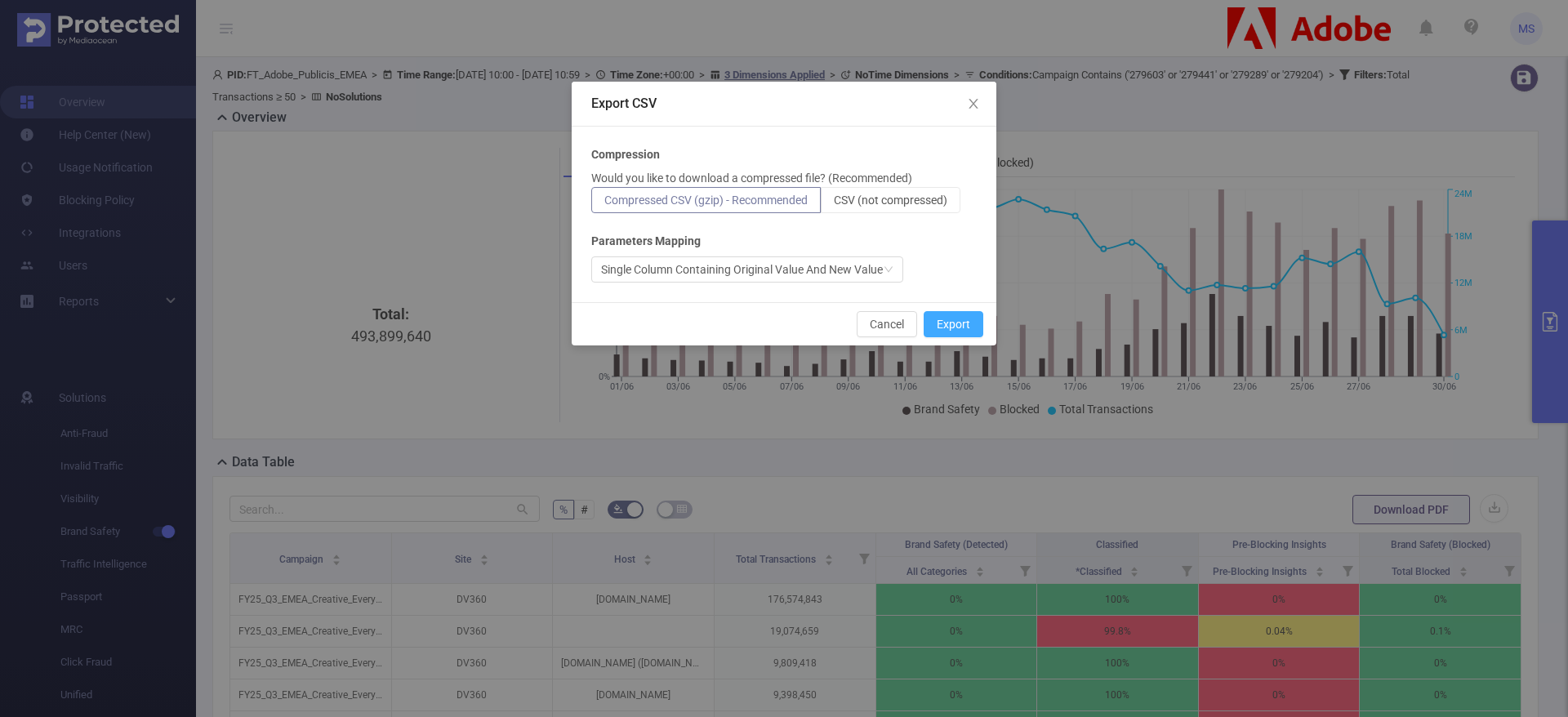
click at [942, 325] on button "Export" at bounding box center [952, 323] width 59 height 26
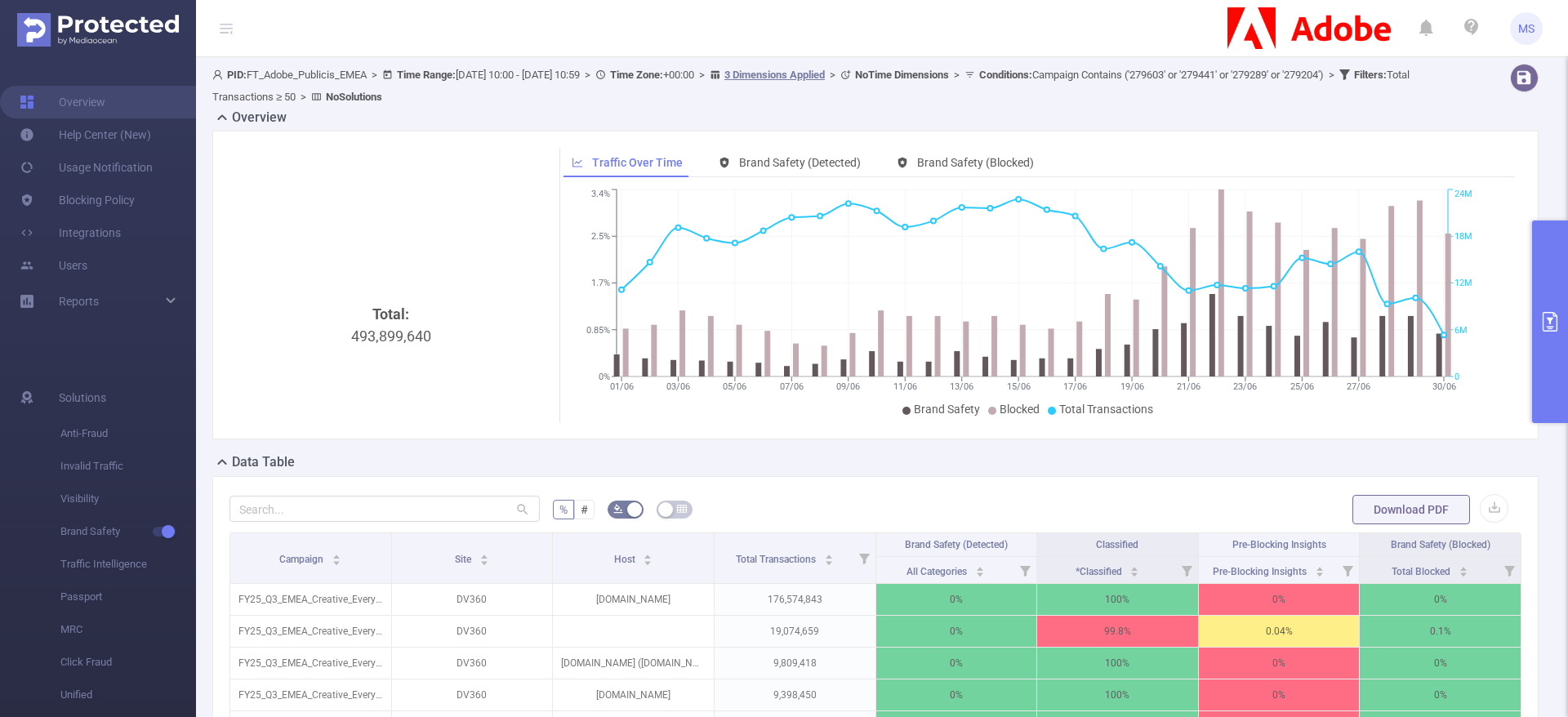
click at [1439, 460] on div "Data Table" at bounding box center [882, 463] width 1339 height 23
click at [1543, 330] on icon "primary" at bounding box center [1550, 321] width 15 height 19
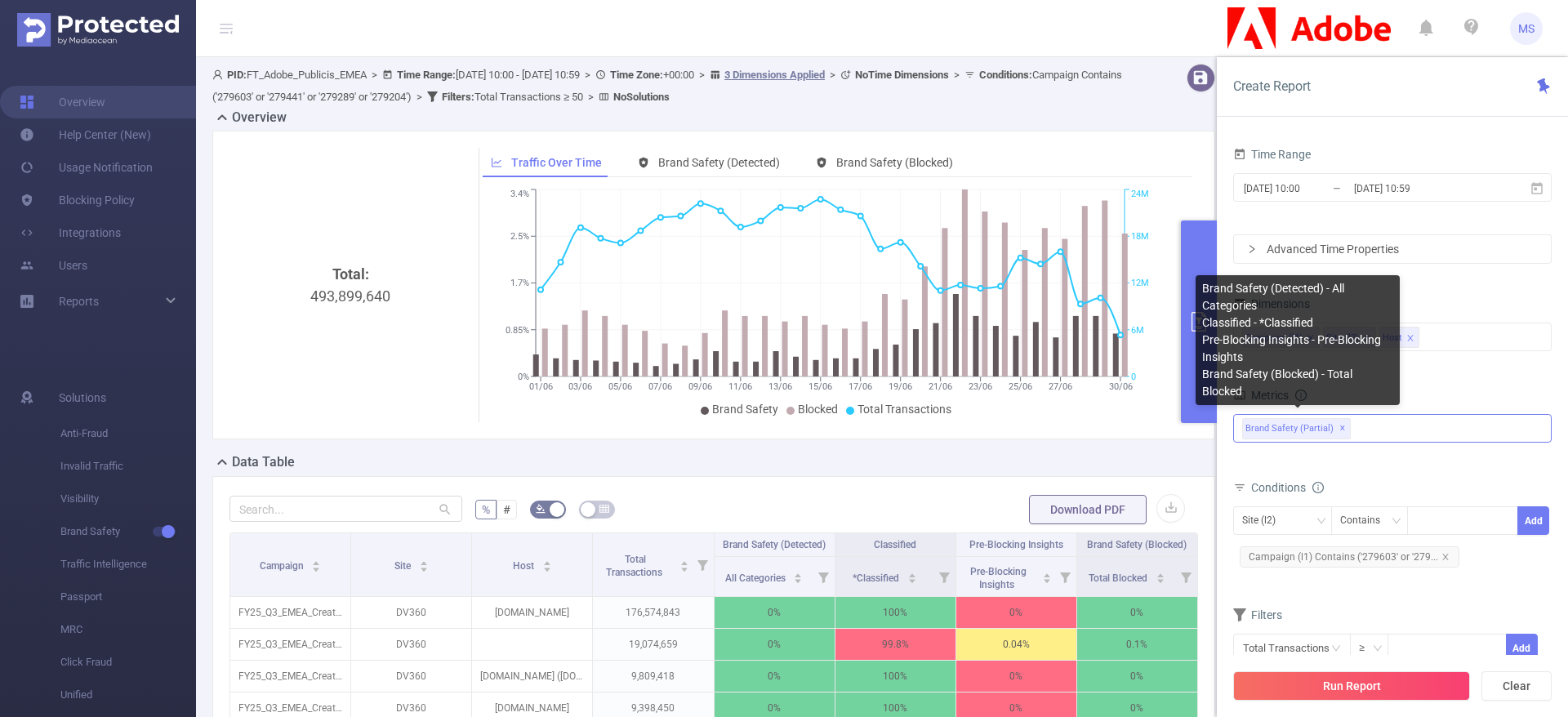
click at [1339, 426] on span "✕" at bounding box center [1343, 428] width 7 height 19
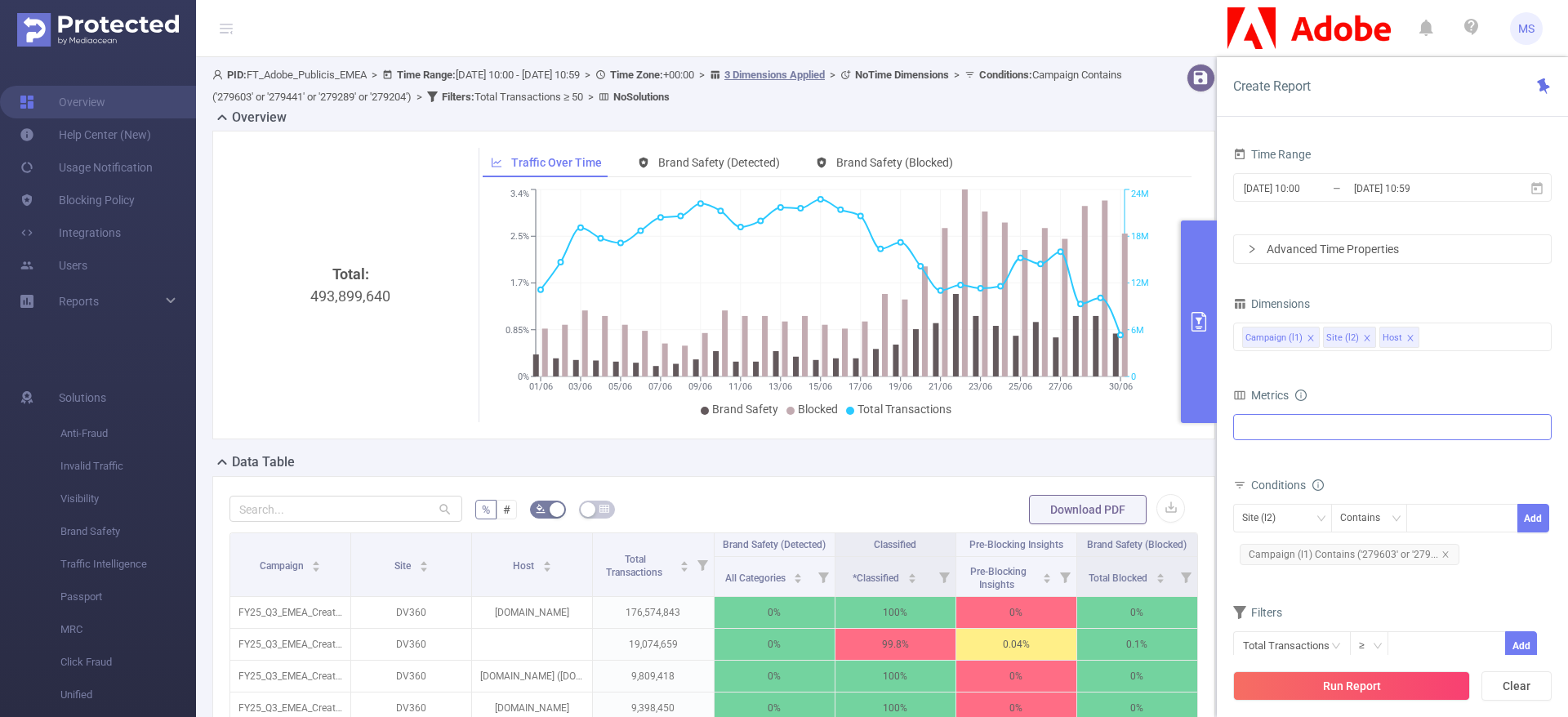
click at [1366, 425] on div "Invalid Traffic General IVT Sophisticated IVT IVT Visibility Brand Safety Brand…" at bounding box center [1392, 426] width 319 height 26
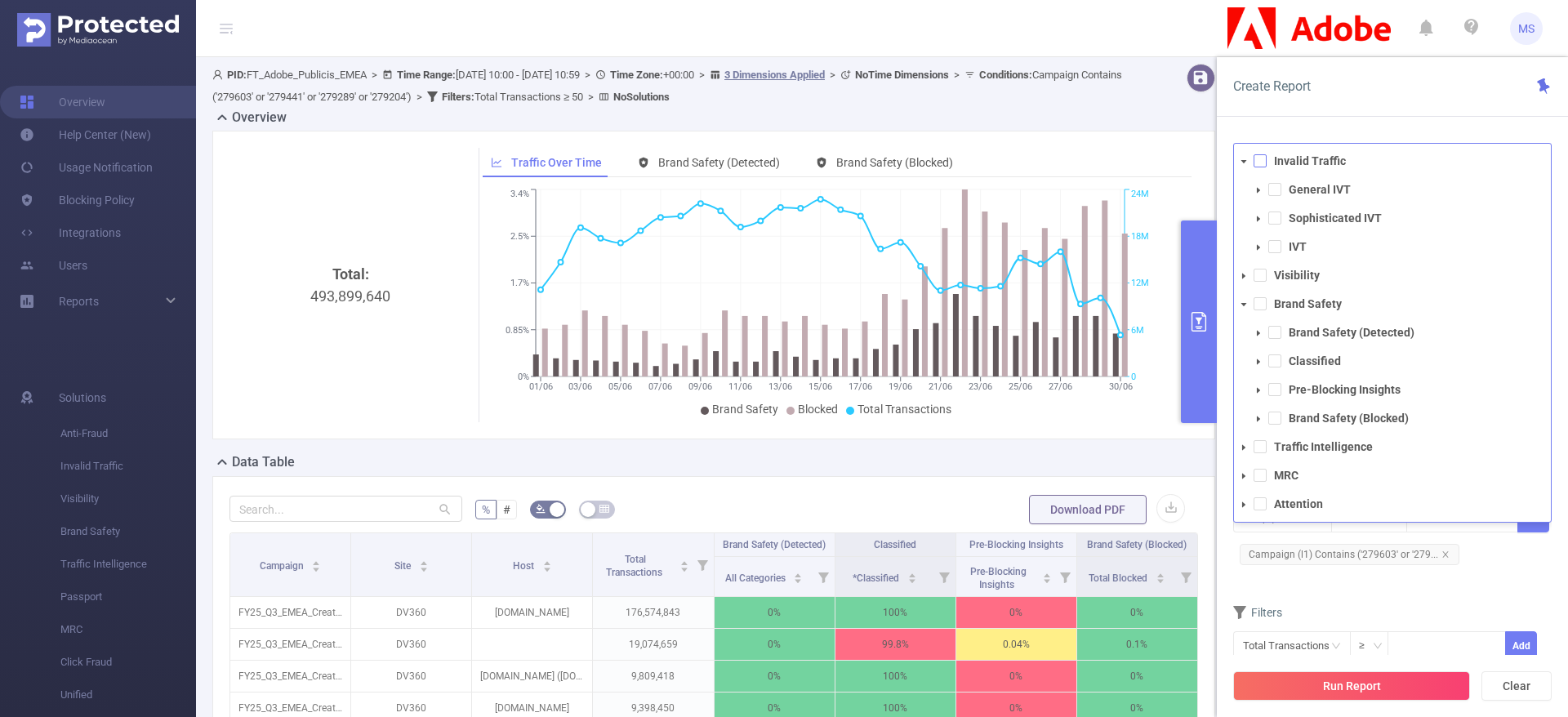
click at [1257, 159] on span at bounding box center [1260, 161] width 13 height 13
click at [1274, 252] on span at bounding box center [1274, 247] width 13 height 13
click at [1274, 220] on span at bounding box center [1274, 218] width 13 height 13
click at [1276, 198] on li "General IVT" at bounding box center [1400, 189] width 302 height 22
click at [1275, 191] on span at bounding box center [1274, 189] width 13 height 13
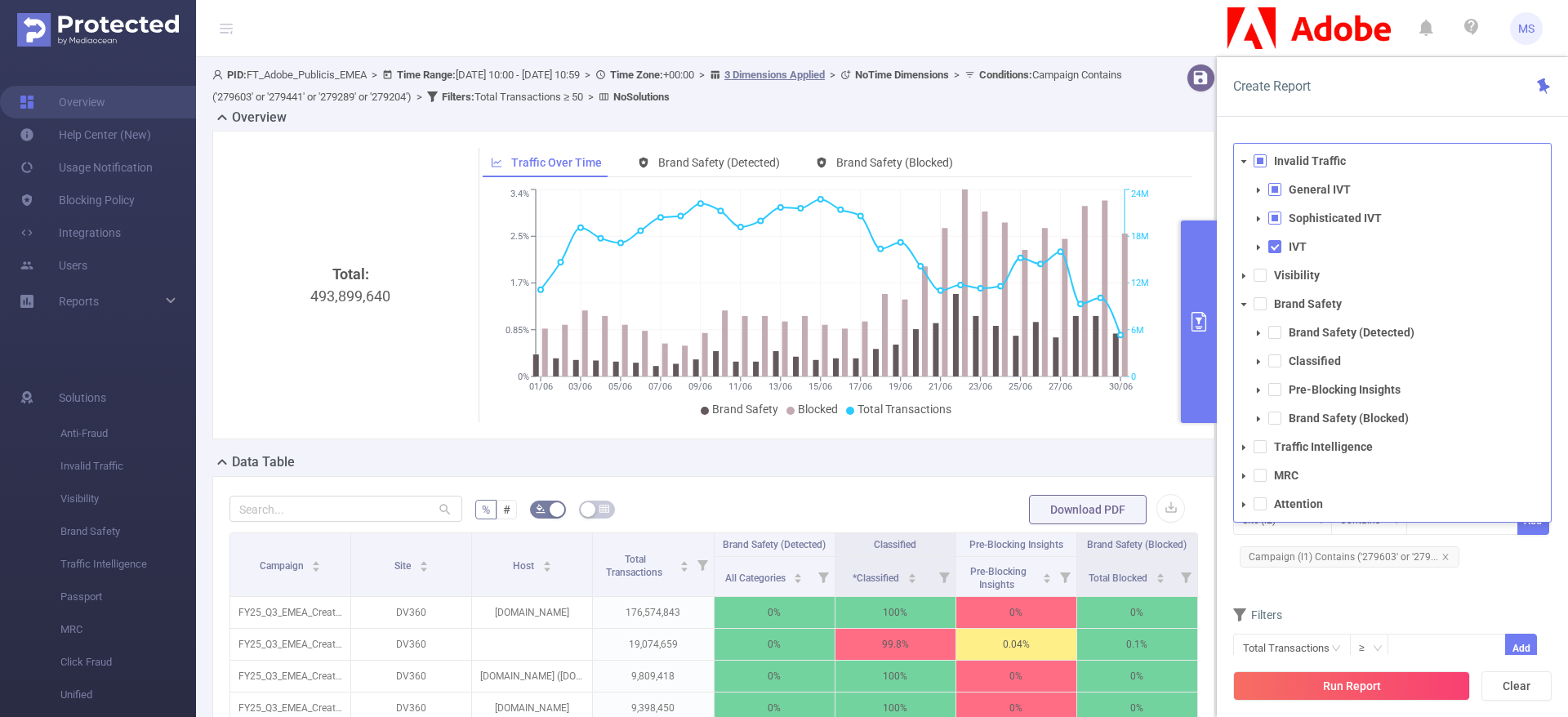
click at [1189, 456] on div "Data Table" at bounding box center [721, 463] width 1016 height 23
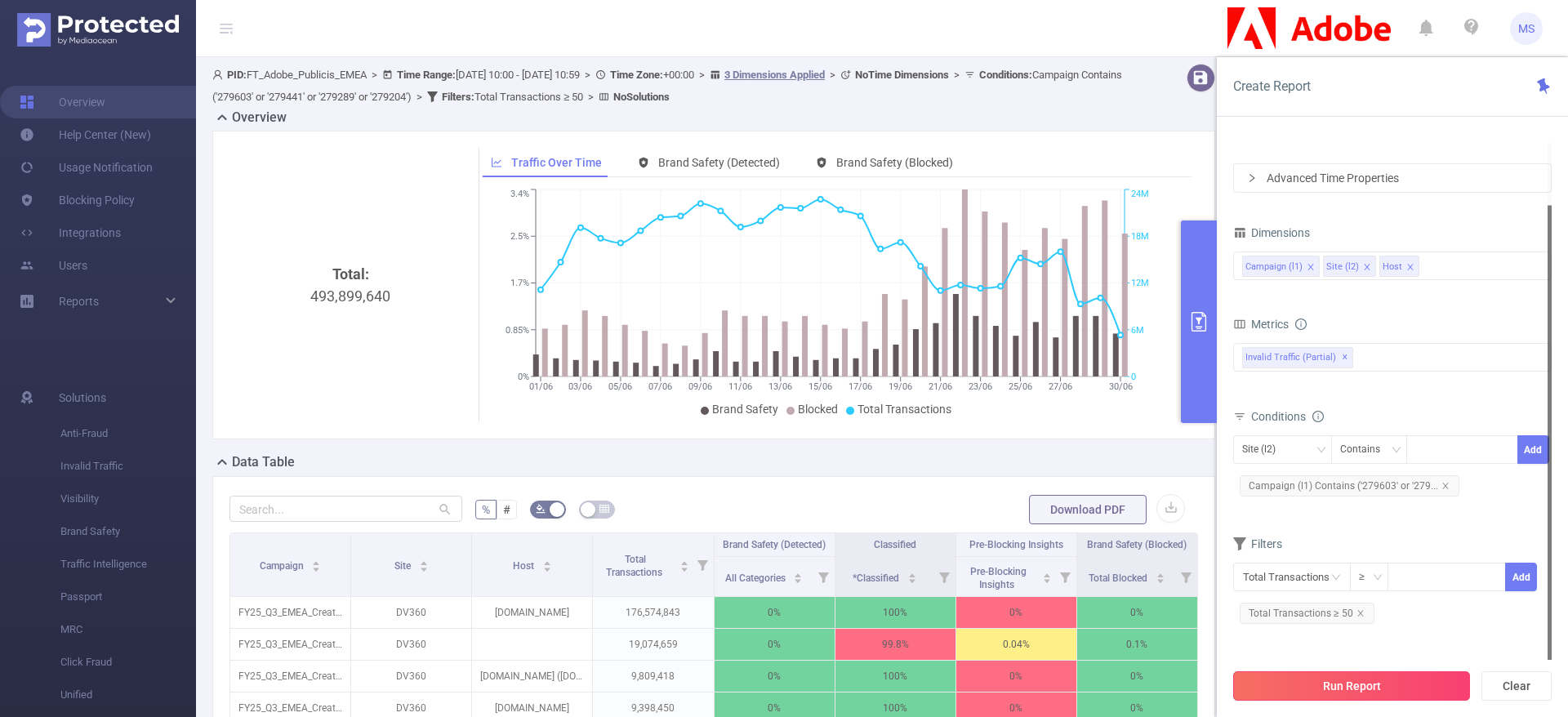
click at [1371, 691] on button "Run Report" at bounding box center [1351, 685] width 237 height 29
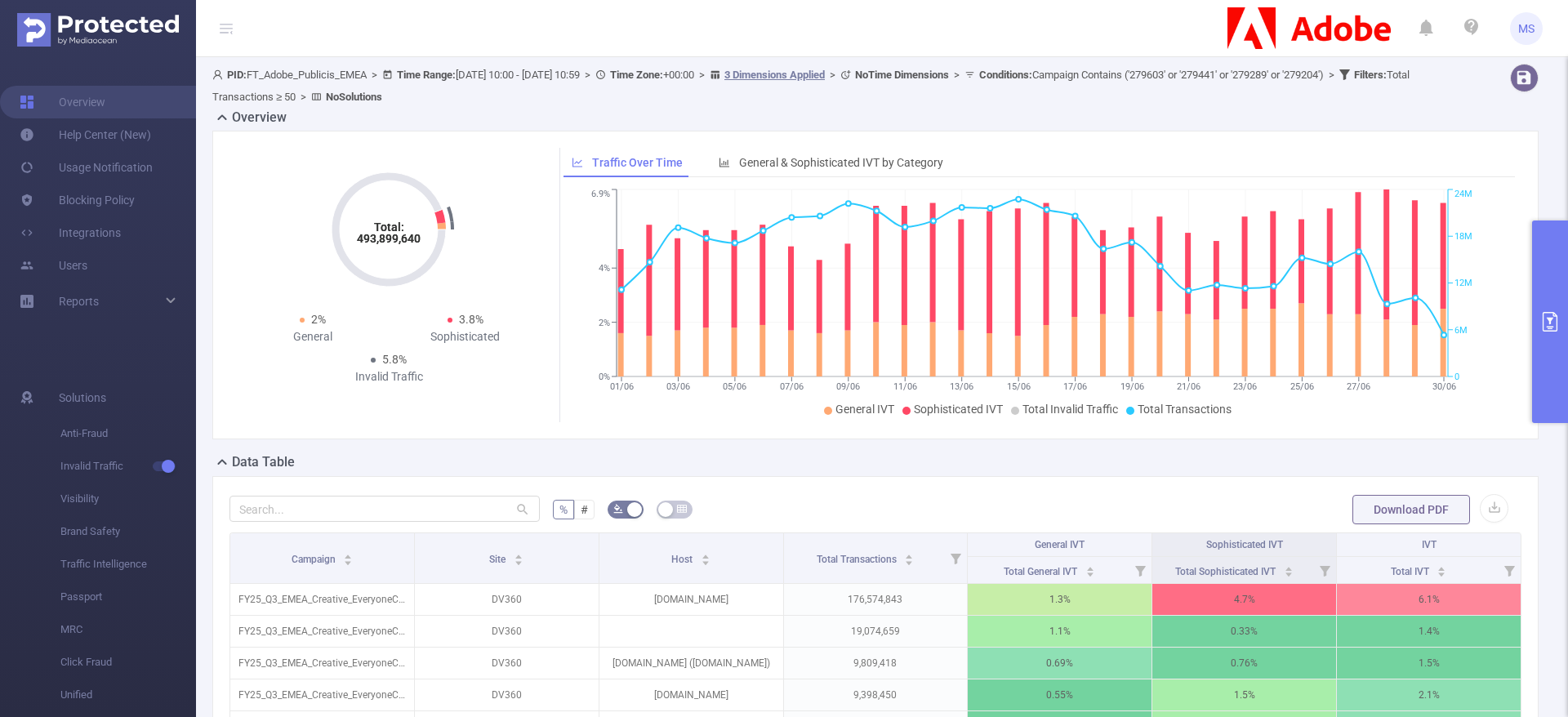
click at [1557, 322] on icon "primary" at bounding box center [1550, 321] width 15 height 19
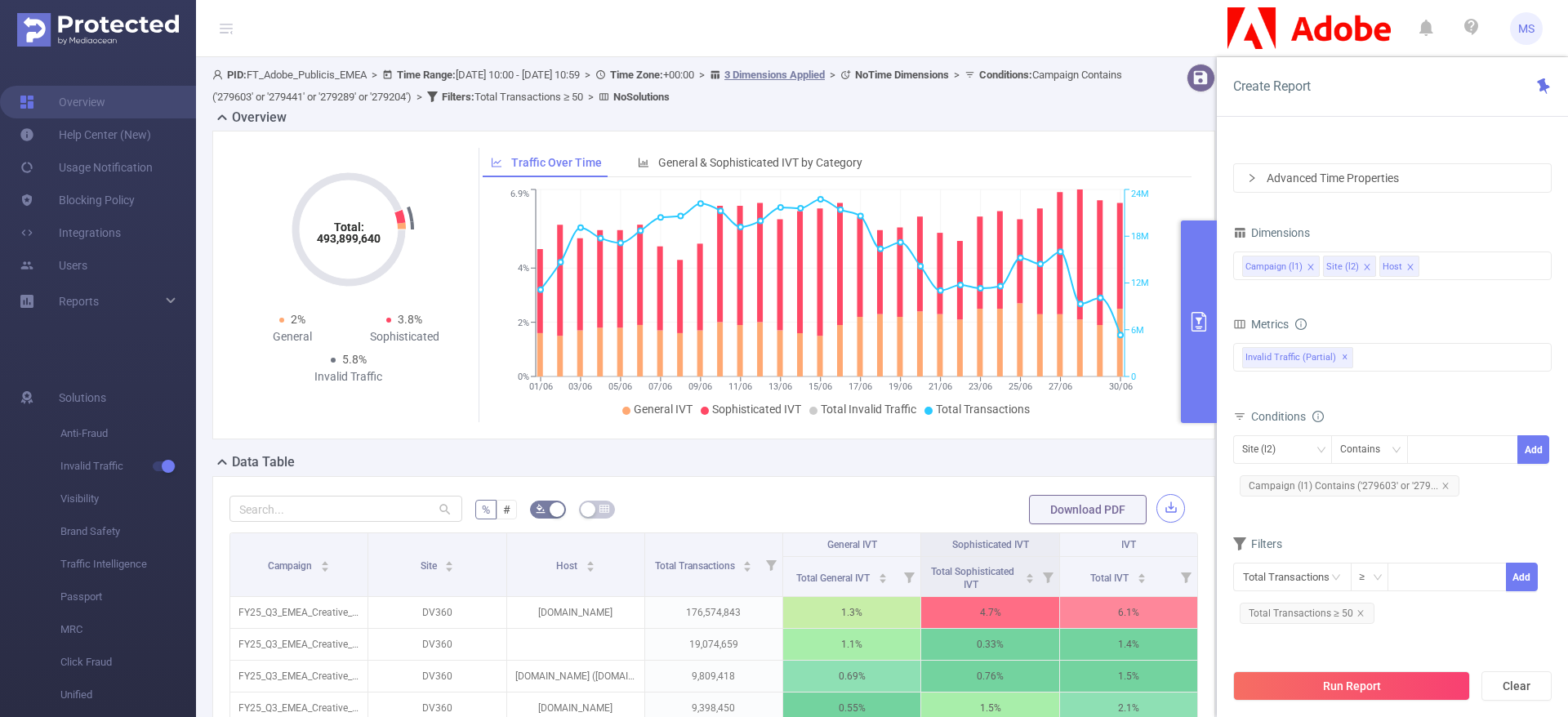
click at [1156, 502] on button "button" at bounding box center [1170, 508] width 28 height 28
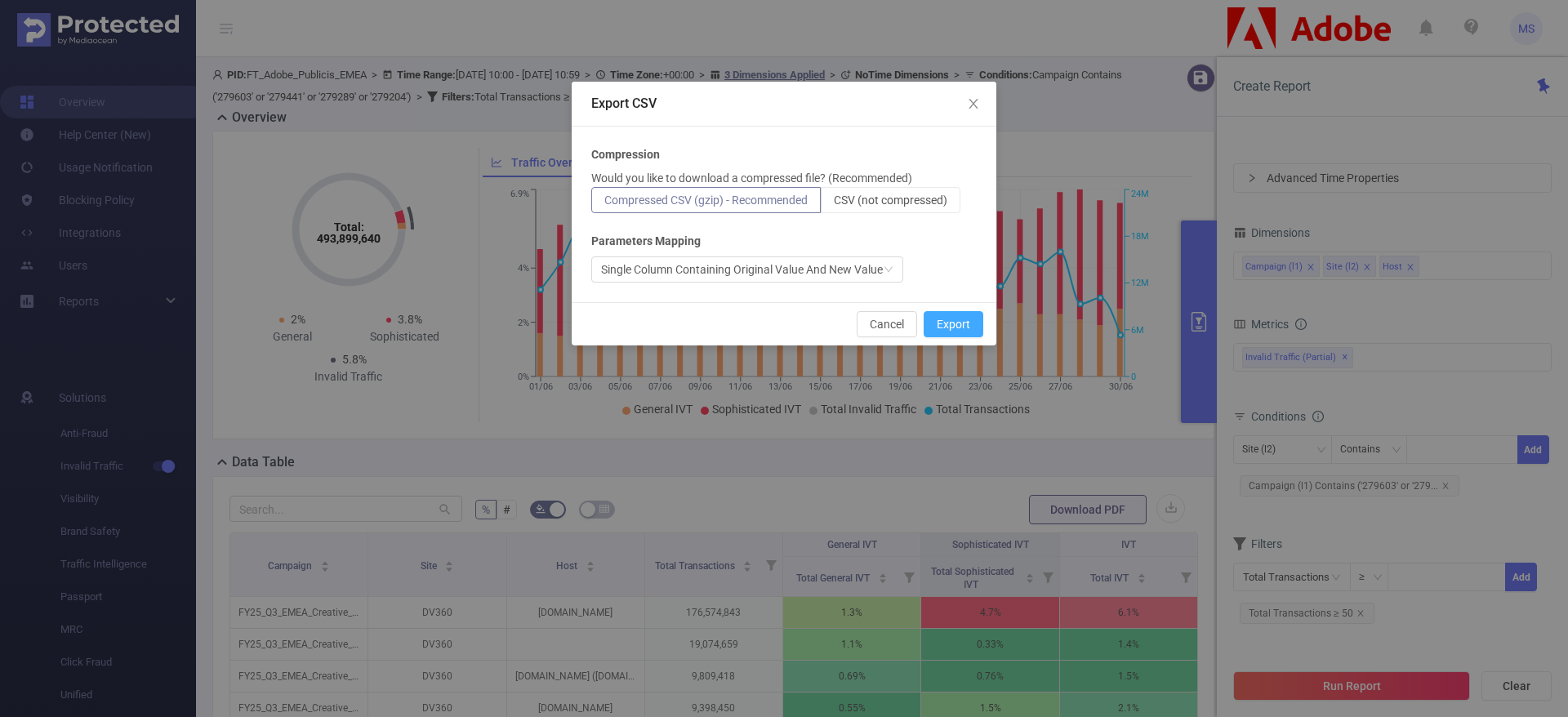
click at [963, 328] on button "Export" at bounding box center [952, 323] width 59 height 26
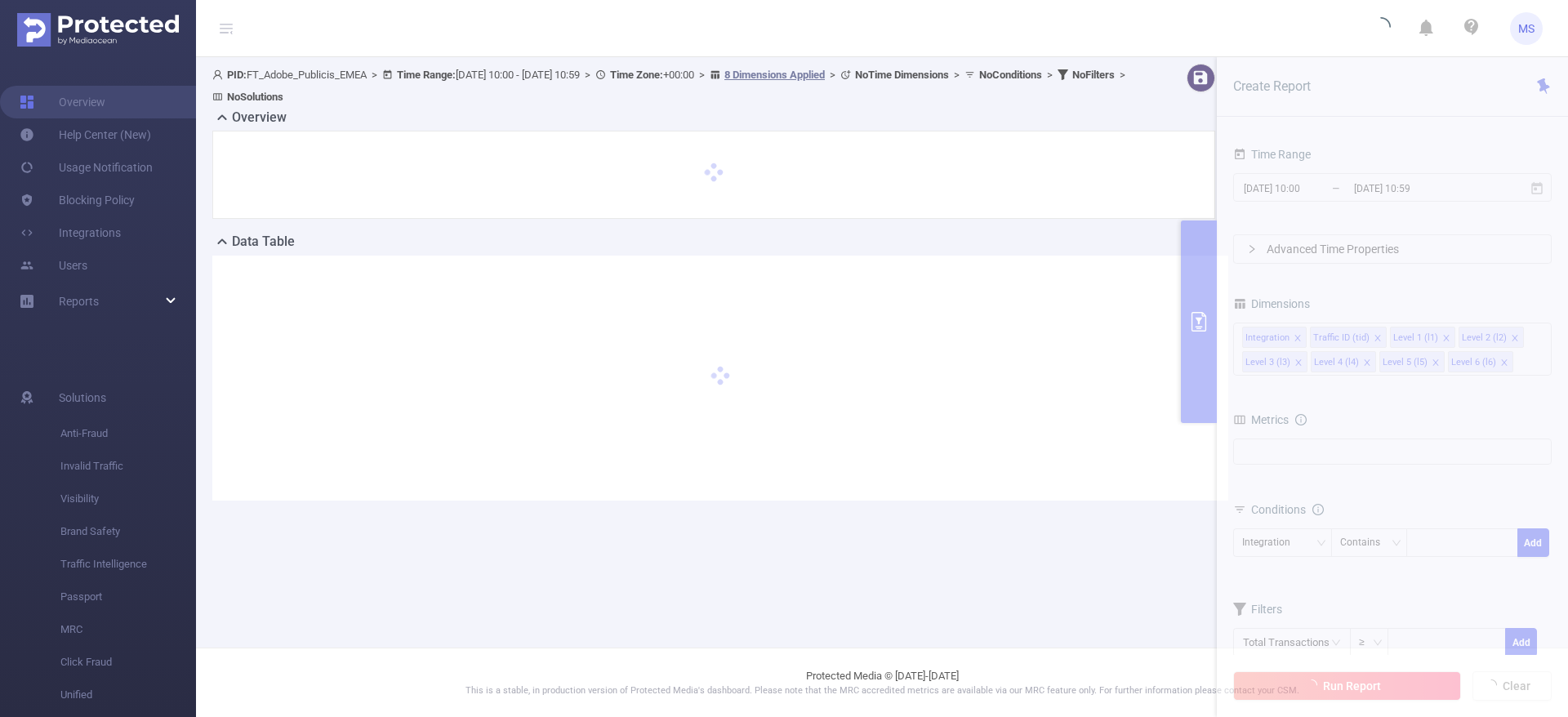
click at [166, 310] on div "Reports" at bounding box center [98, 301] width 196 height 33
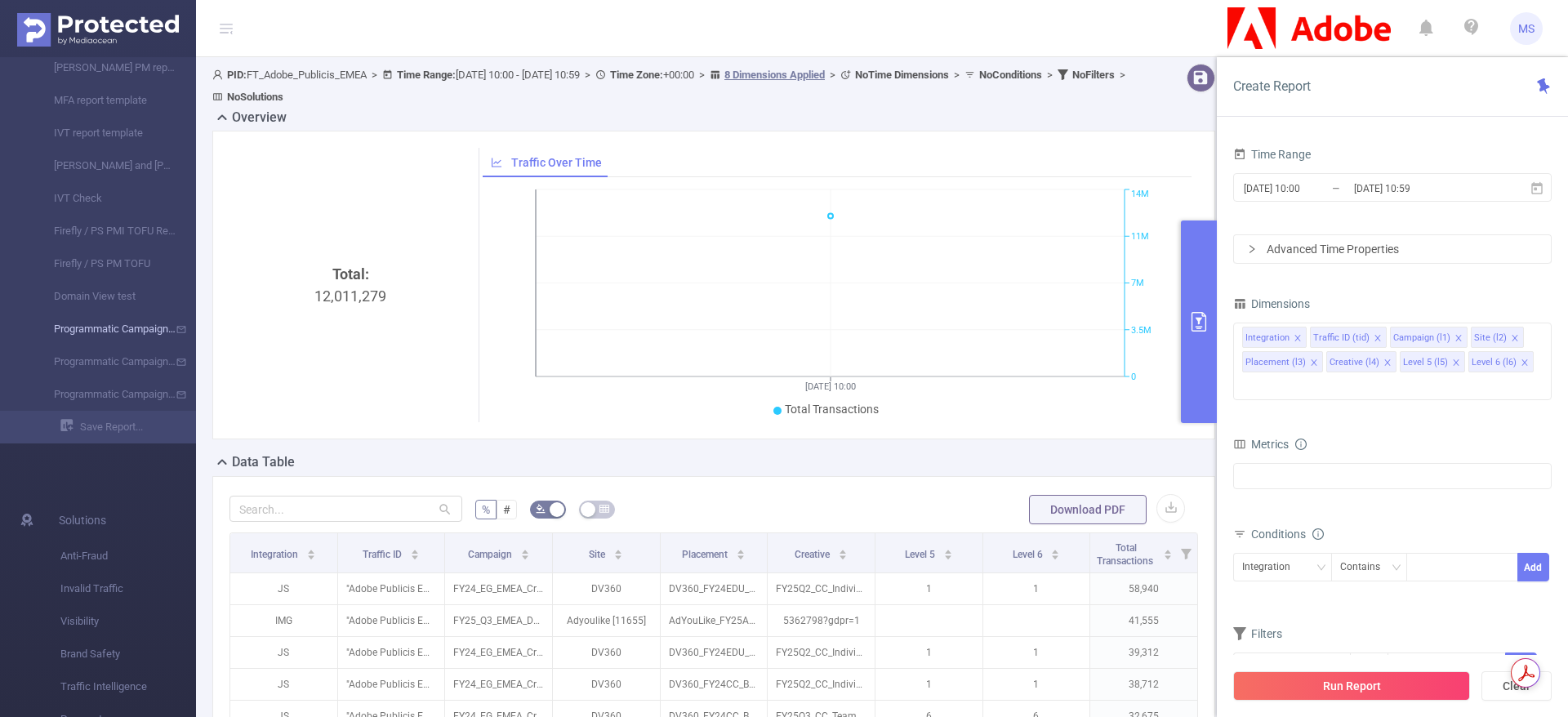
click at [127, 330] on link "Programmatic Campaigns Monthly IVT" at bounding box center [104, 328] width 143 height 33
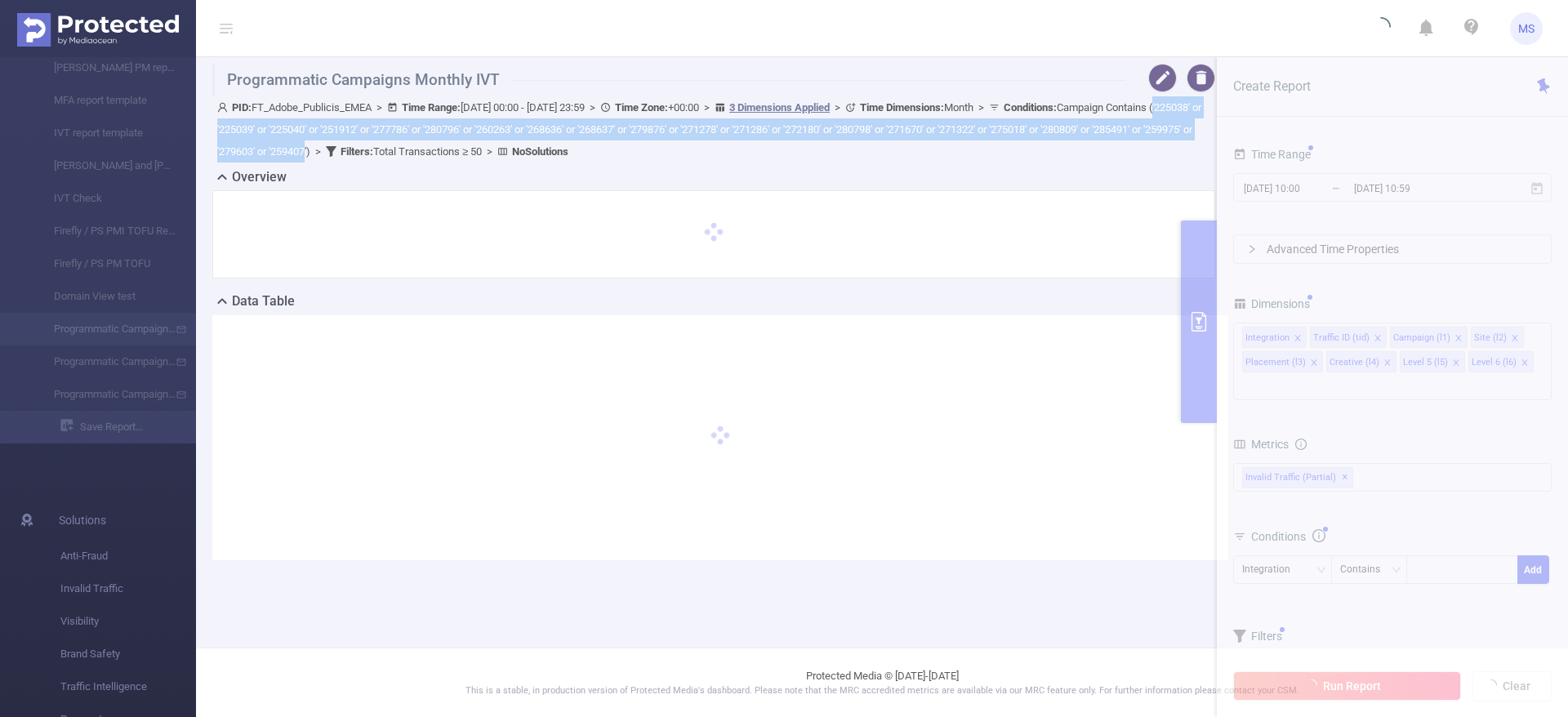
drag, startPoint x: 265, startPoint y: 130, endPoint x: 473, endPoint y: 148, distance: 208.8
click at [473, 148] on span "Conditions : Campaign Contains ('225038' or '225039' or '225040' or '251912' or…" at bounding box center [709, 129] width 984 height 57
copy span "'225038' or '225039' or '225040' or '251912' or '277786' or '280796' or '260263…"
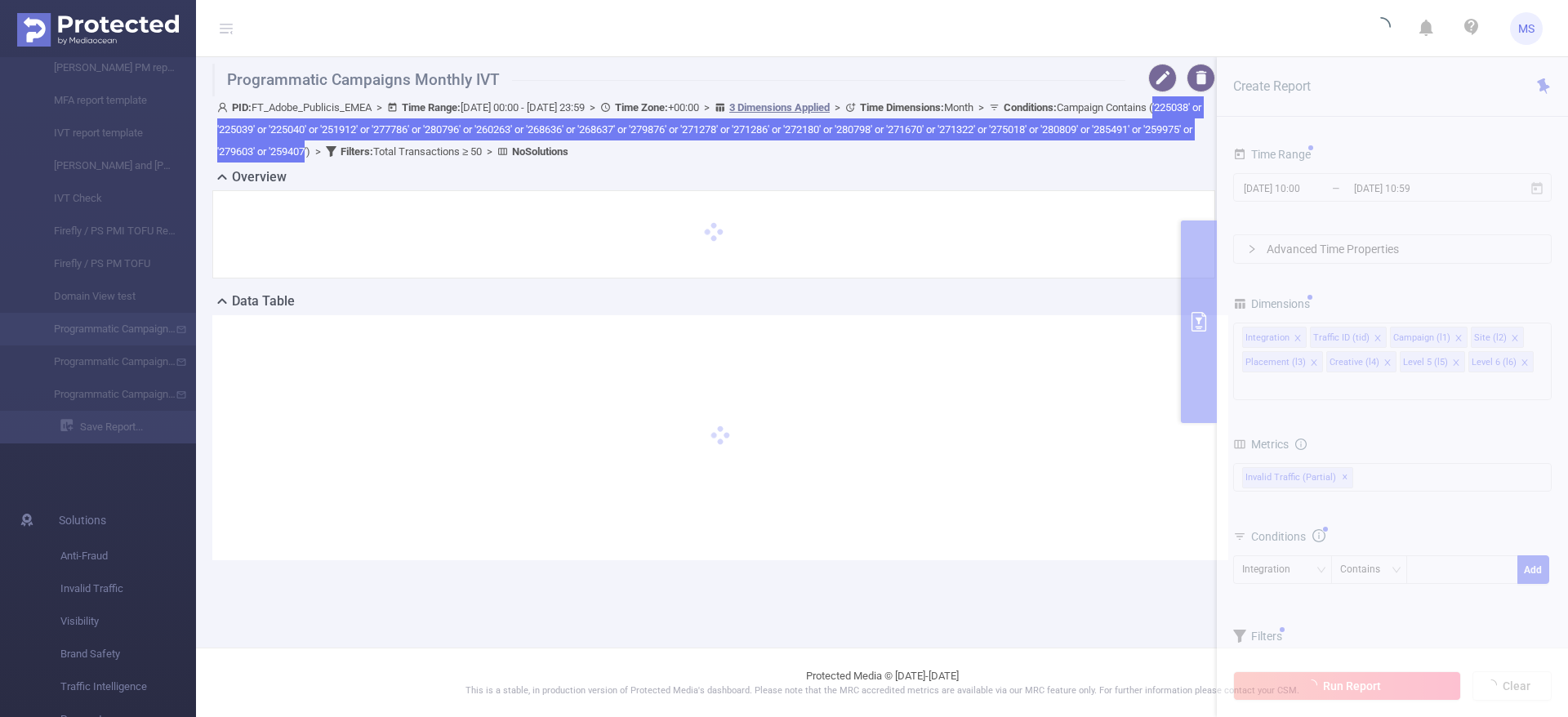
type input "2025-07-01 00:00"
type input "2025-07-31 23:59"
